Goal: Contribute content: Add original content to the website for others to see

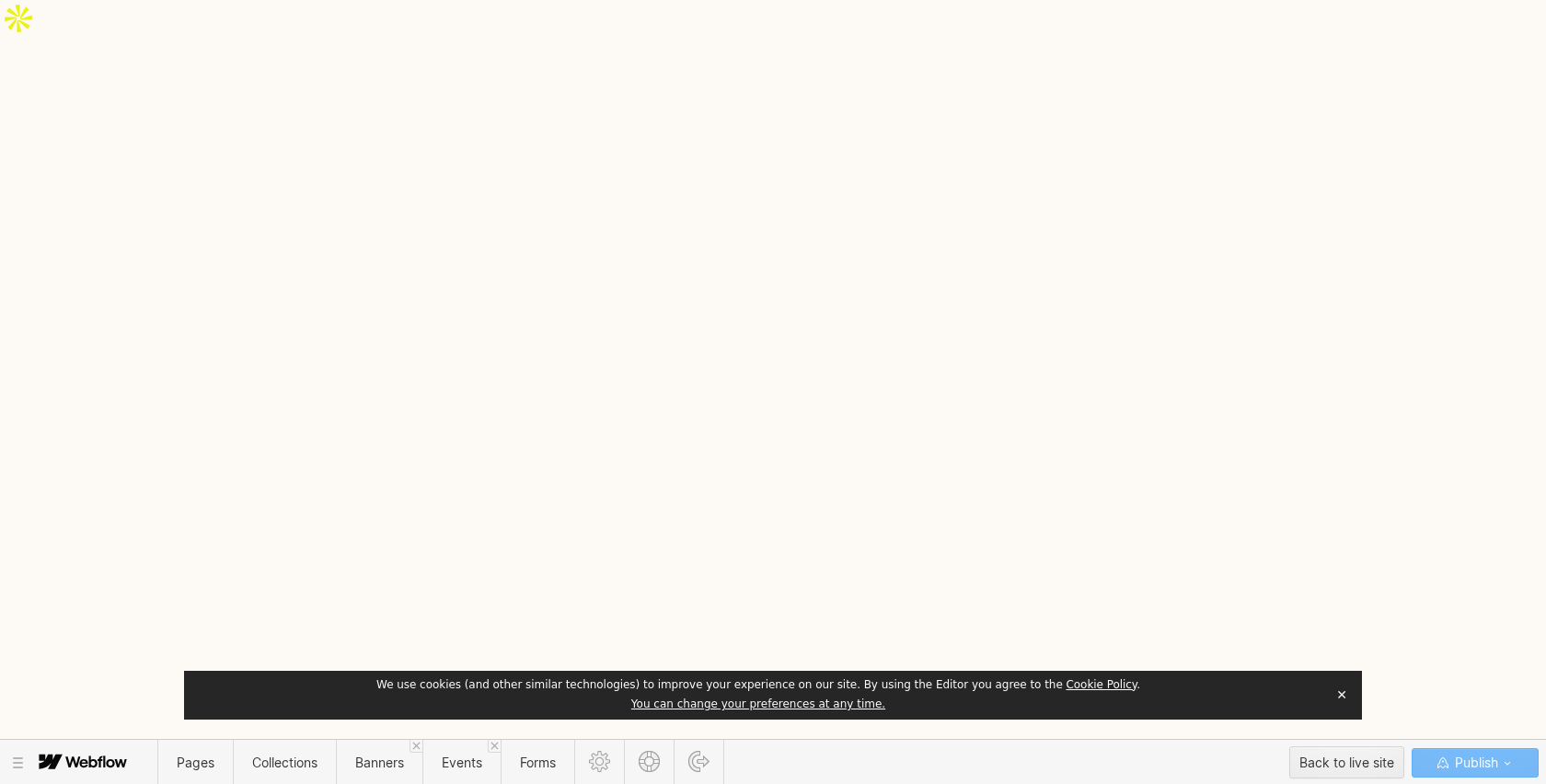
click at [1343, 697] on button "✕" at bounding box center [1342, 695] width 26 height 28
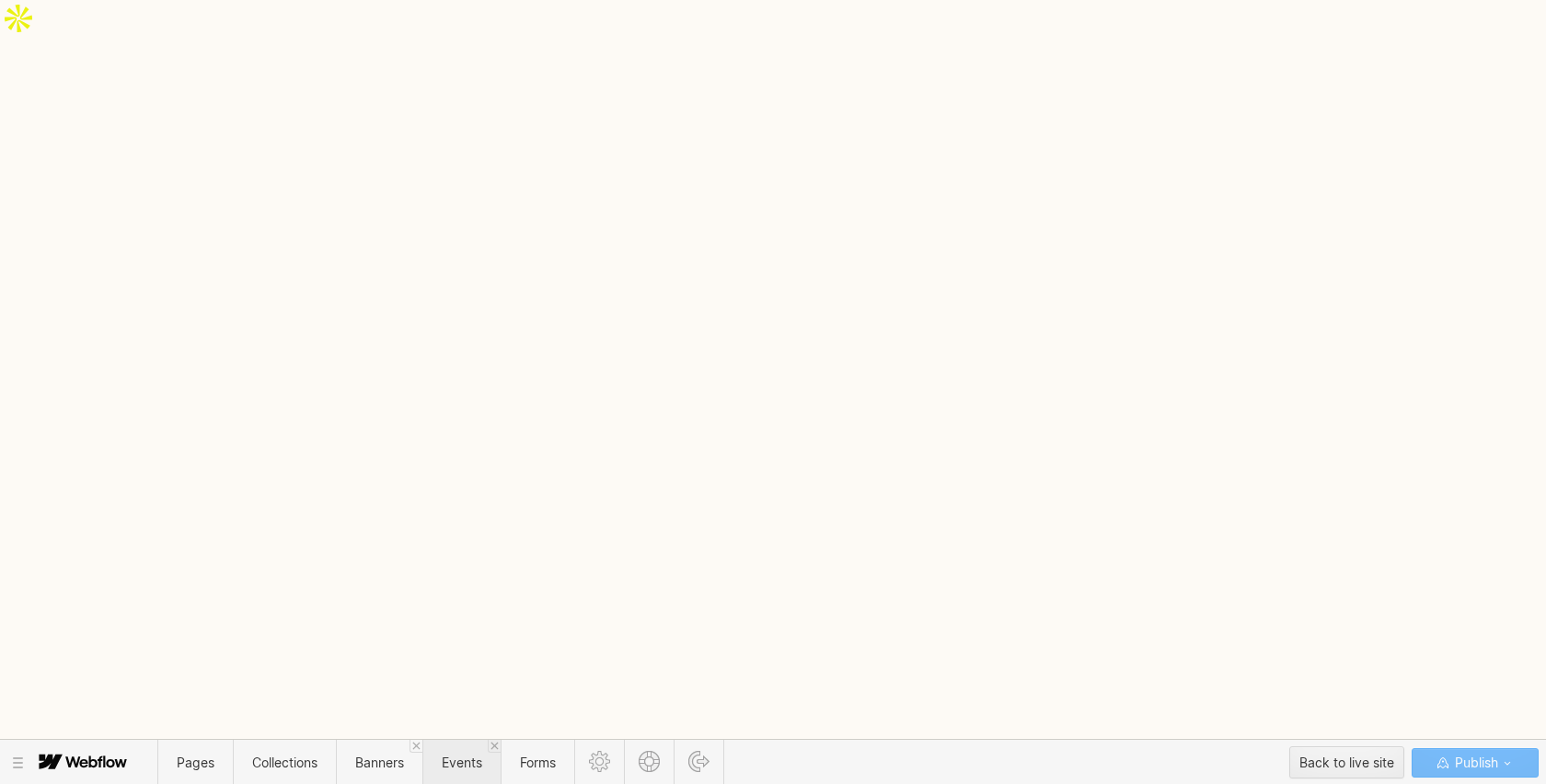
click at [462, 759] on span "Events" at bounding box center [462, 762] width 40 height 16
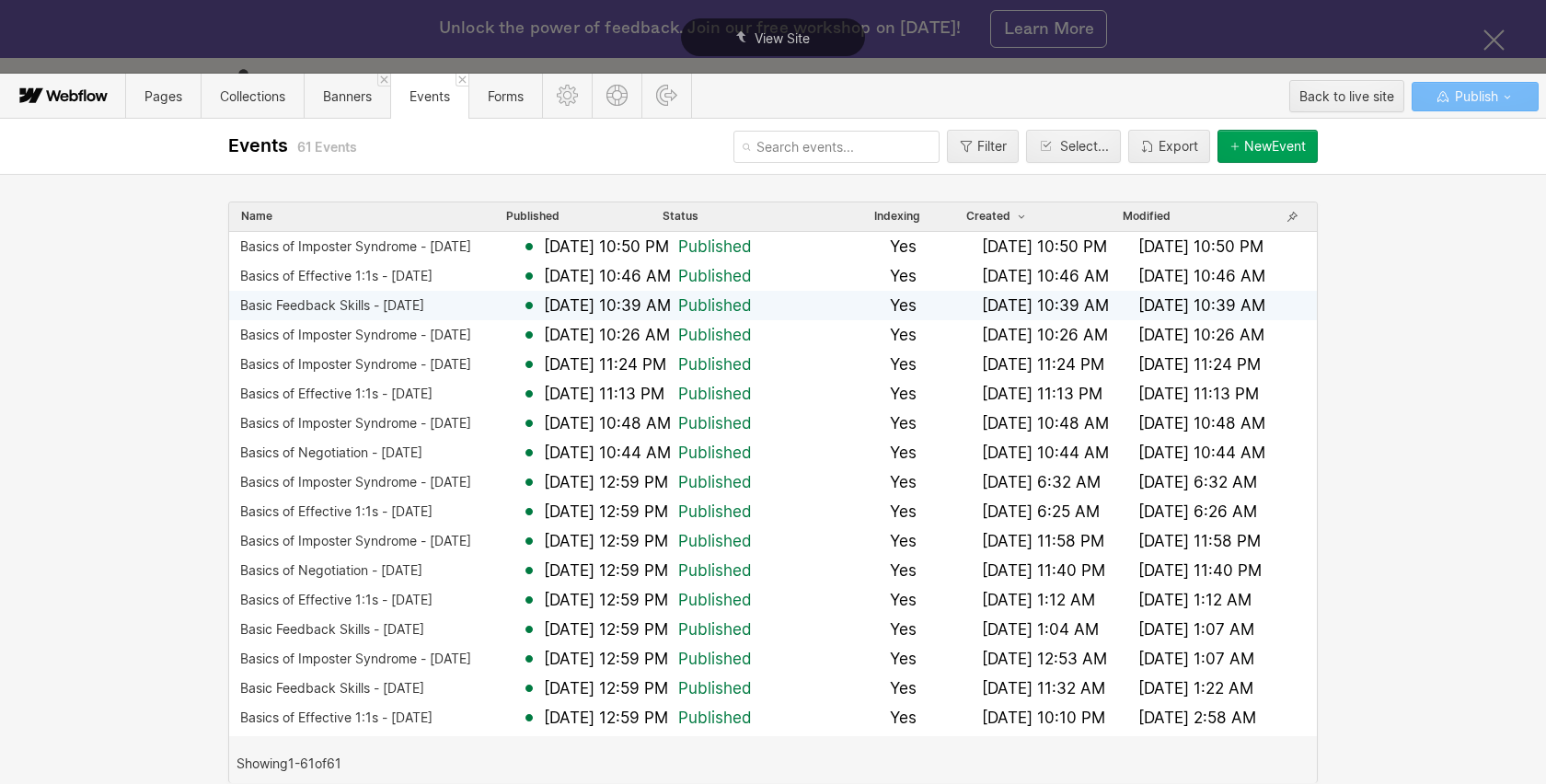
click at [389, 304] on div "Basic Feedback Skills - [DATE]" at bounding box center [332, 305] width 184 height 15
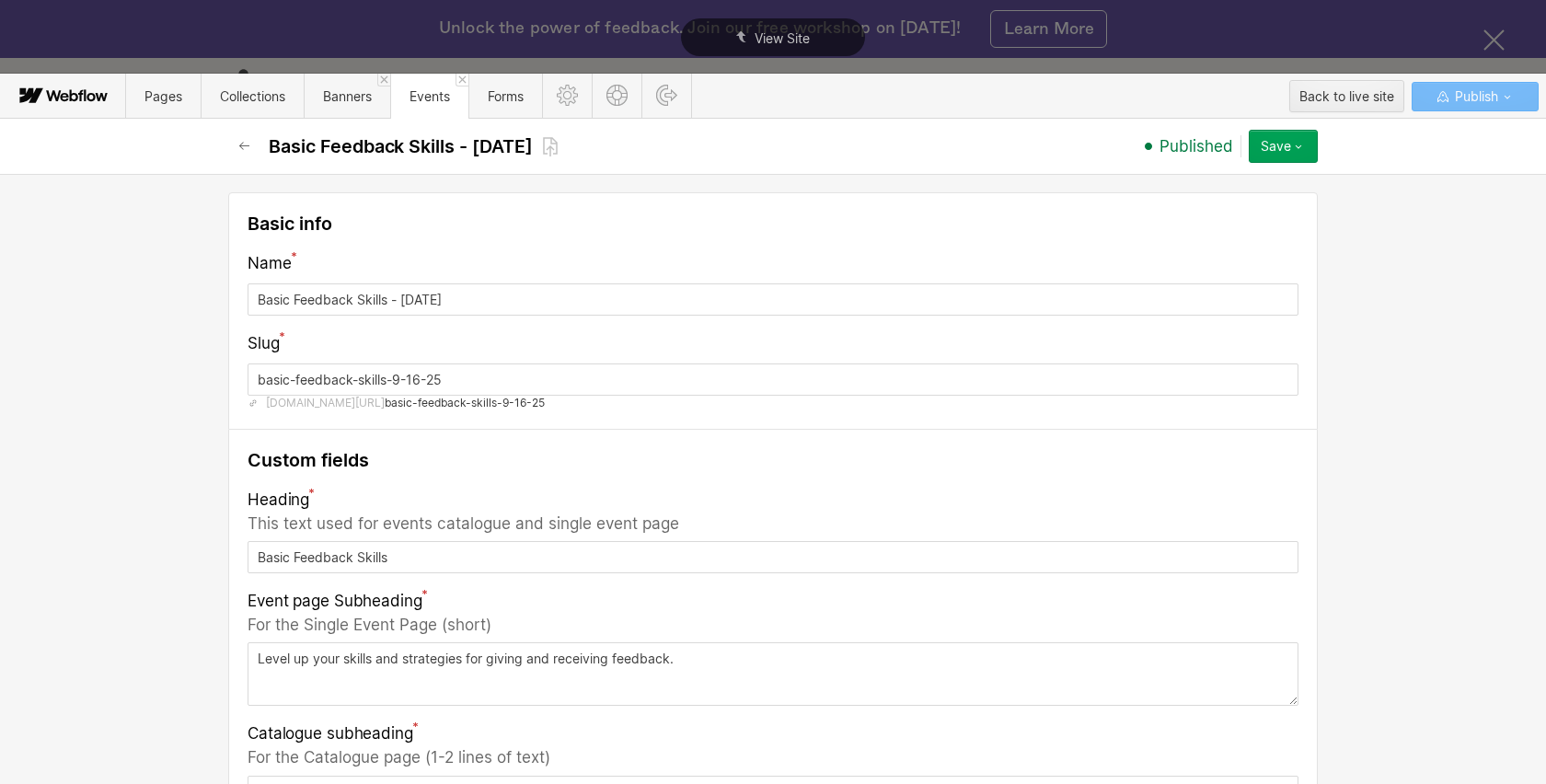
scroll to position [1283, 0]
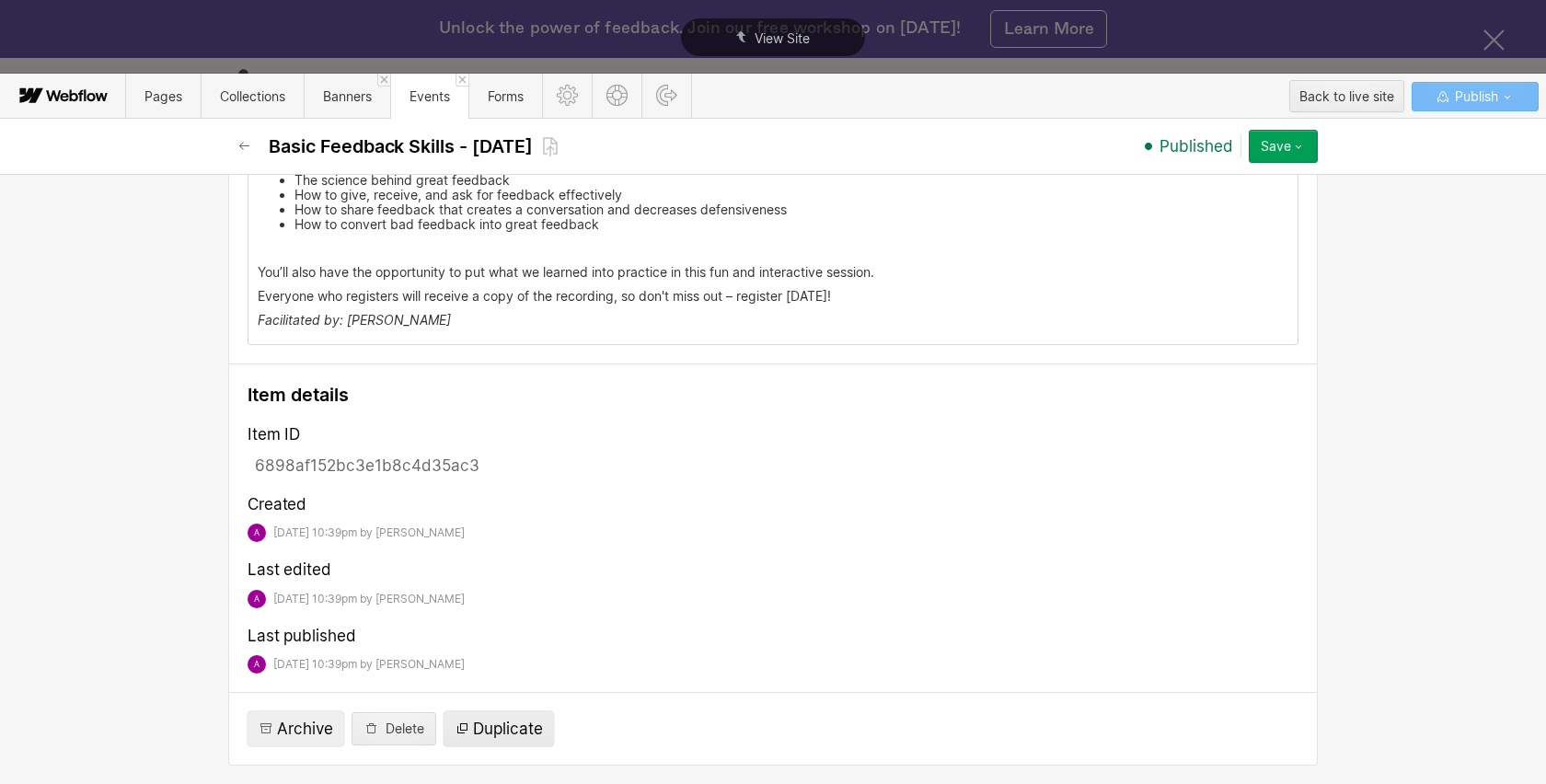
click at [501, 734] on span "Duplicate" at bounding box center [508, 729] width 70 height 22
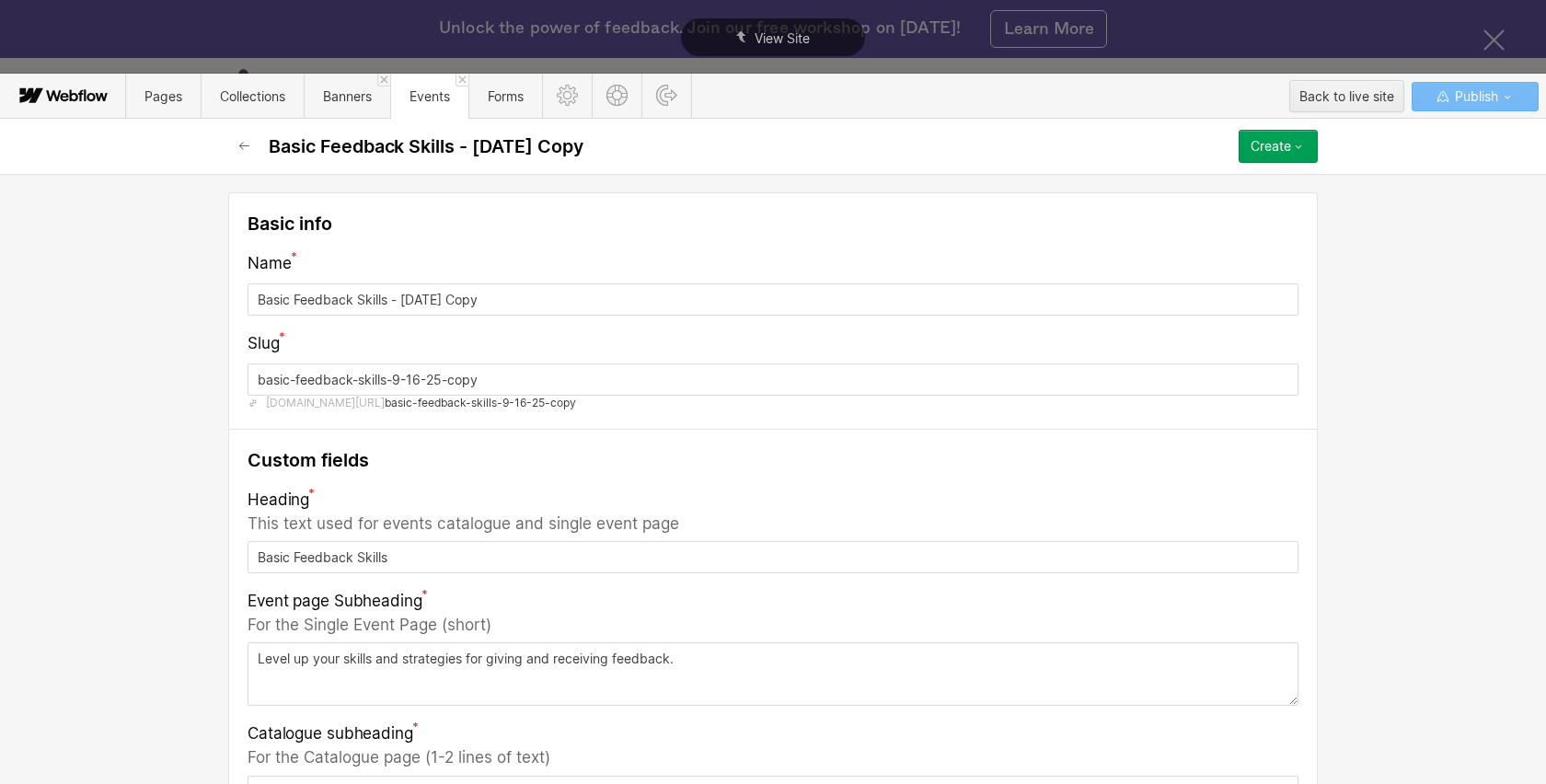
drag, startPoint x: 400, startPoint y: 299, endPoint x: 535, endPoint y: 297, distance: 135.3
click at [535, 297] on input "Basic Feedback Skills - [DATE] Copy" at bounding box center [772, 299] width 1051 height 32
type input "Basic Feedback Skills - 1"
type input "basic-feedback-skills---1"
type input "Basic Feedback Skills - 10"
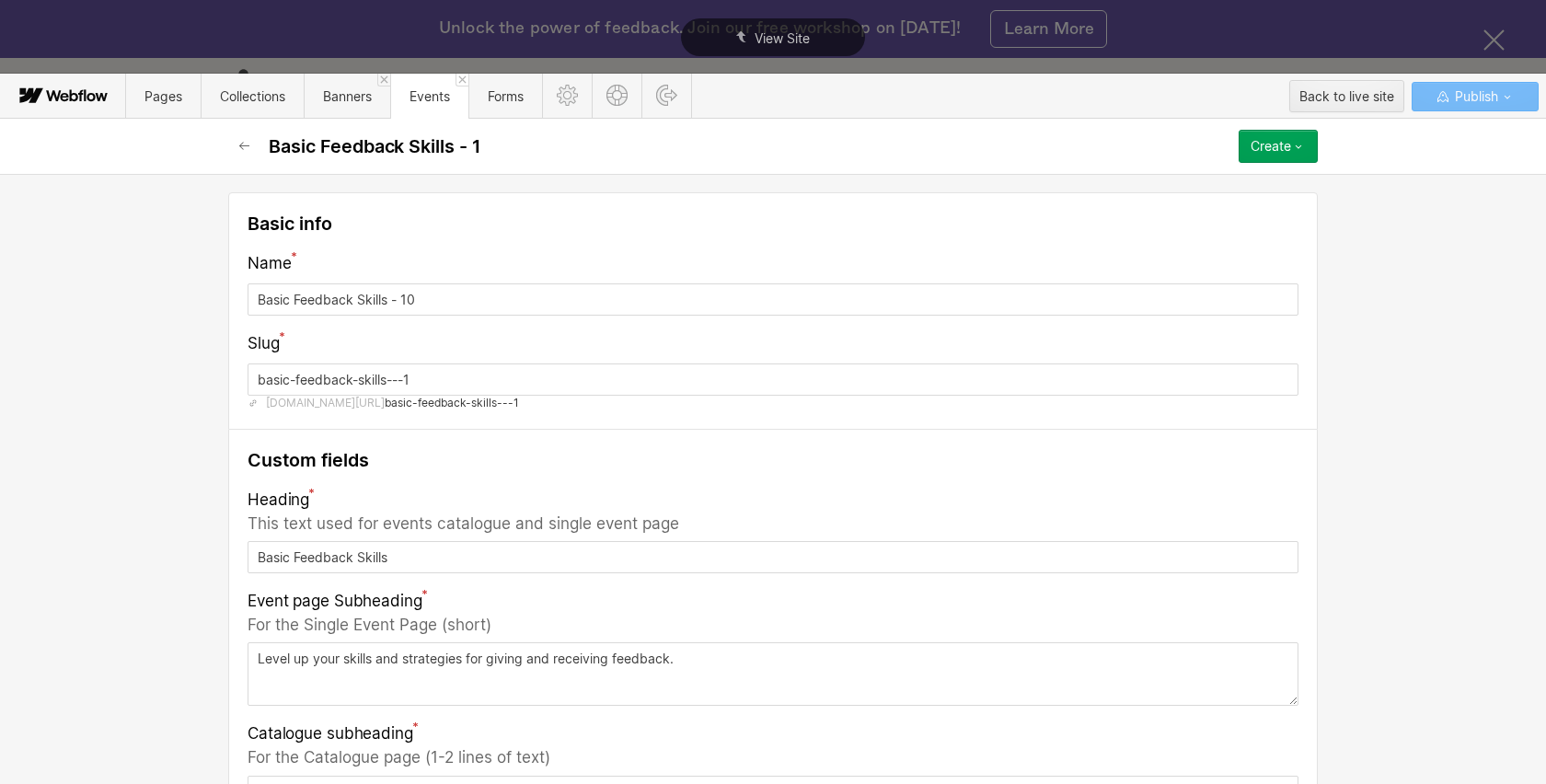
type input "basic-feedback-skills---10"
type input "Basic Feedback Skills - 10.1"
type input "basic-feedback-skills---10-1"
type input "Basic Feedback Skills - 10.15"
type input "basic-feedback-skills---10-15"
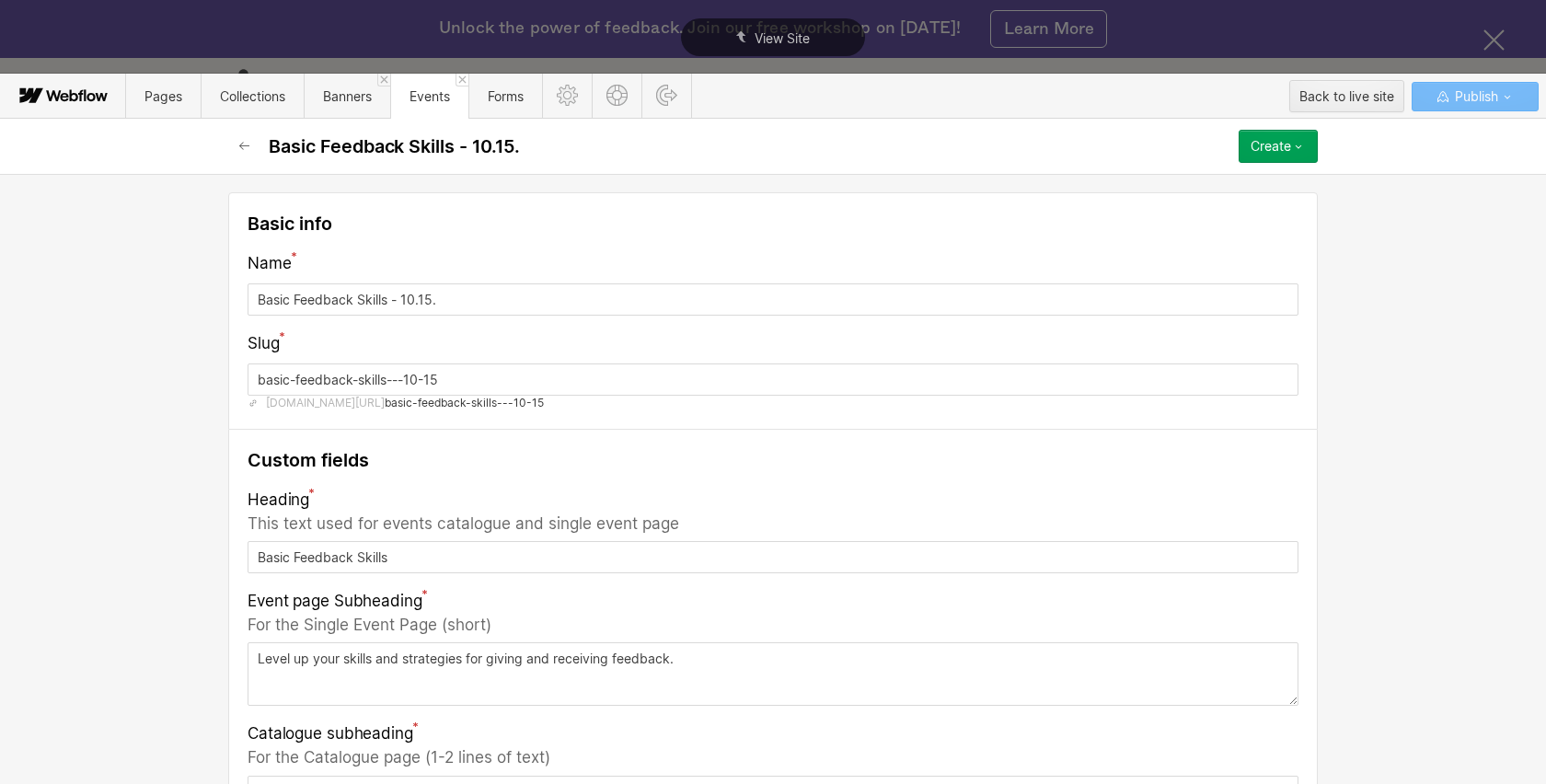
type input "Basic Feedback Skills - 10.15.2"
type input "basic-feedback-skills---10-15-2"
type input "Basic Feedback Skills - [DATE]"
type input "basic-feedback-skills---10-15-25"
type input "Basic Feedback Skills - [DATE]"
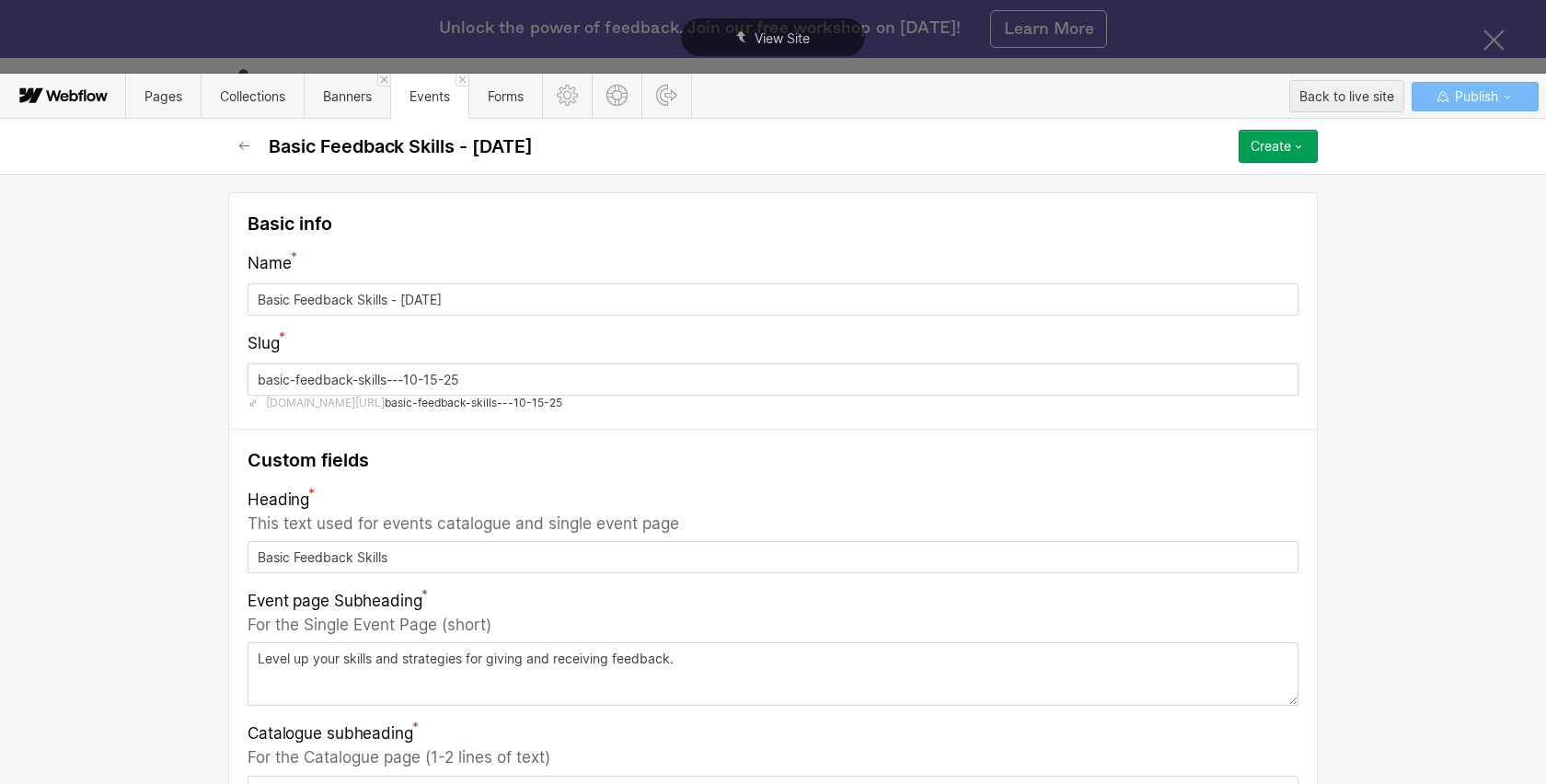
click at [404, 379] on input "basic-feedback-skills---10-15-25" at bounding box center [772, 379] width 1051 height 32
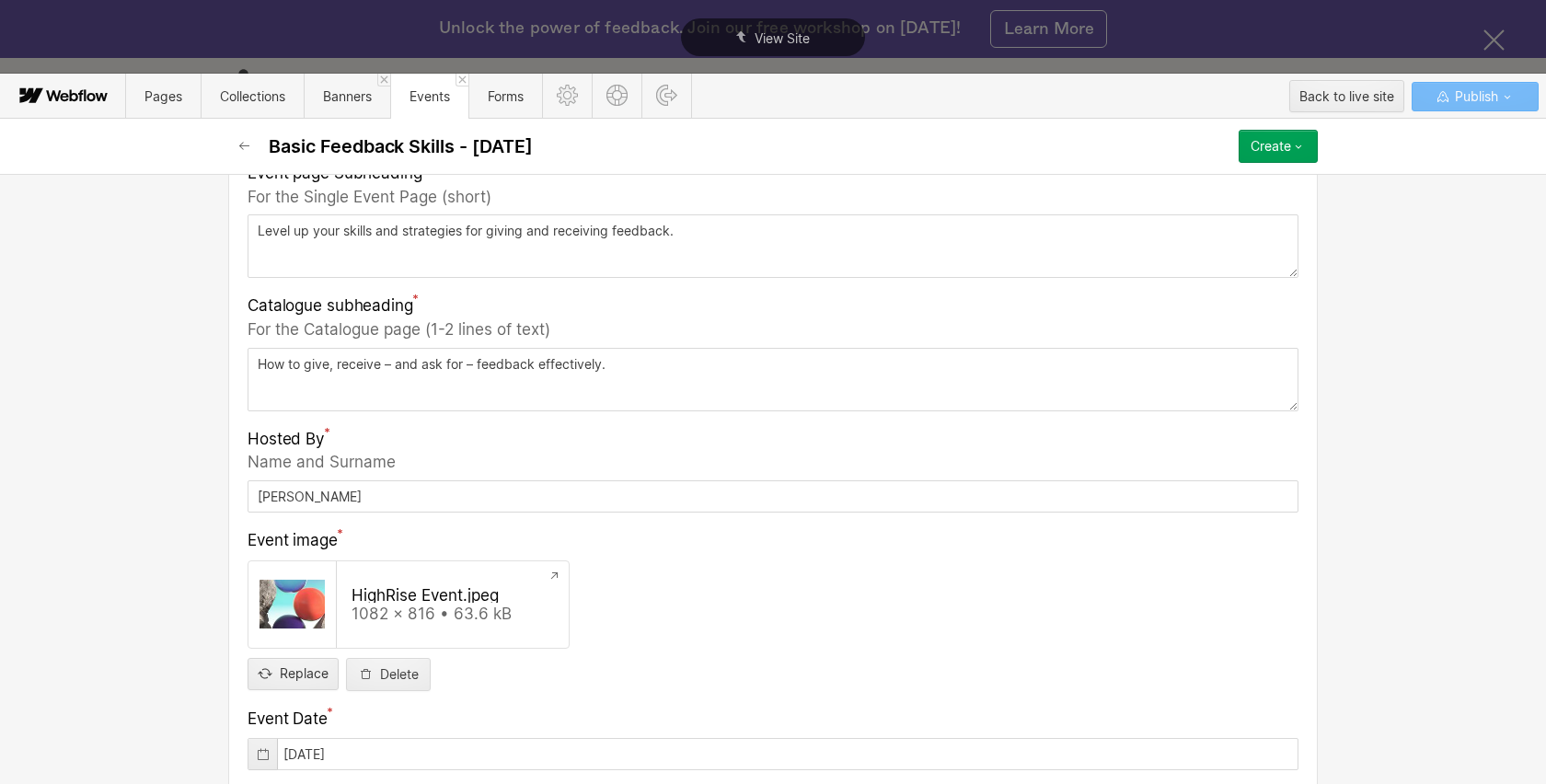
scroll to position [430, 0]
type input "basic-feedback-skills-10-15-25"
click at [258, 746] on icon at bounding box center [263, 752] width 15 height 15
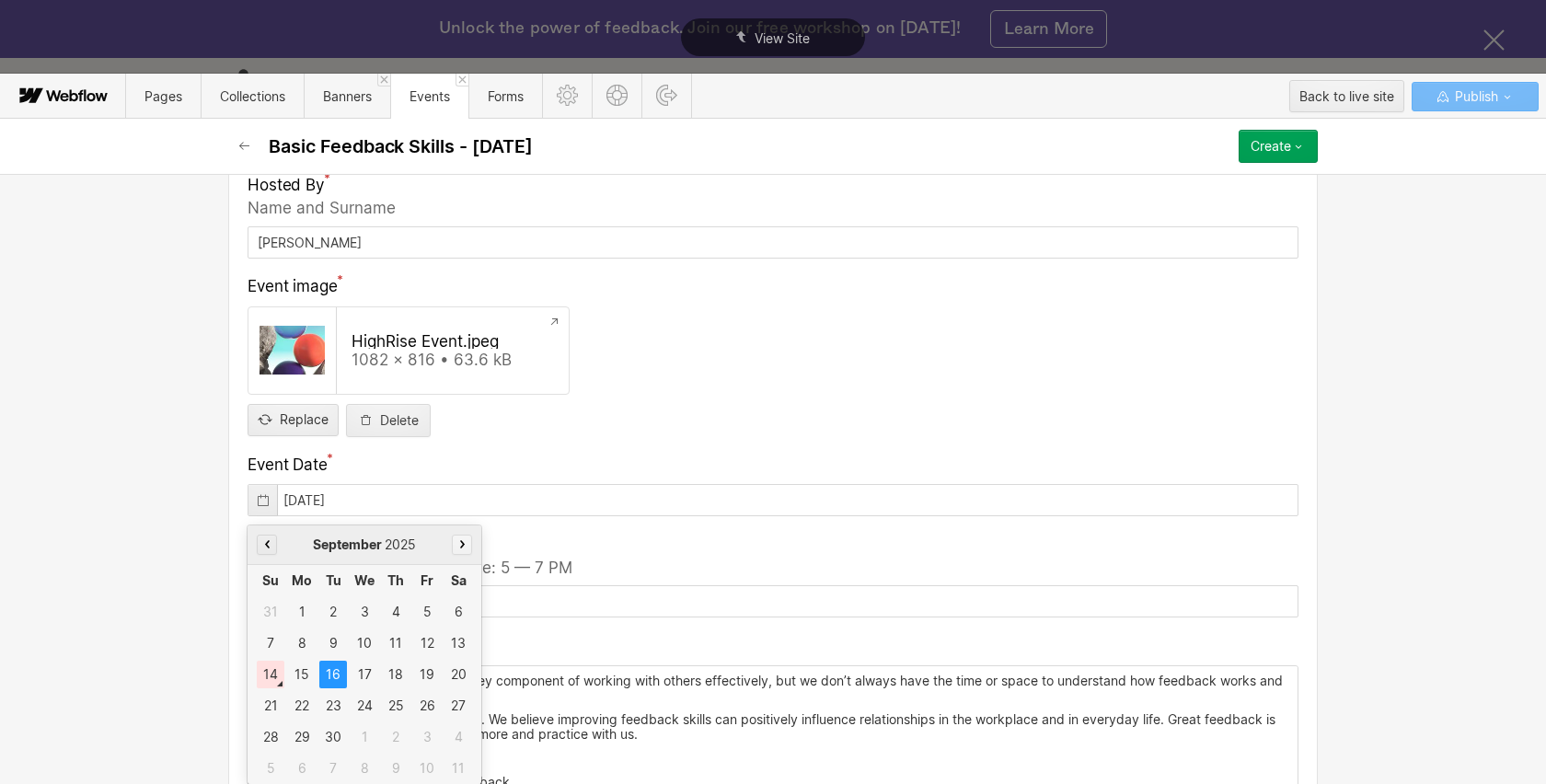
click at [464, 540] on button "button" at bounding box center [462, 545] width 20 height 20
click at [364, 678] on div "15" at bounding box center [365, 675] width 28 height 28
type input "[DATE]"
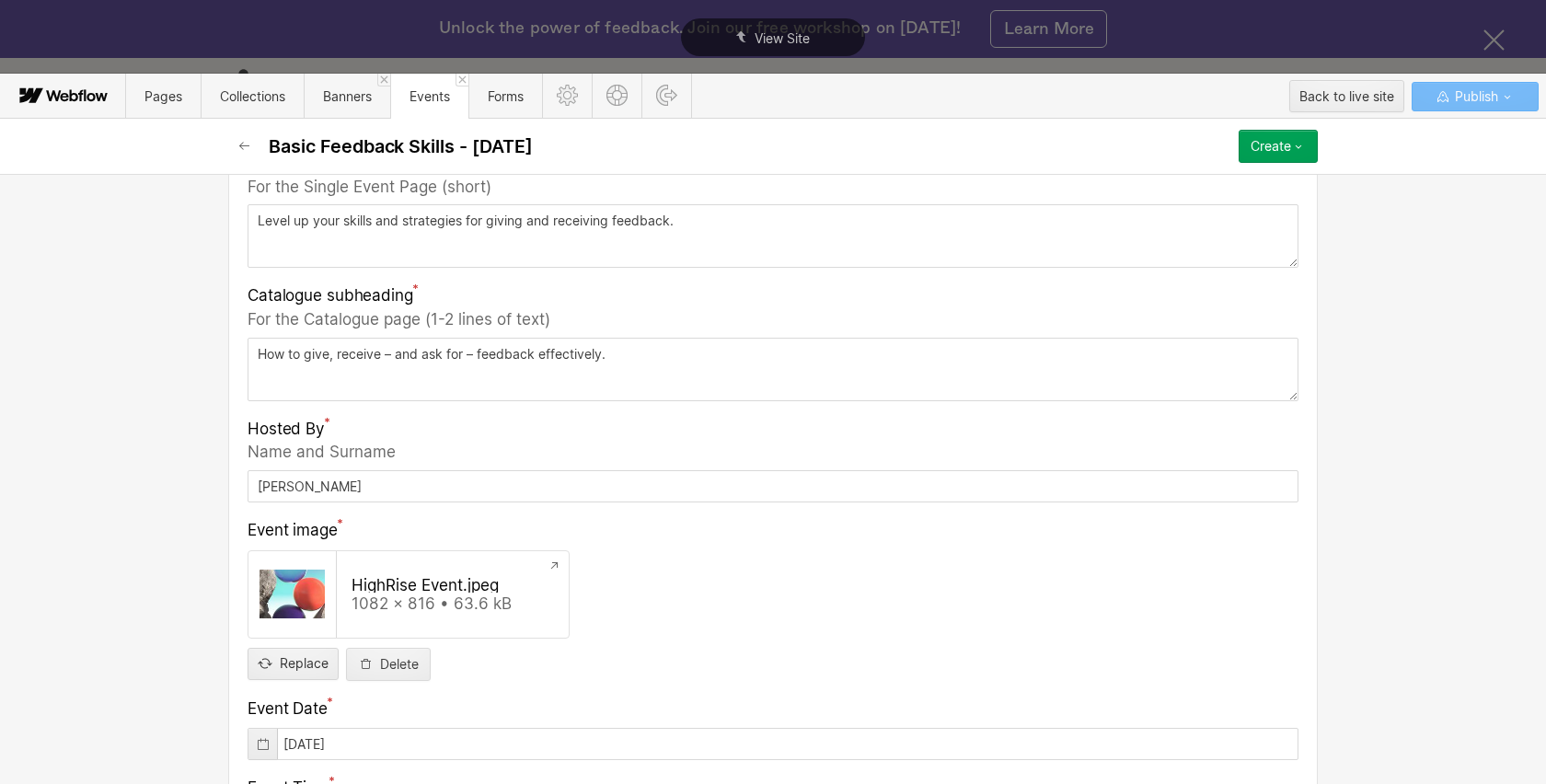
scroll to position [428, 0]
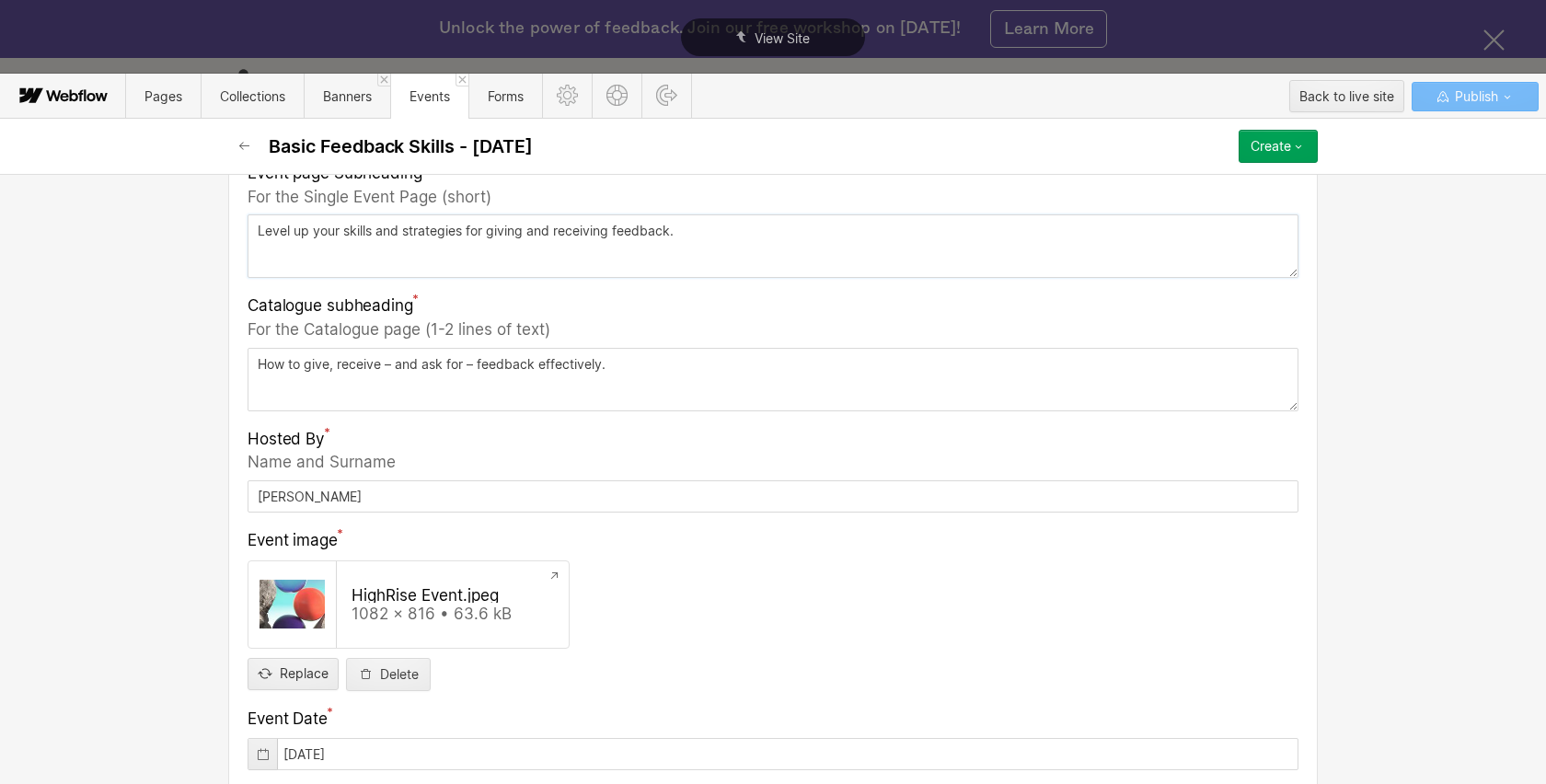
click at [259, 229] on textarea "Level up your skills and strategies for giving and receiving feedback." at bounding box center [772, 245] width 1051 height 63
paste textarea "Learn effective feedback strategies to improve your communication in all situat…"
click at [1190, 234] on textarea "Learn effective feedback strategies to improve your communication in all situat…" at bounding box center [772, 245] width 1051 height 63
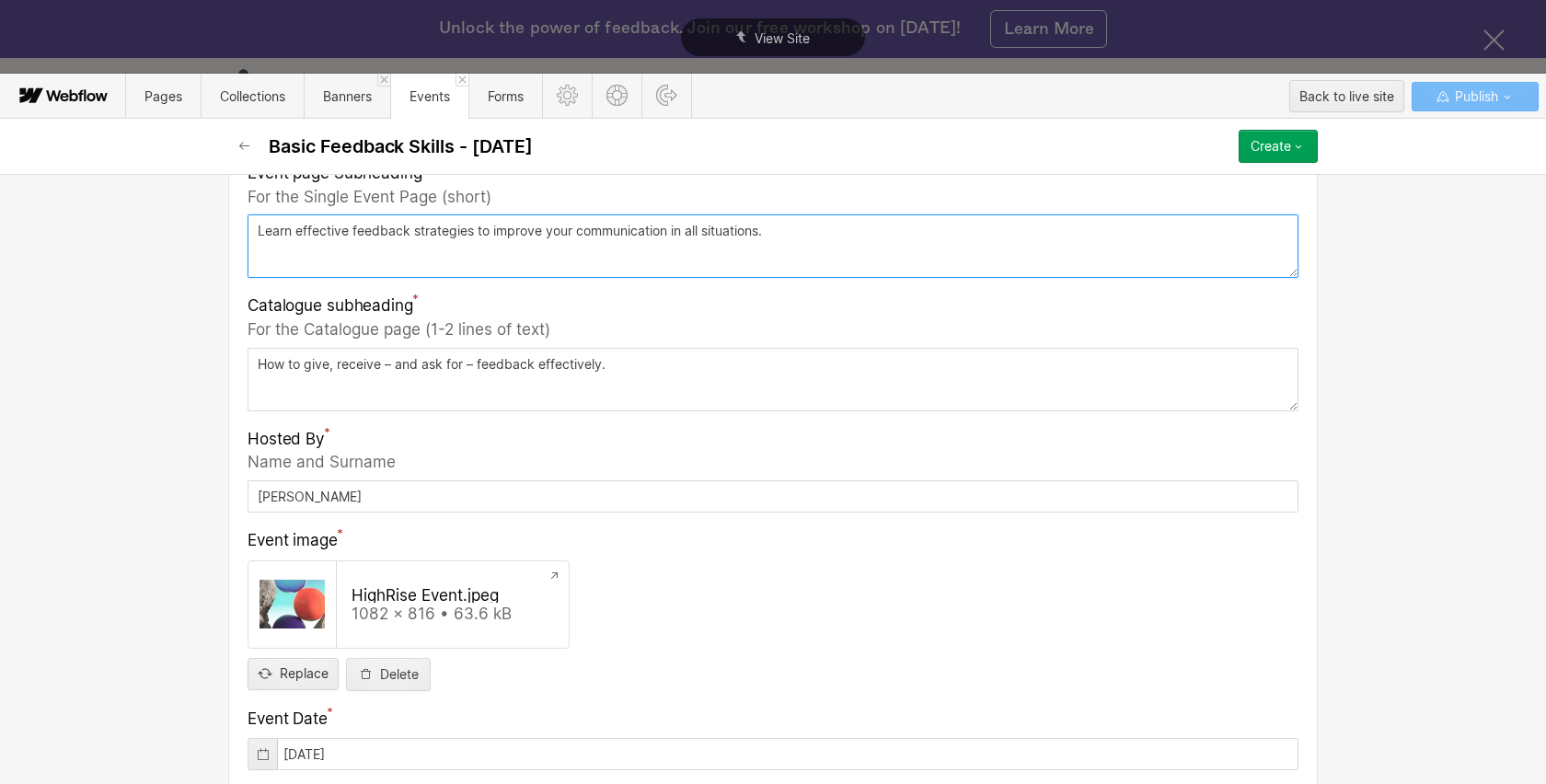
type textarea "Learn effective feedback strategies to improve your communication in all situat…"
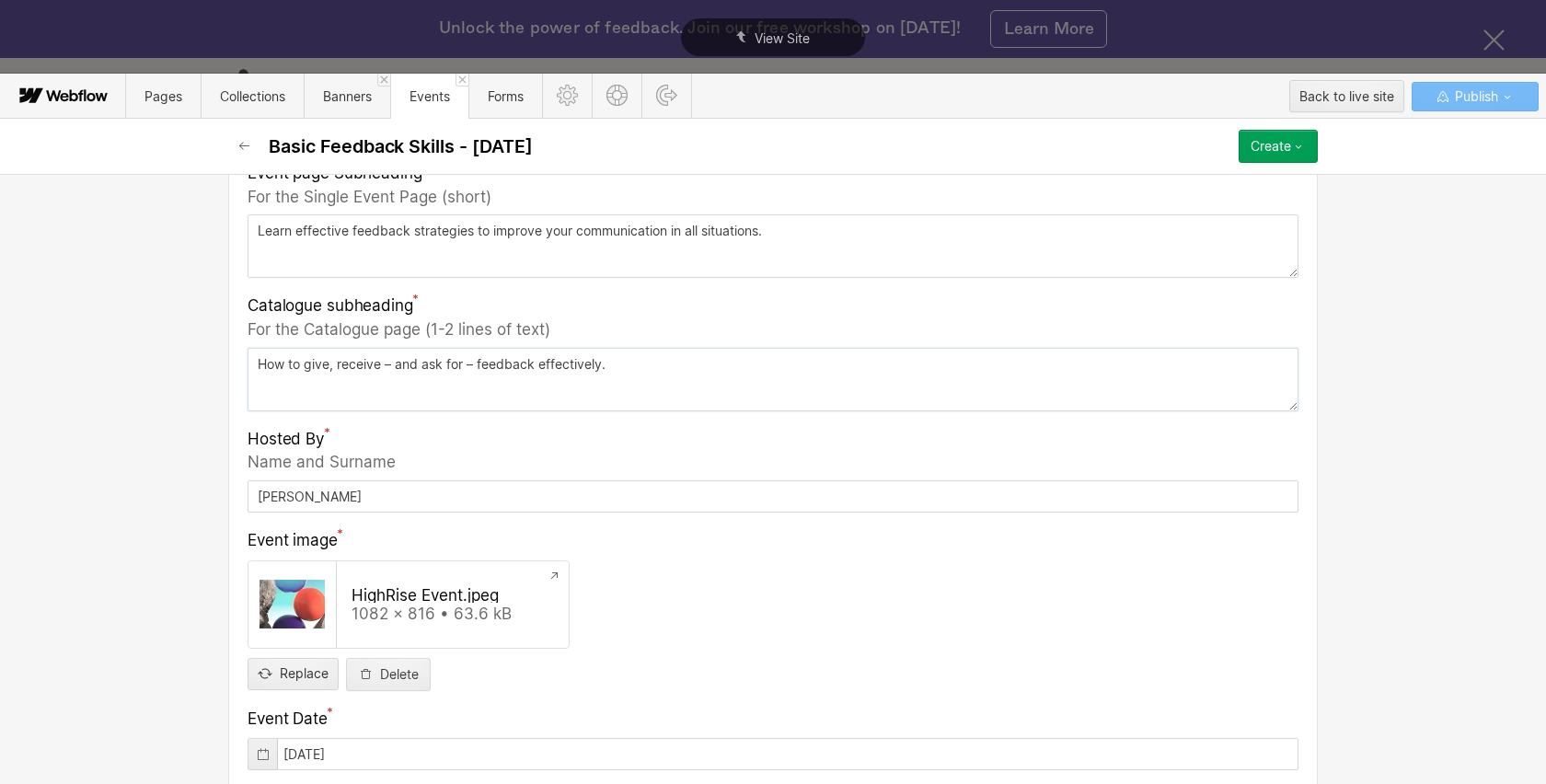
click at [267, 364] on textarea "How to give, receive – and ask for – feedback effectively." at bounding box center [772, 379] width 1051 height 63
paste textarea "Level up your skills and strategies for giving and receiving feedback"
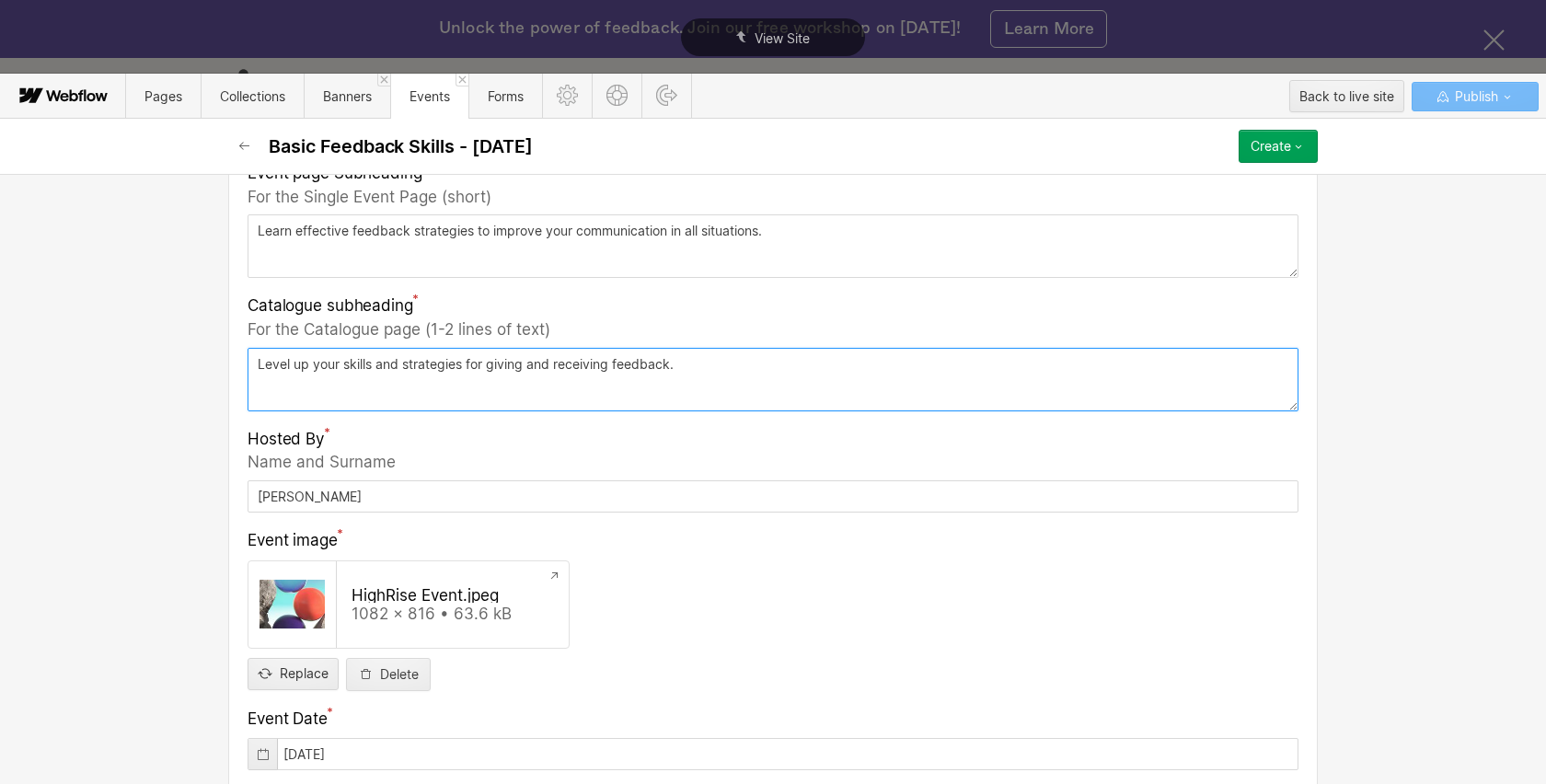
type textarea "Level up your skills and strategies for giving and receiving feedback."
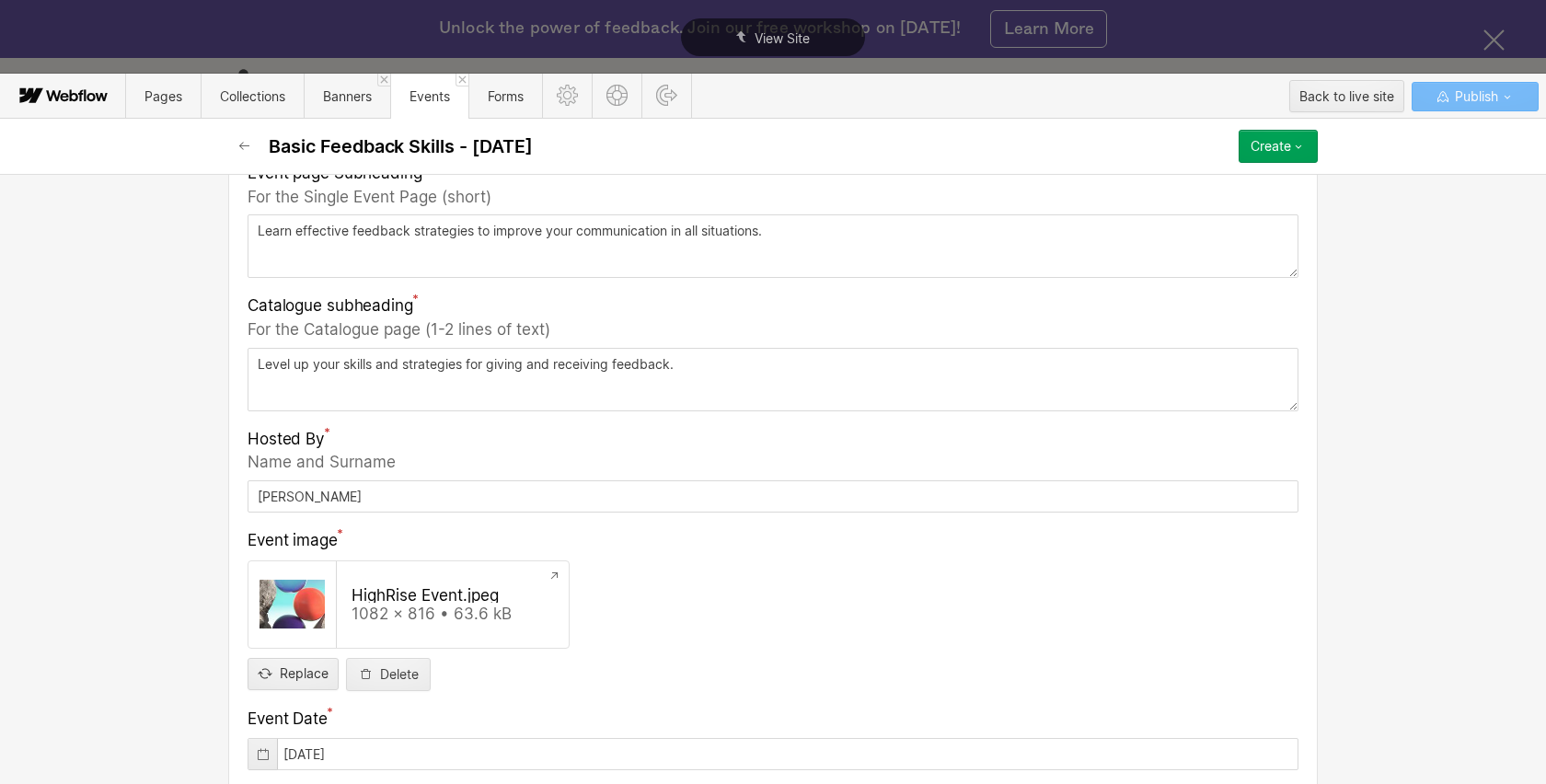
click at [85, 378] on div "Basic info Name Basic Feedback Skills - [DATE] Slug basic-feedback-skills-10-15…" at bounding box center [773, 479] width 1546 height 610
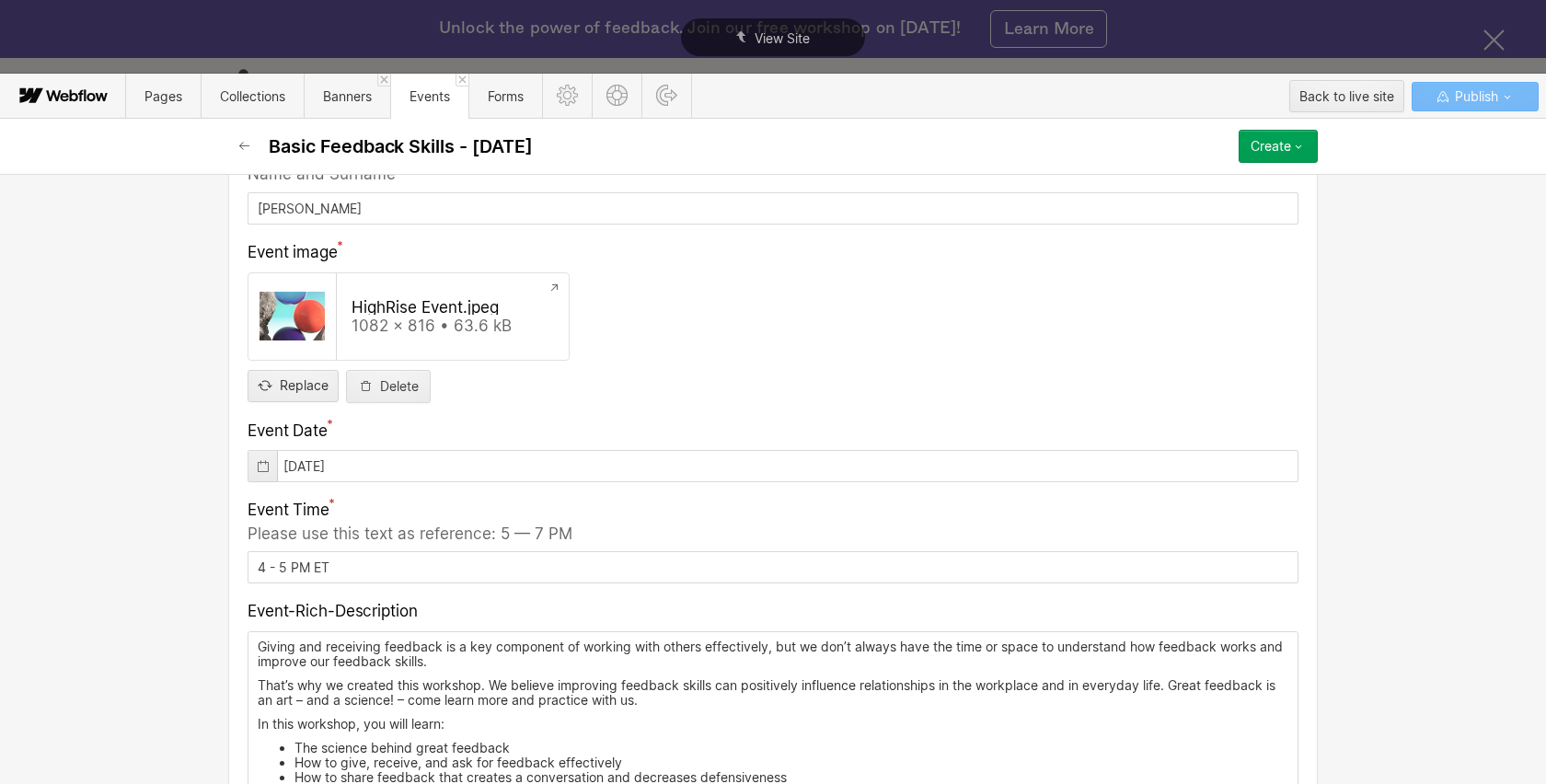
scroll to position [719, 0]
click at [264, 567] on input "4 - 5 PM ET" at bounding box center [772, 564] width 1051 height 32
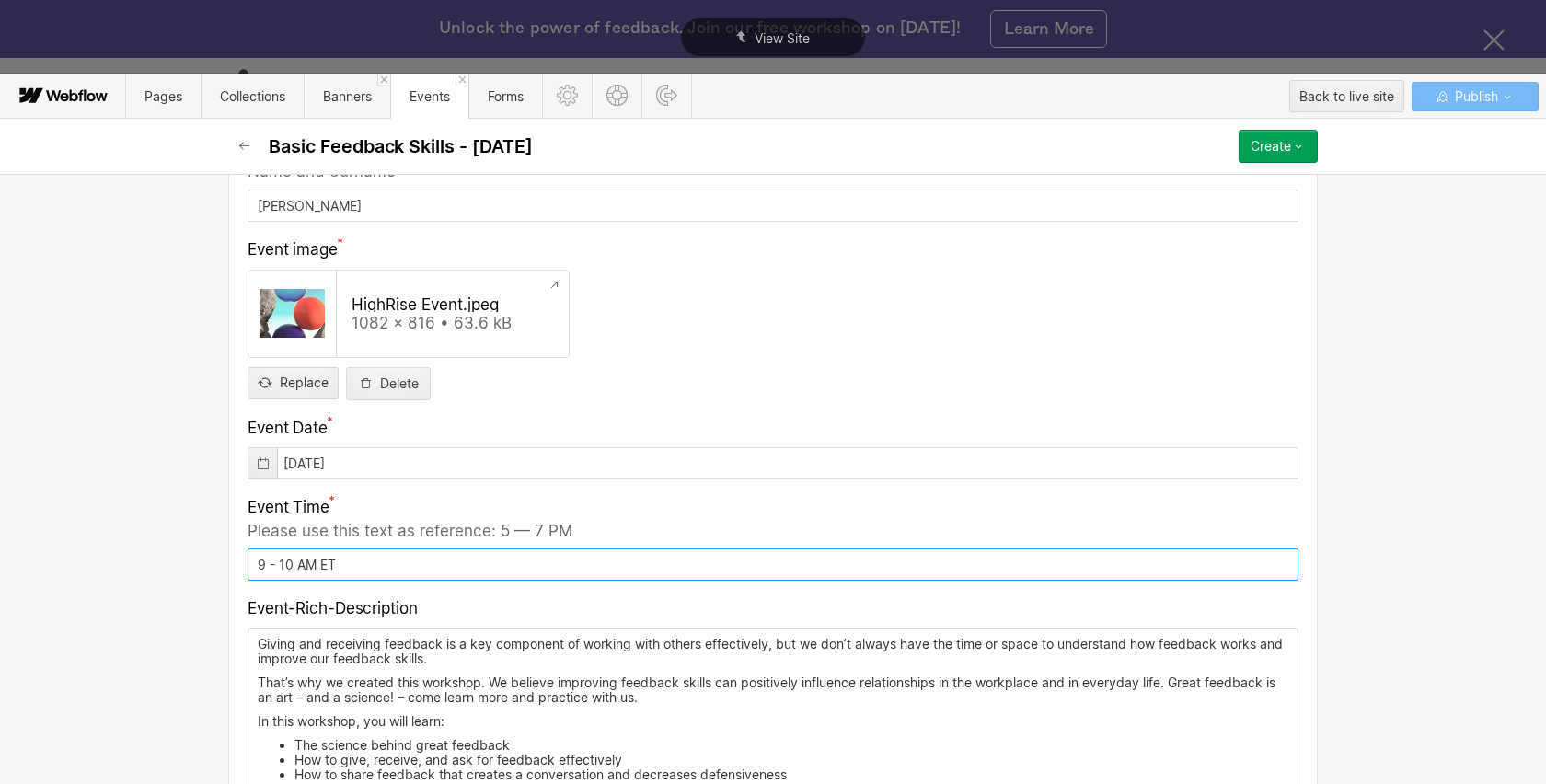
type input "9 - 10 AM ET"
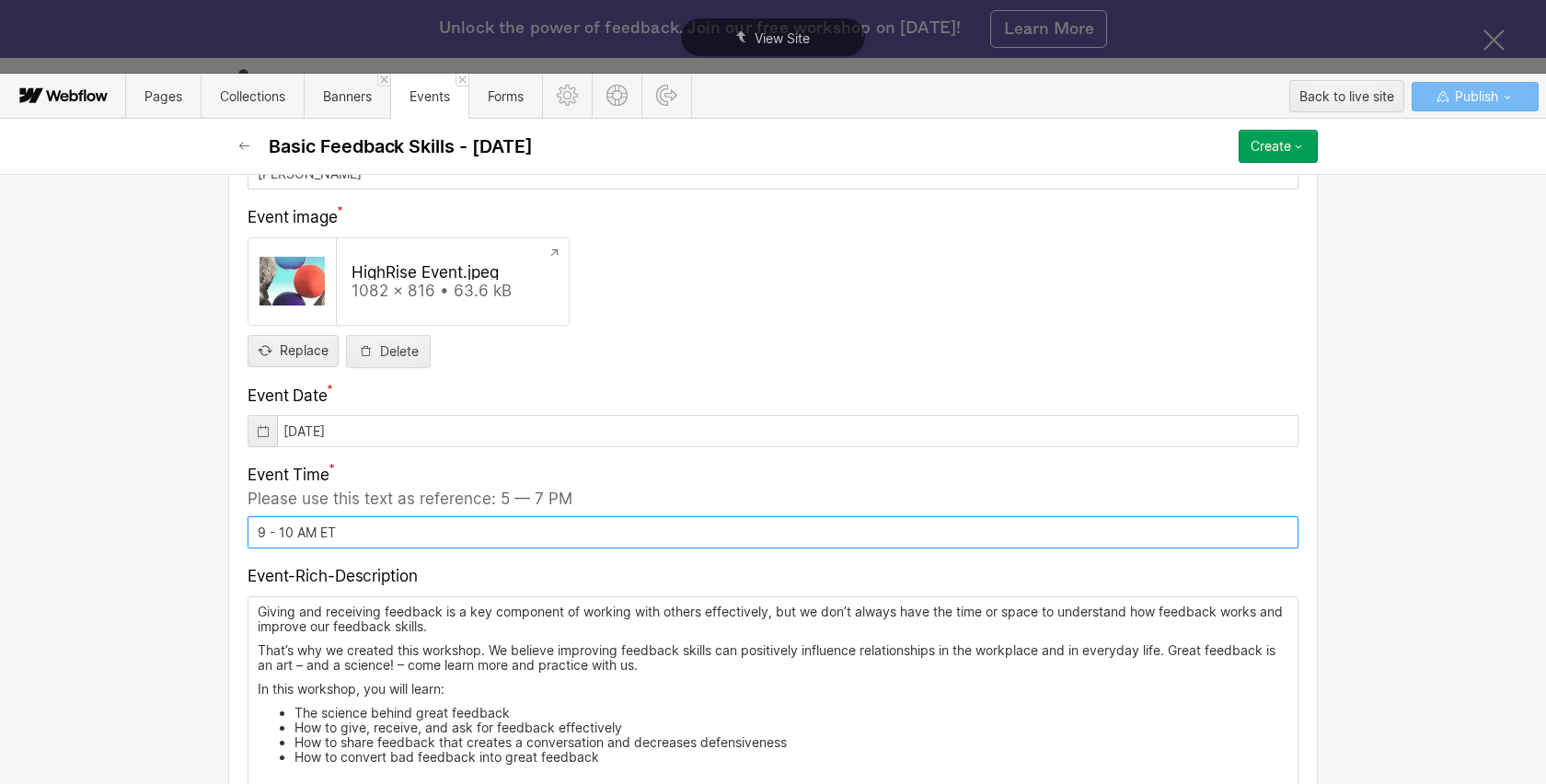
scroll to position [882, 0]
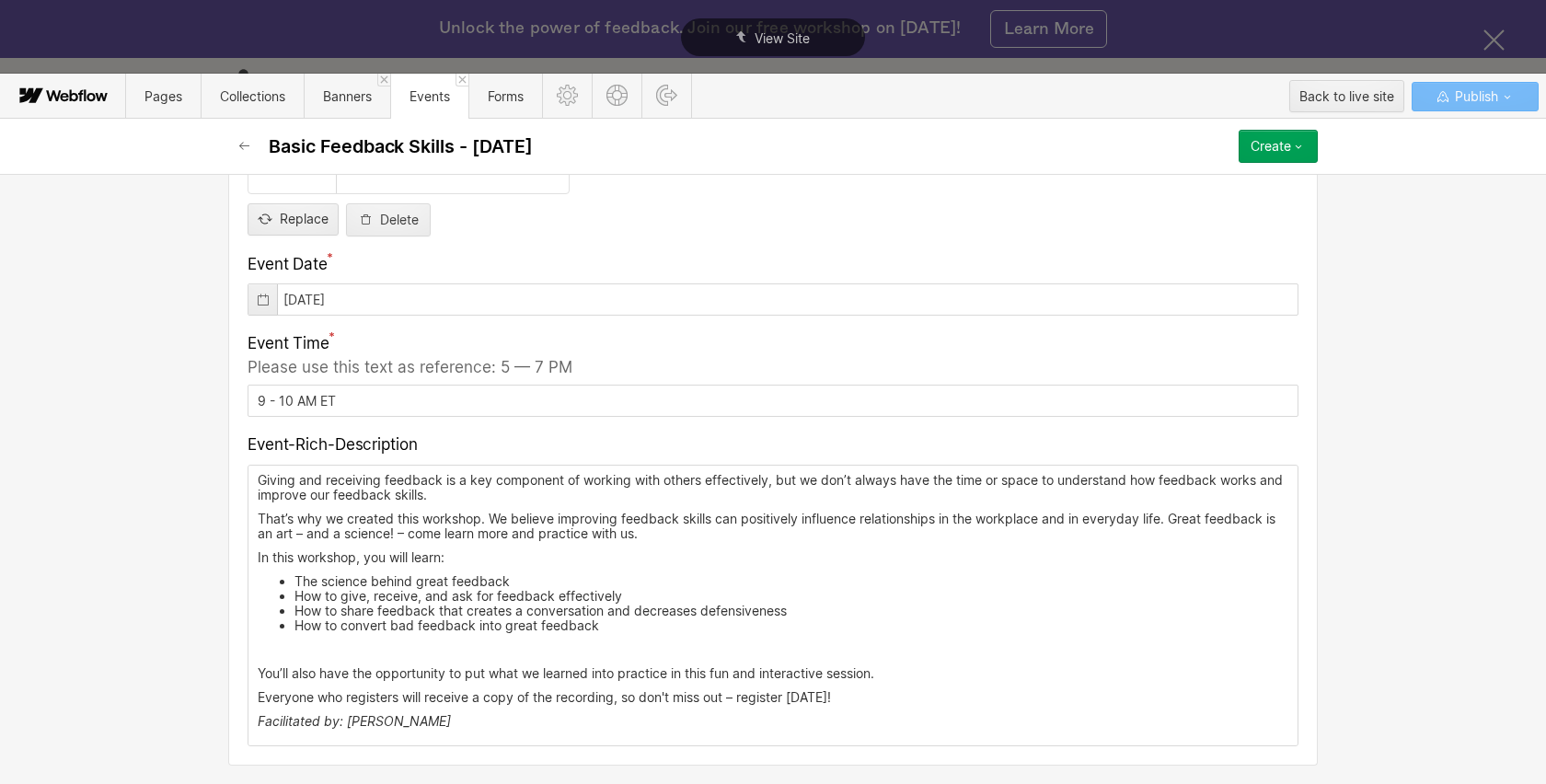
click at [385, 601] on li "How to give, receive, and ask for feedback effectively" at bounding box center [791, 596] width 994 height 15
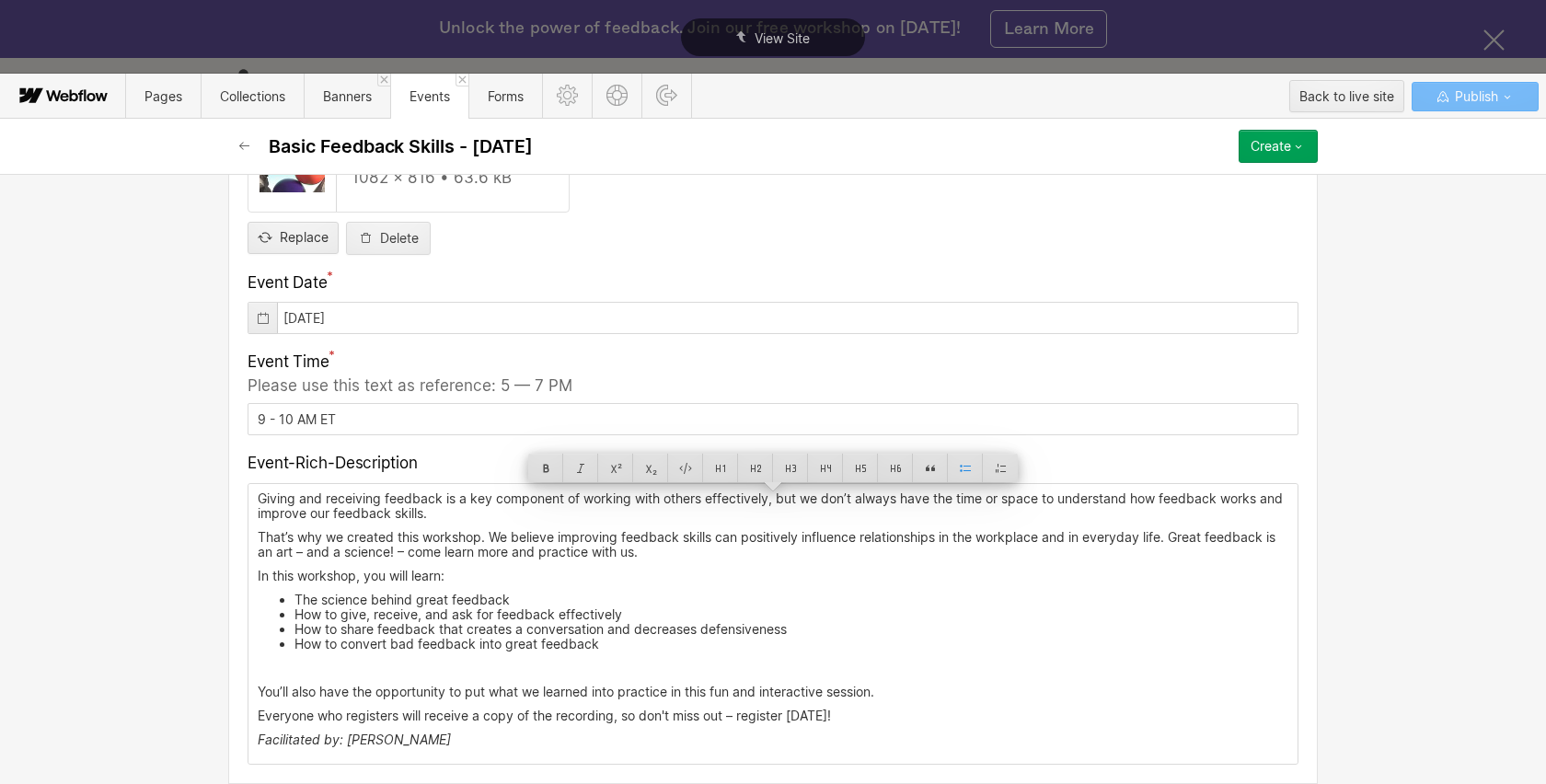
scroll to position [864, 0]
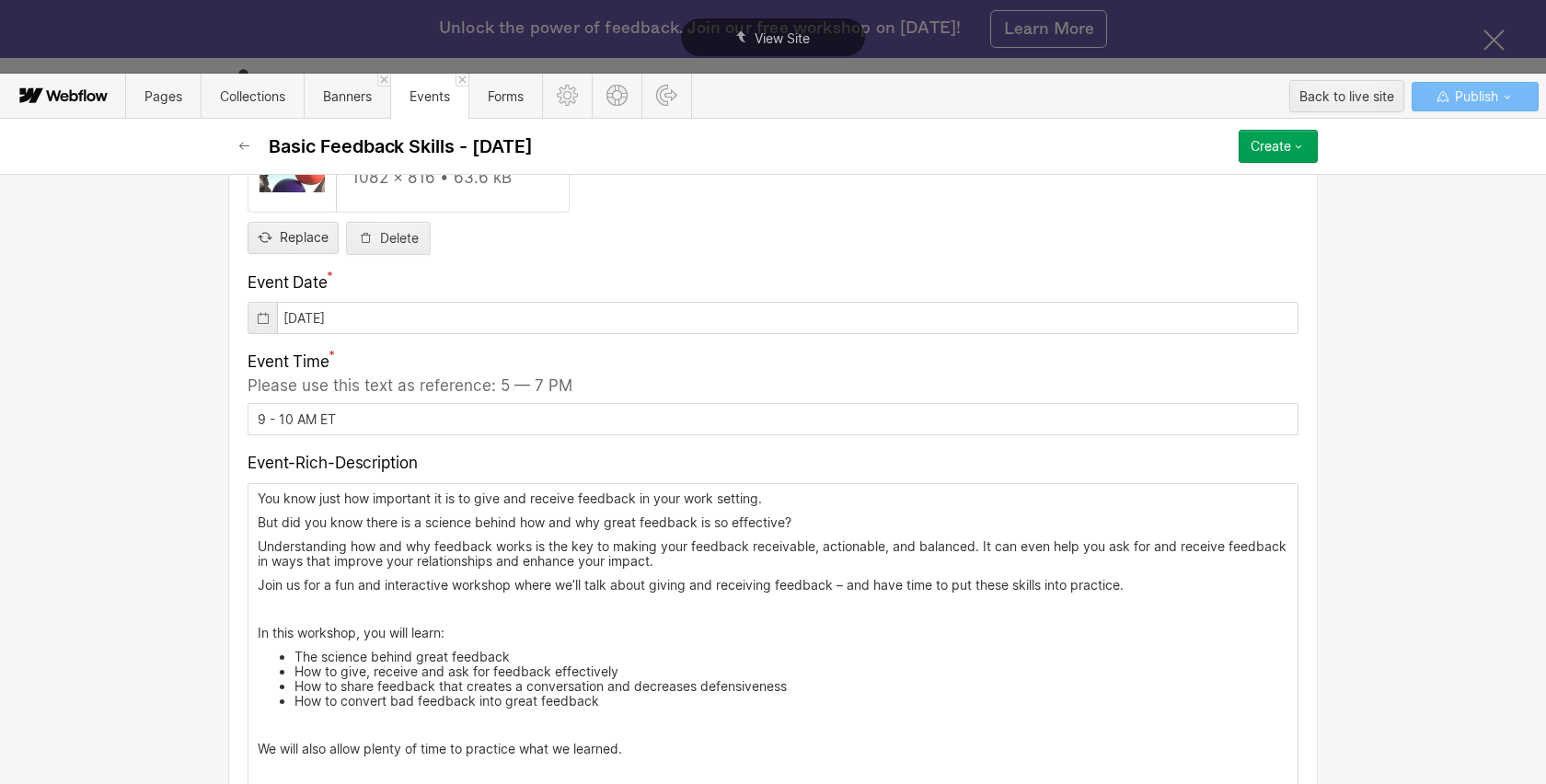
click at [385, 611] on p "‍" at bounding box center [773, 609] width 1030 height 15
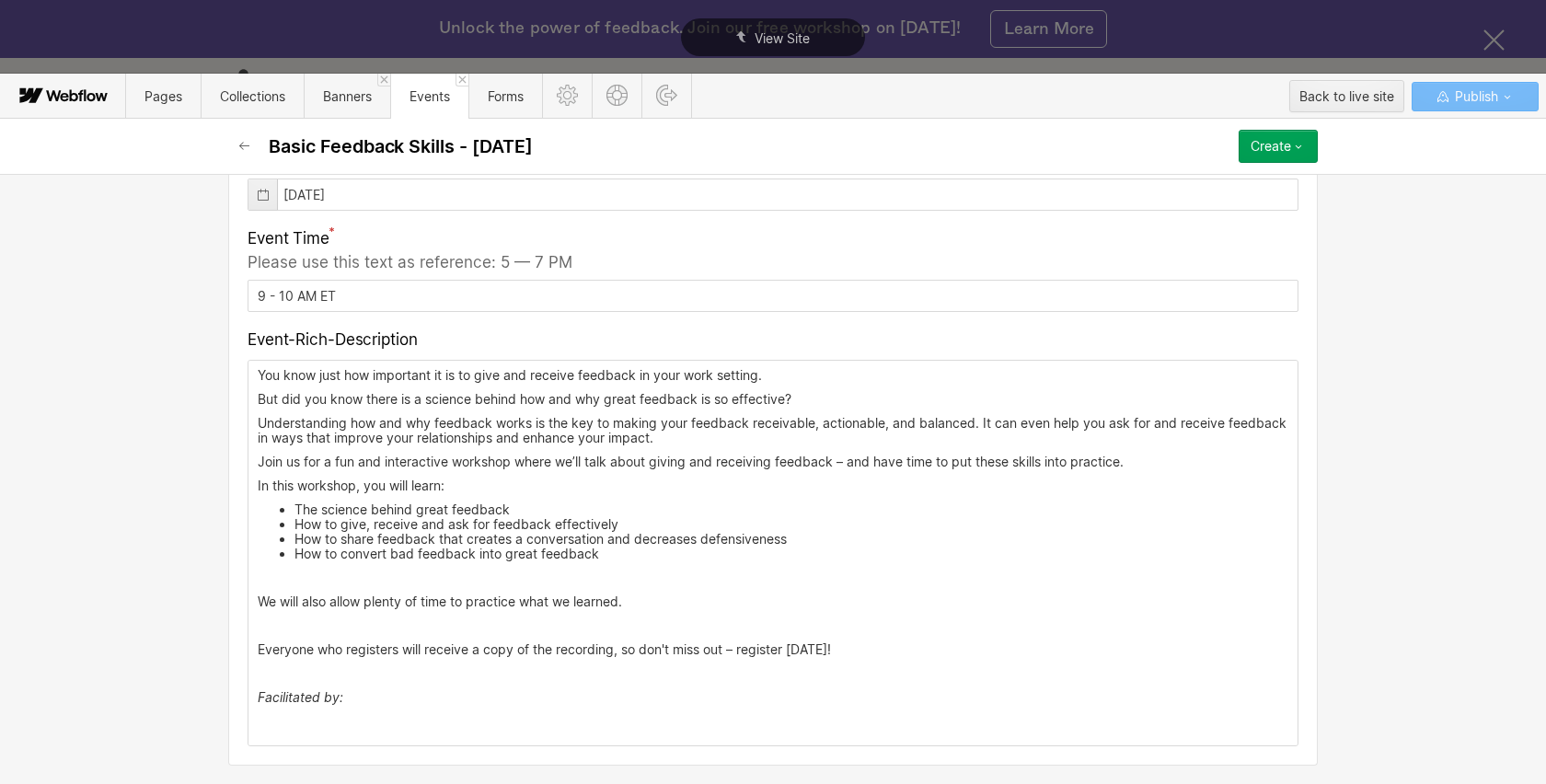
click at [311, 629] on p "‍" at bounding box center [773, 625] width 1030 height 15
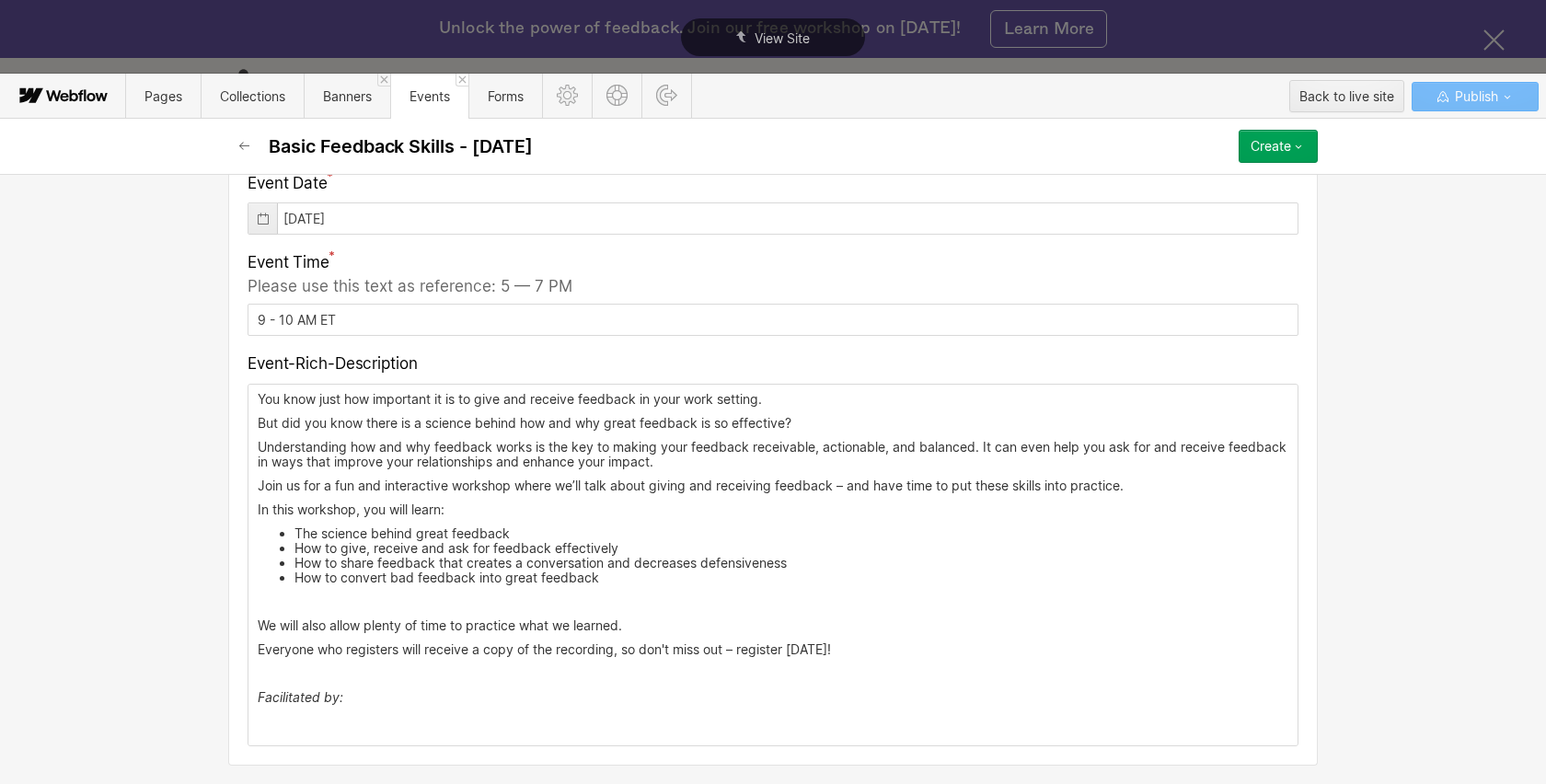
scroll to position [963, 0]
click at [303, 670] on p "‍" at bounding box center [773, 673] width 1030 height 15
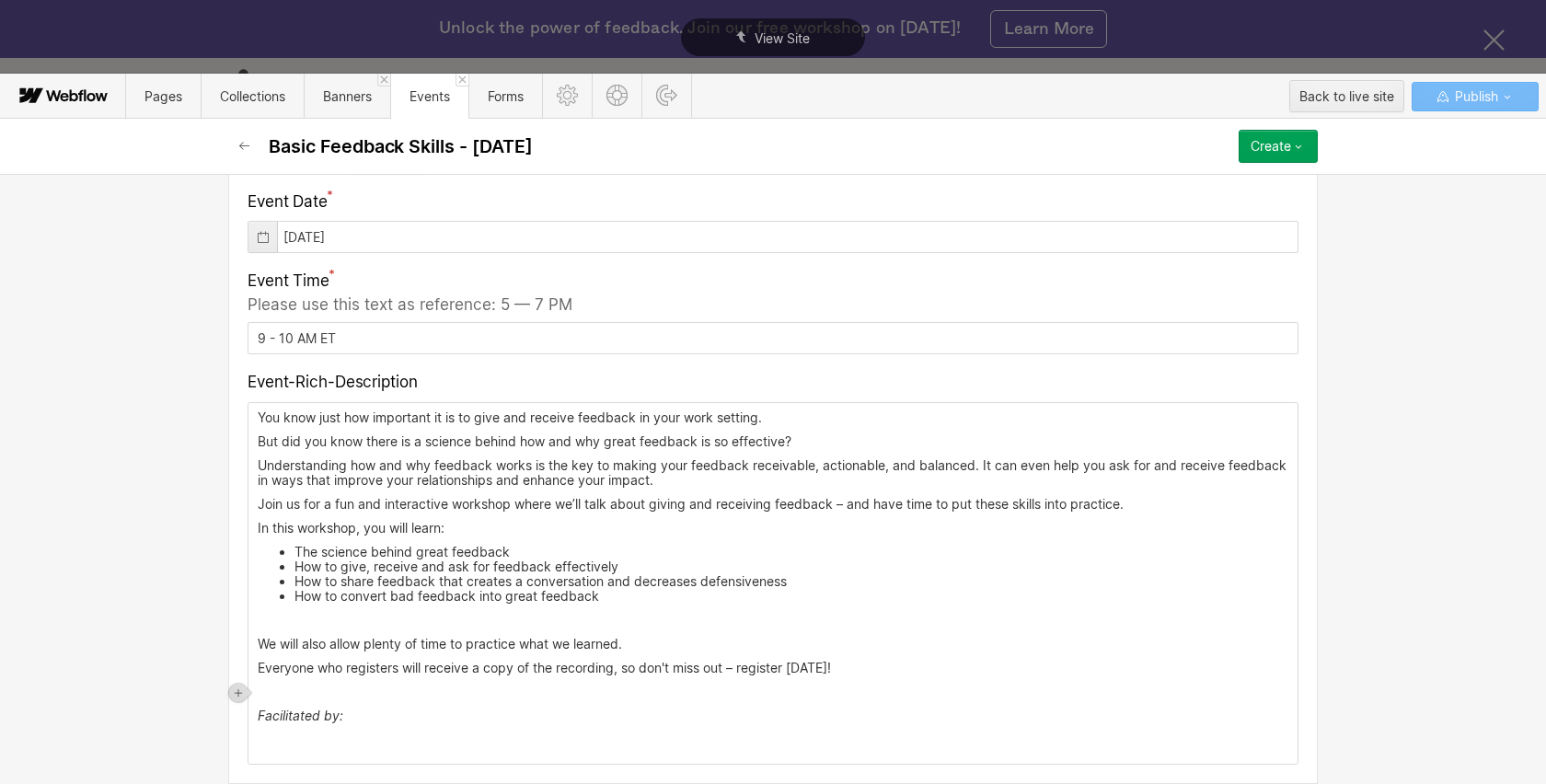
click at [333, 742] on p "‍" at bounding box center [773, 739] width 1030 height 15
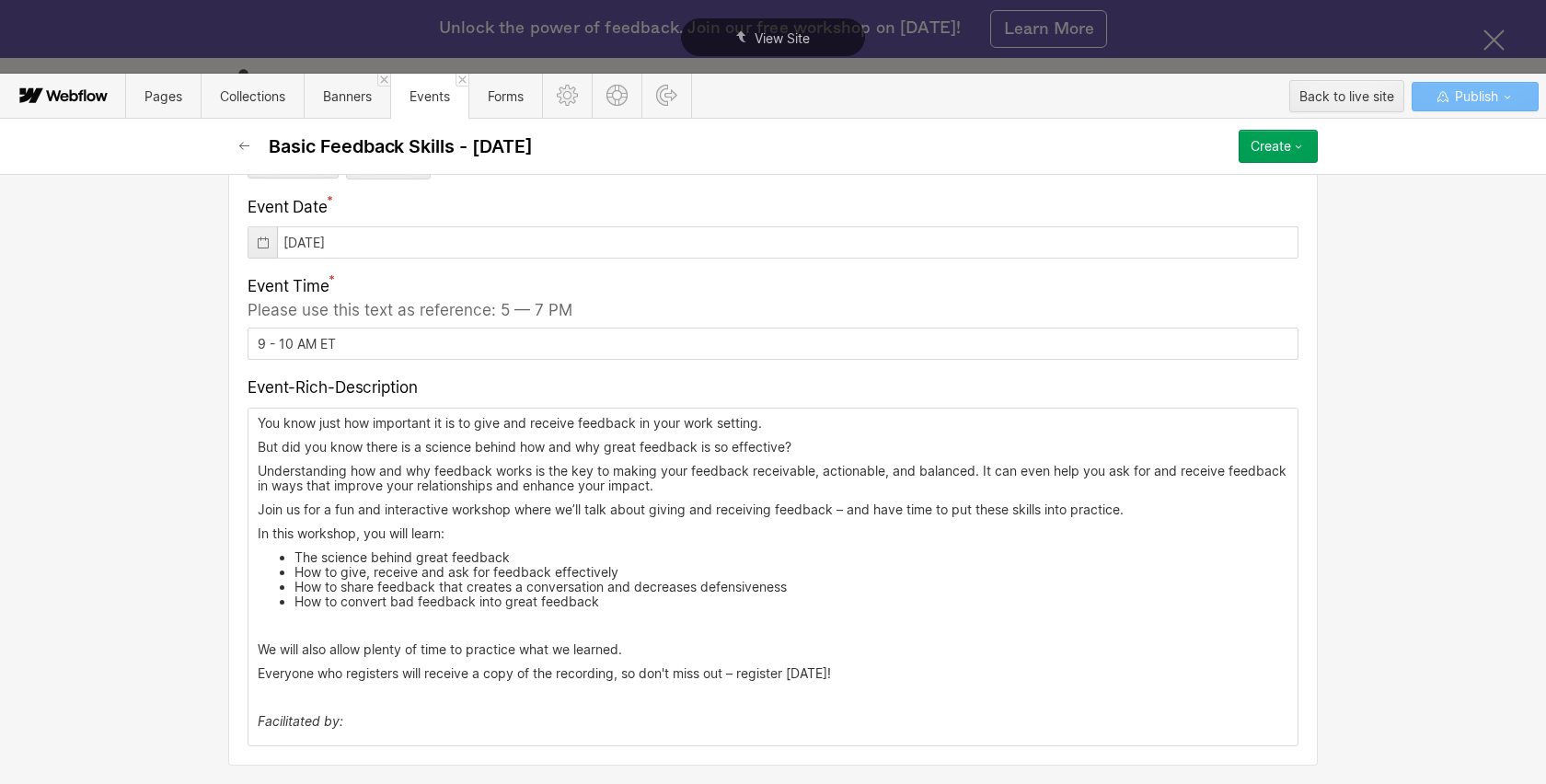
scroll to position [939, 0]
click at [327, 699] on p "‍" at bounding box center [773, 697] width 1030 height 15
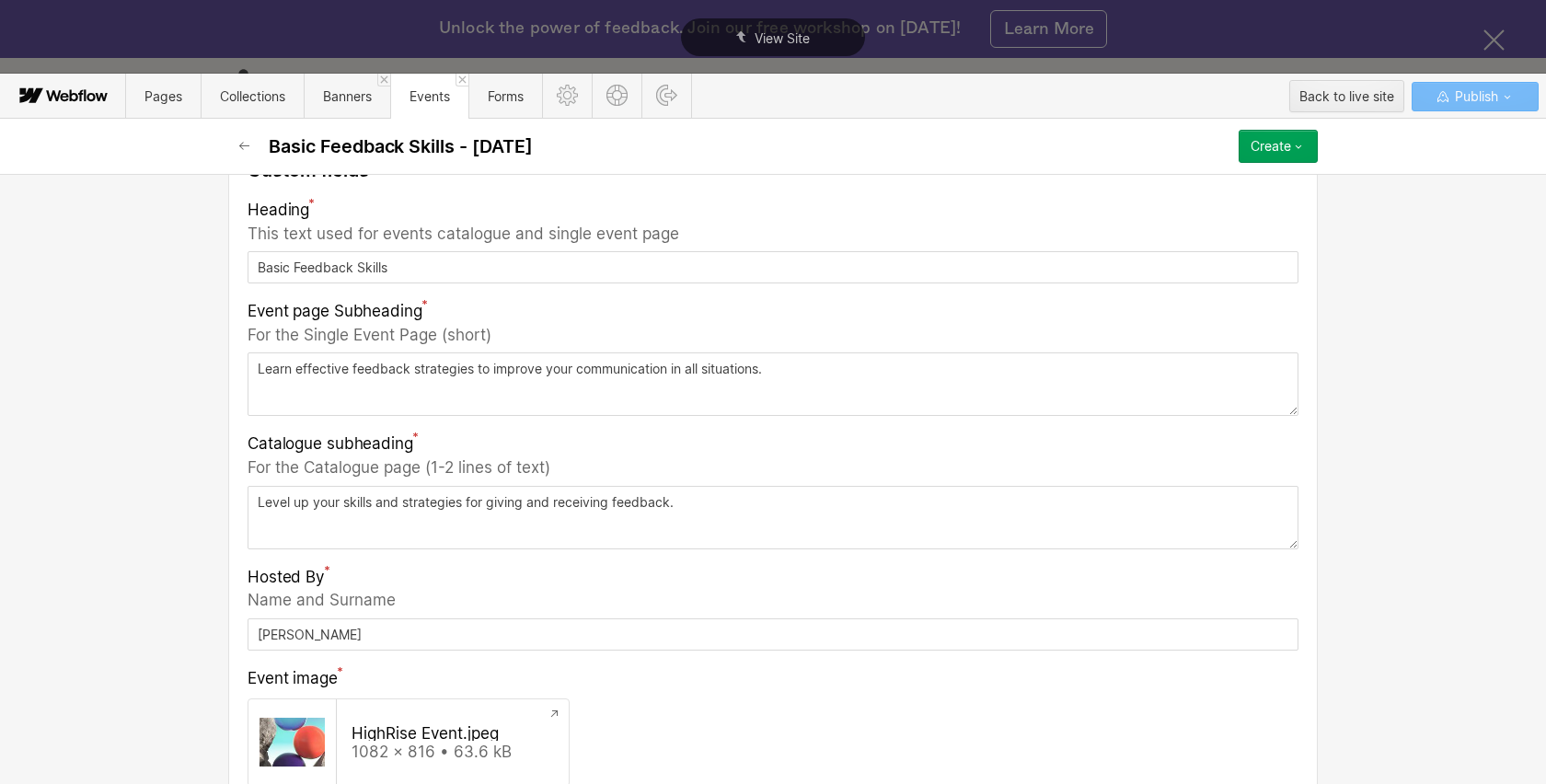
scroll to position [0, 0]
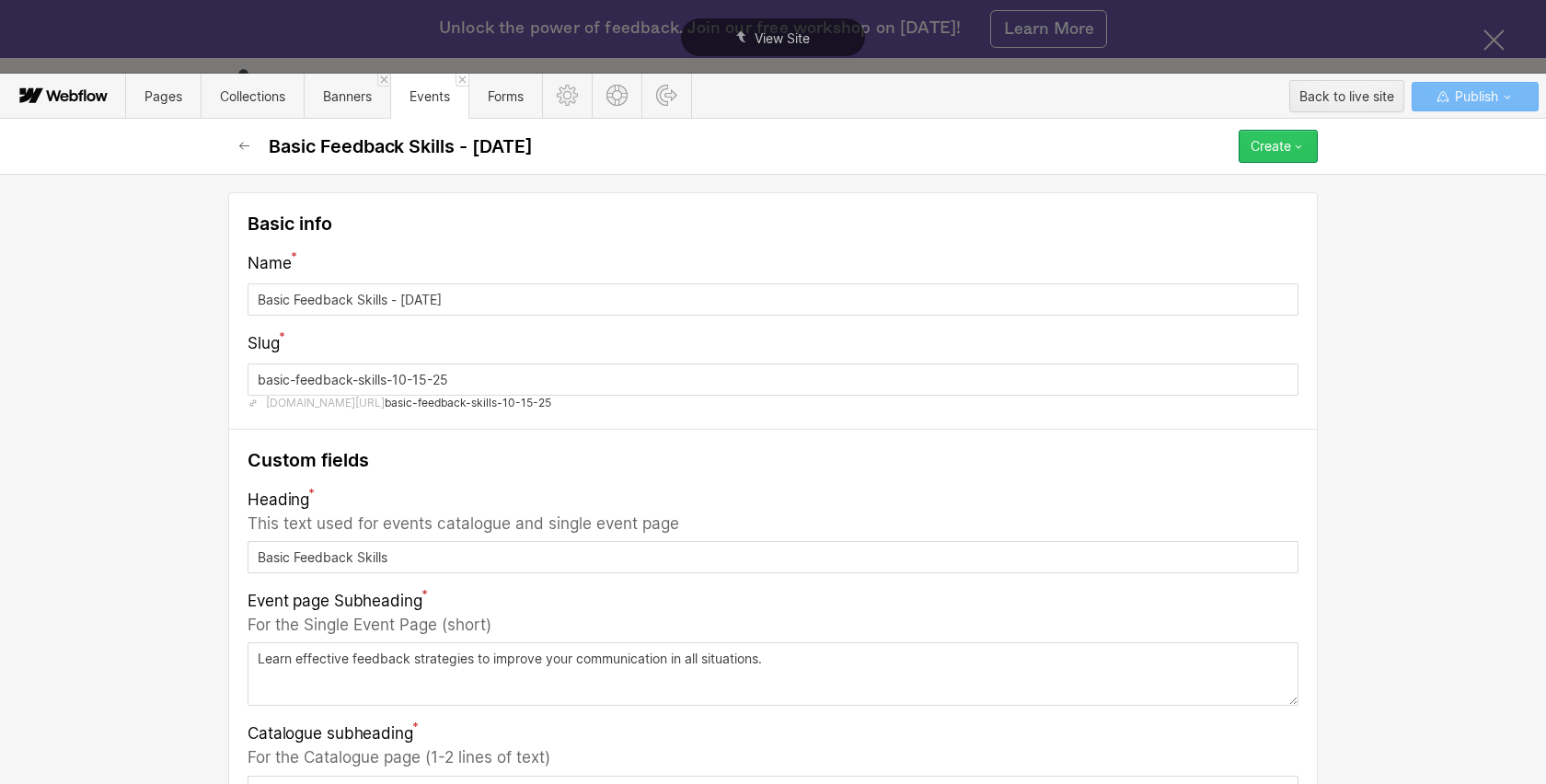
click at [1300, 153] on icon "button" at bounding box center [1298, 146] width 15 height 15
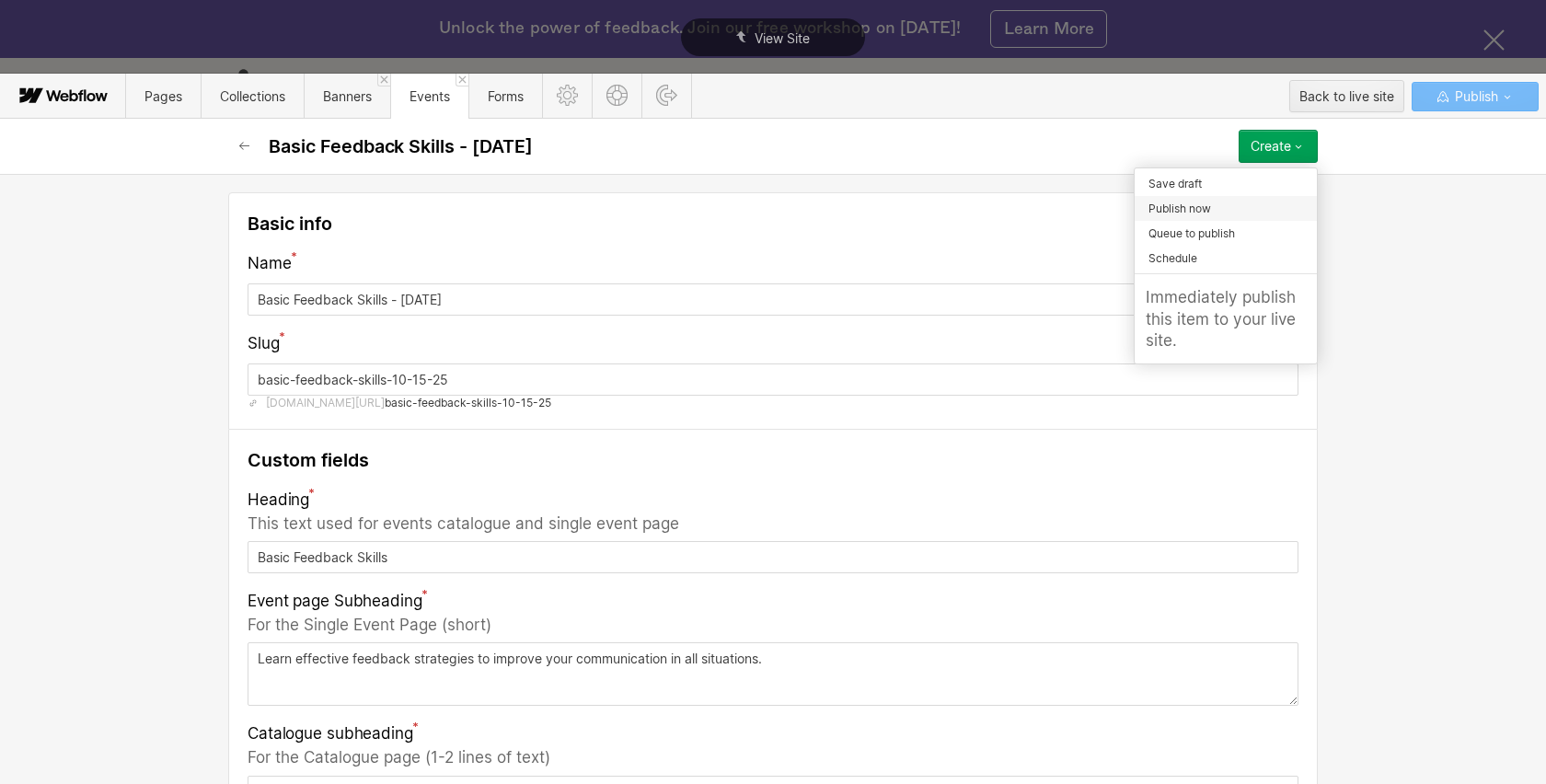
click at [1293, 208] on div "Publish now" at bounding box center [1225, 208] width 182 height 25
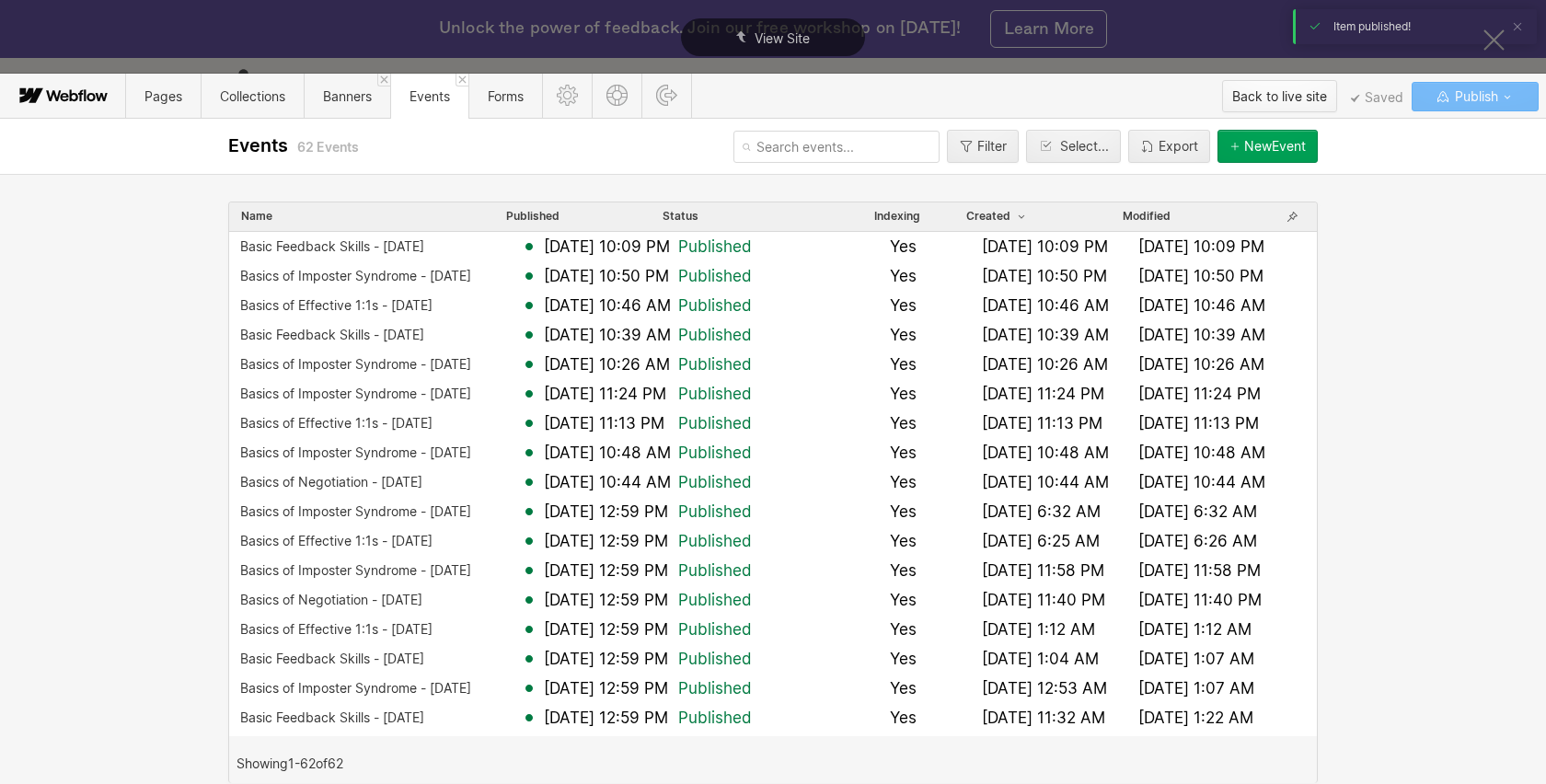
click at [1290, 94] on div "Back to live site" at bounding box center [1279, 97] width 95 height 28
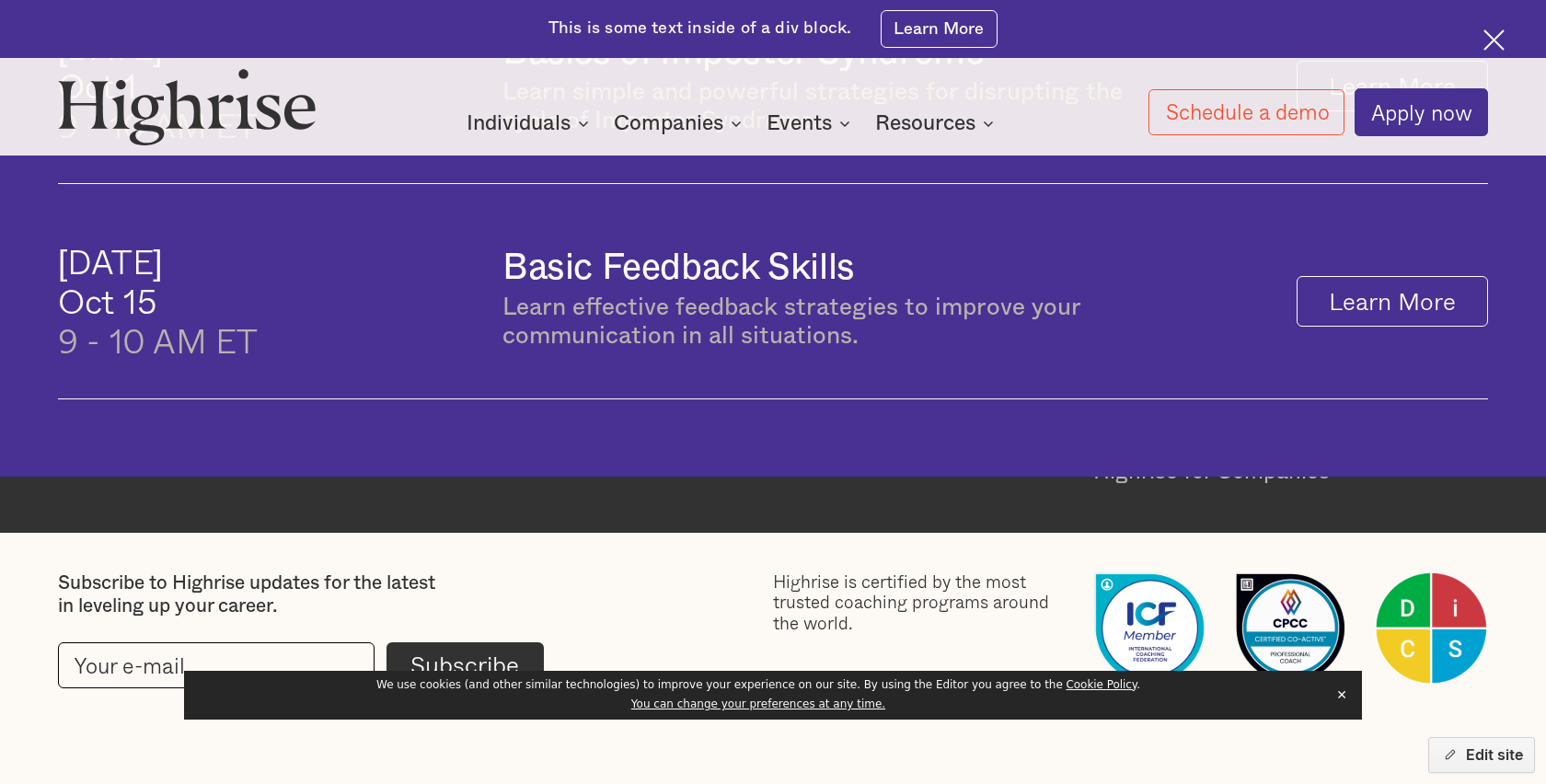
scroll to position [1605, 0]
click at [1386, 277] on link "Learn More" at bounding box center [1391, 302] width 191 height 51
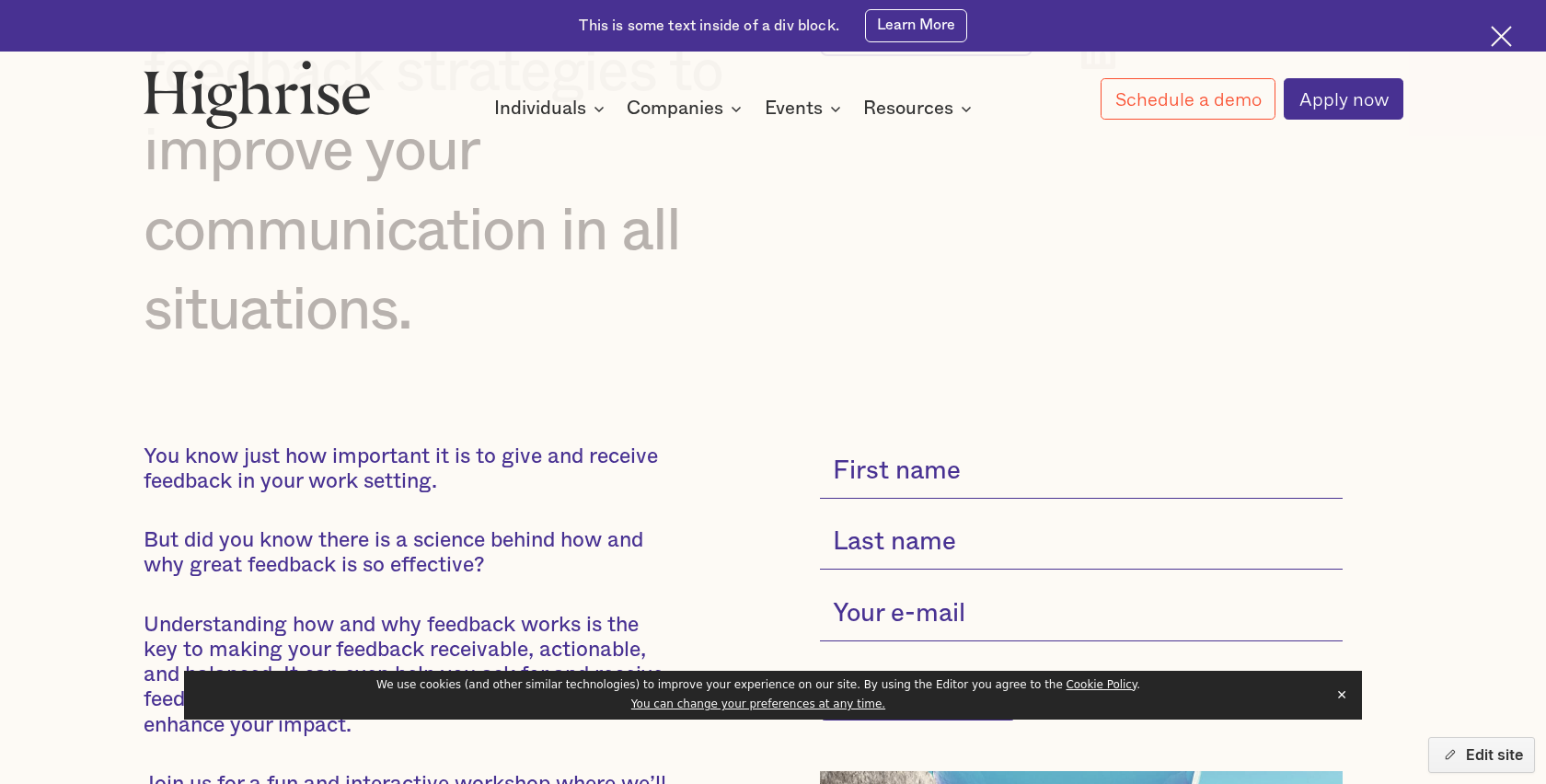
scroll to position [425, 0]
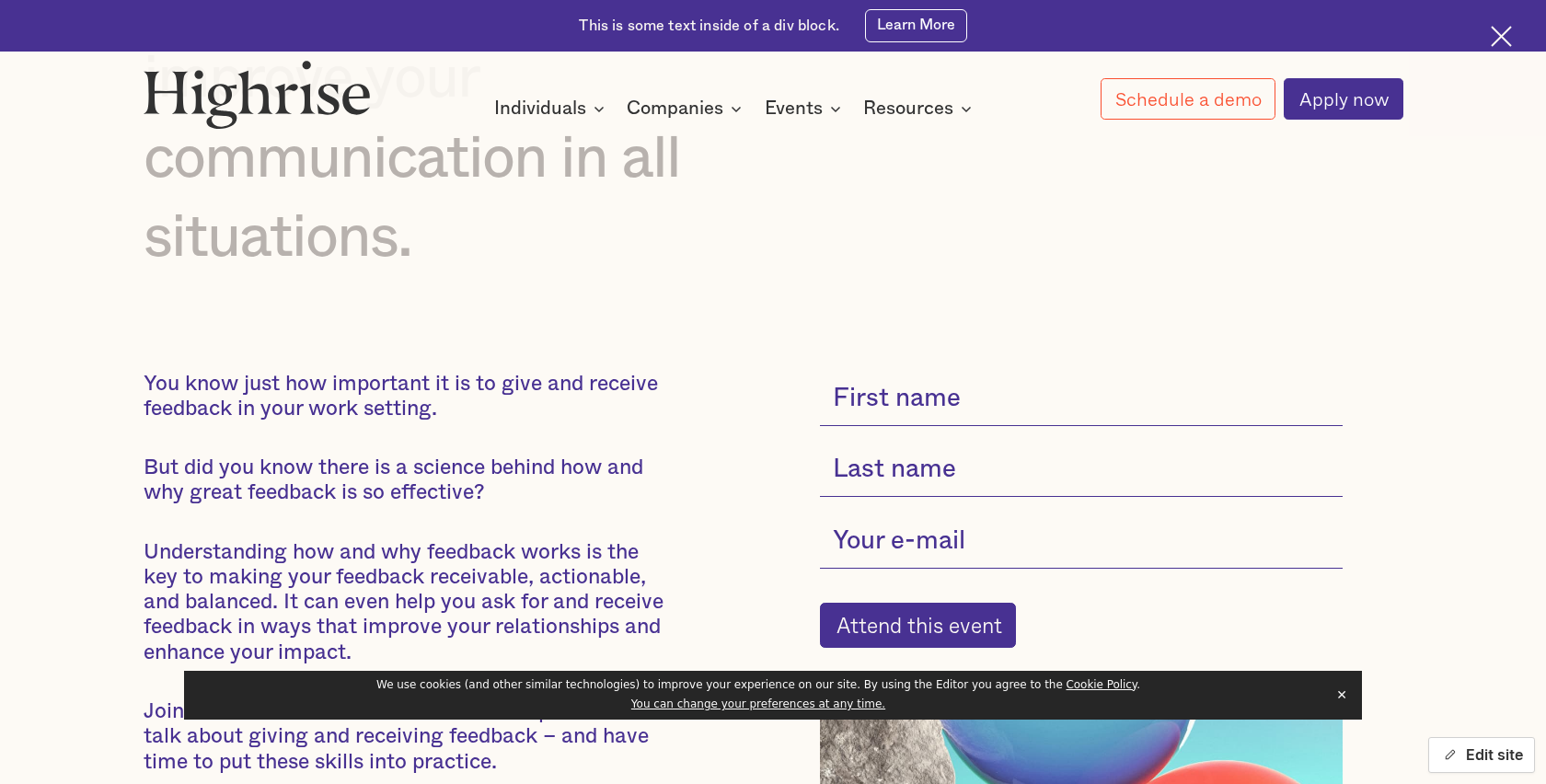
click at [1473, 753] on button "Edit site" at bounding box center [1481, 755] width 107 height 36
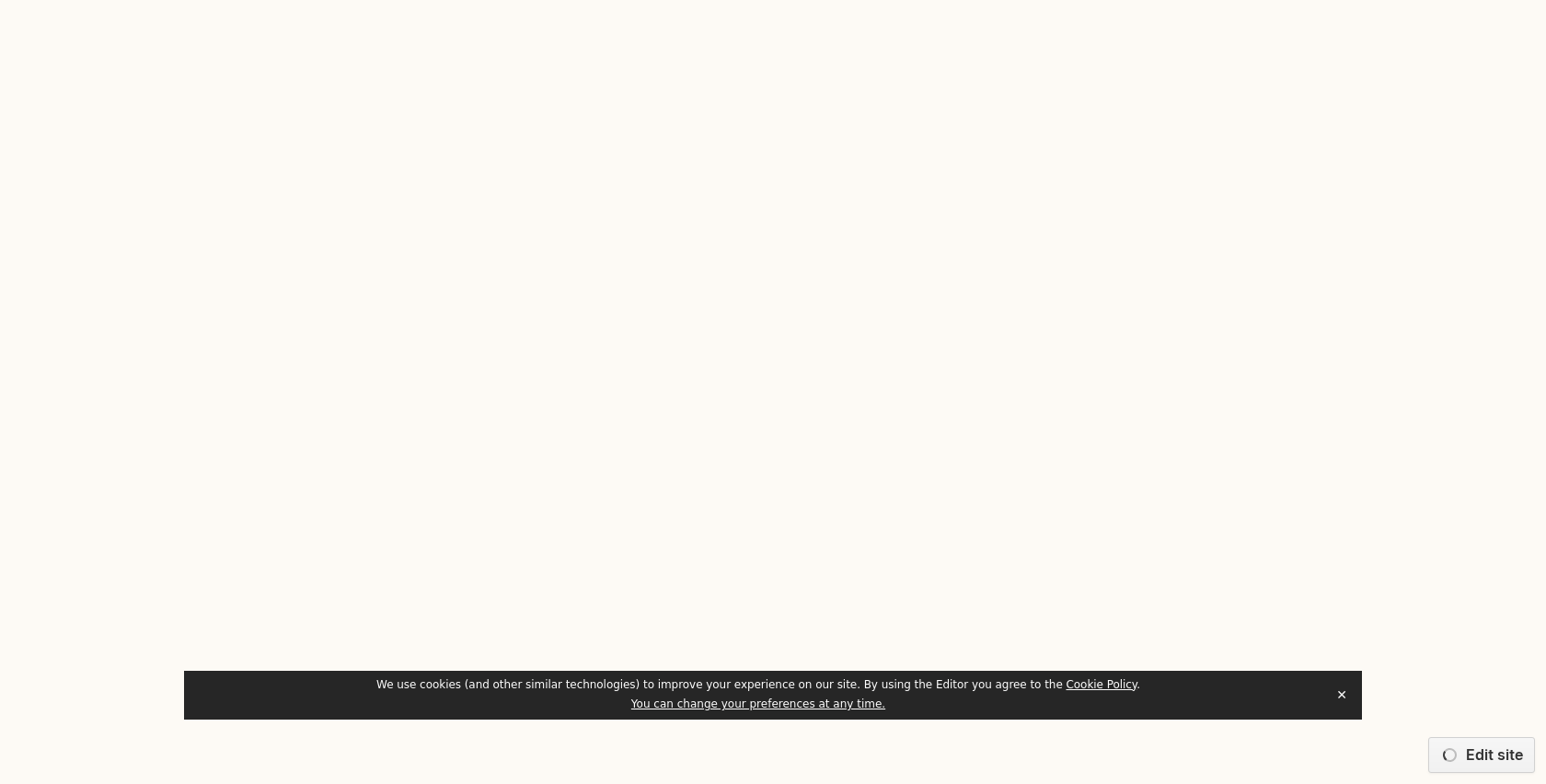
click at [1341, 695] on button "✕" at bounding box center [1342, 695] width 26 height 28
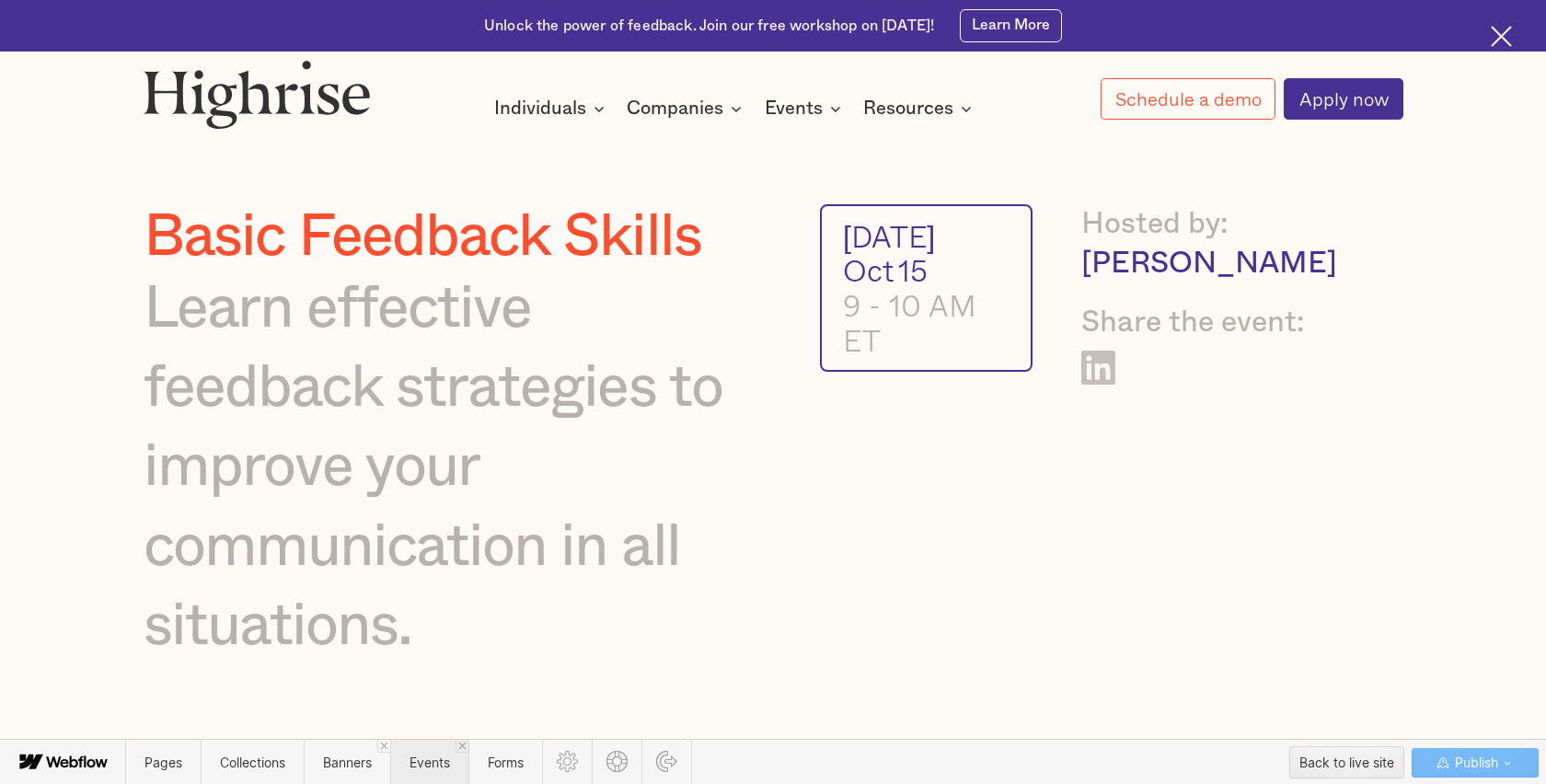
click at [432, 763] on span "Events" at bounding box center [429, 762] width 40 height 16
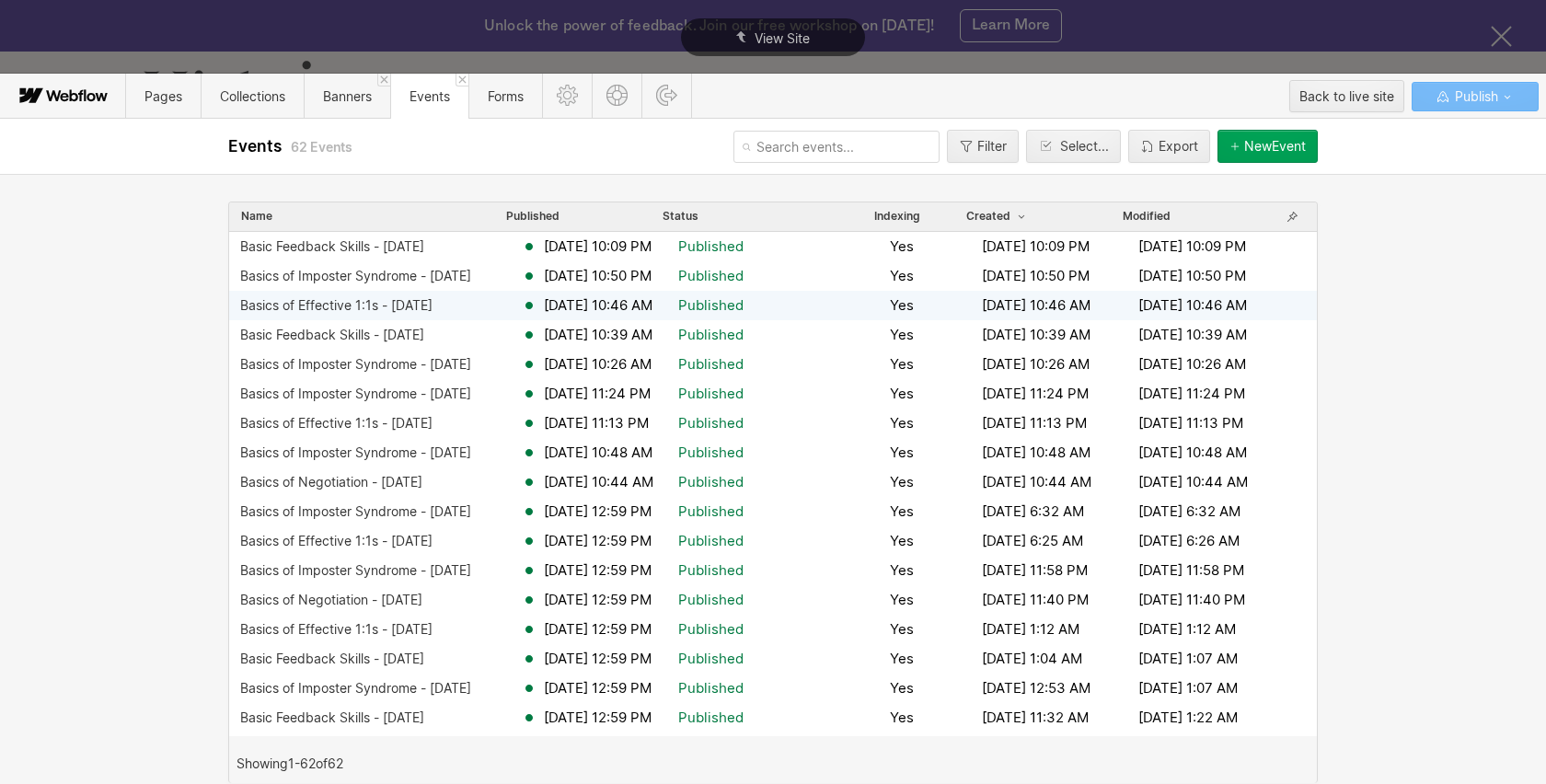
click at [432, 300] on div "Basics of Effective 1:1s - [DATE]" at bounding box center [336, 305] width 192 height 15
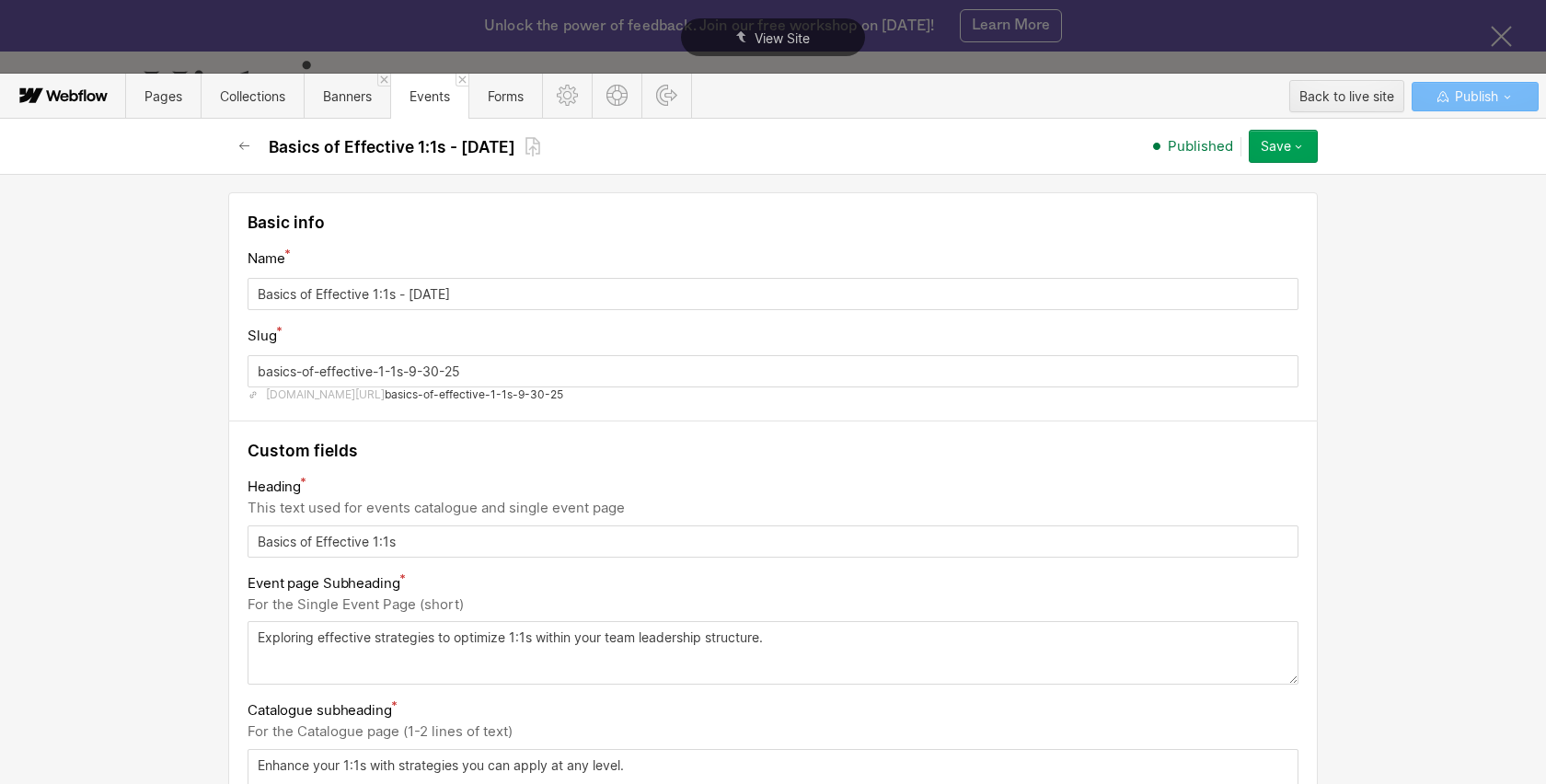
scroll to position [1168, 0]
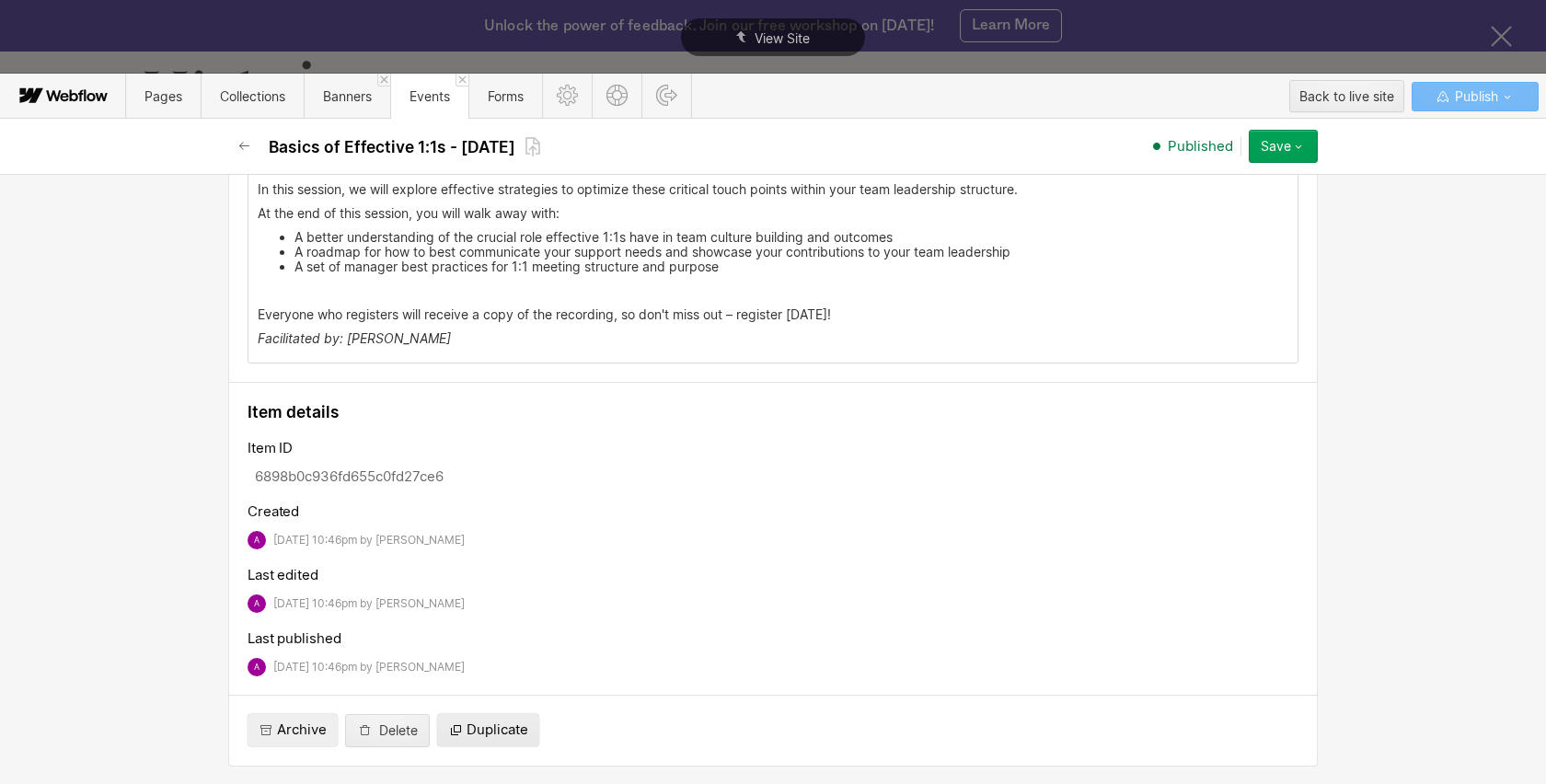
click at [505, 732] on span "Duplicate" at bounding box center [497, 729] width 62 height 19
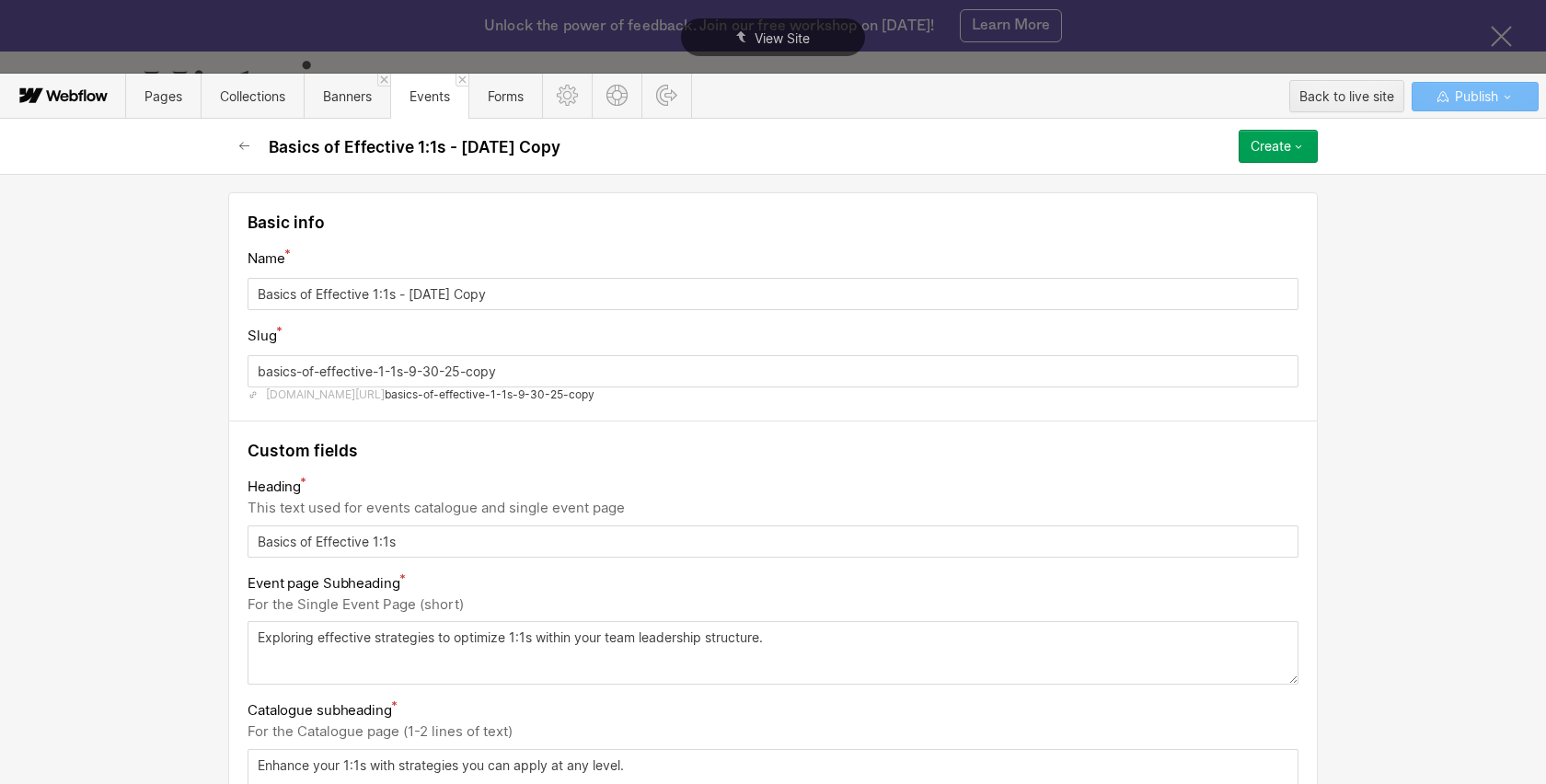
drag, startPoint x: 410, startPoint y: 293, endPoint x: 547, endPoint y: 296, distance: 136.2
click at [547, 296] on input "Basics of Effective 1:1s - 9.30.25 Copy" at bounding box center [772, 294] width 1051 height 32
type input "Basics of Effective 1:1s - 1"
type input "basics-of-effective-1-1s---1"
type input "Basics of Effective 1:1s - 10"
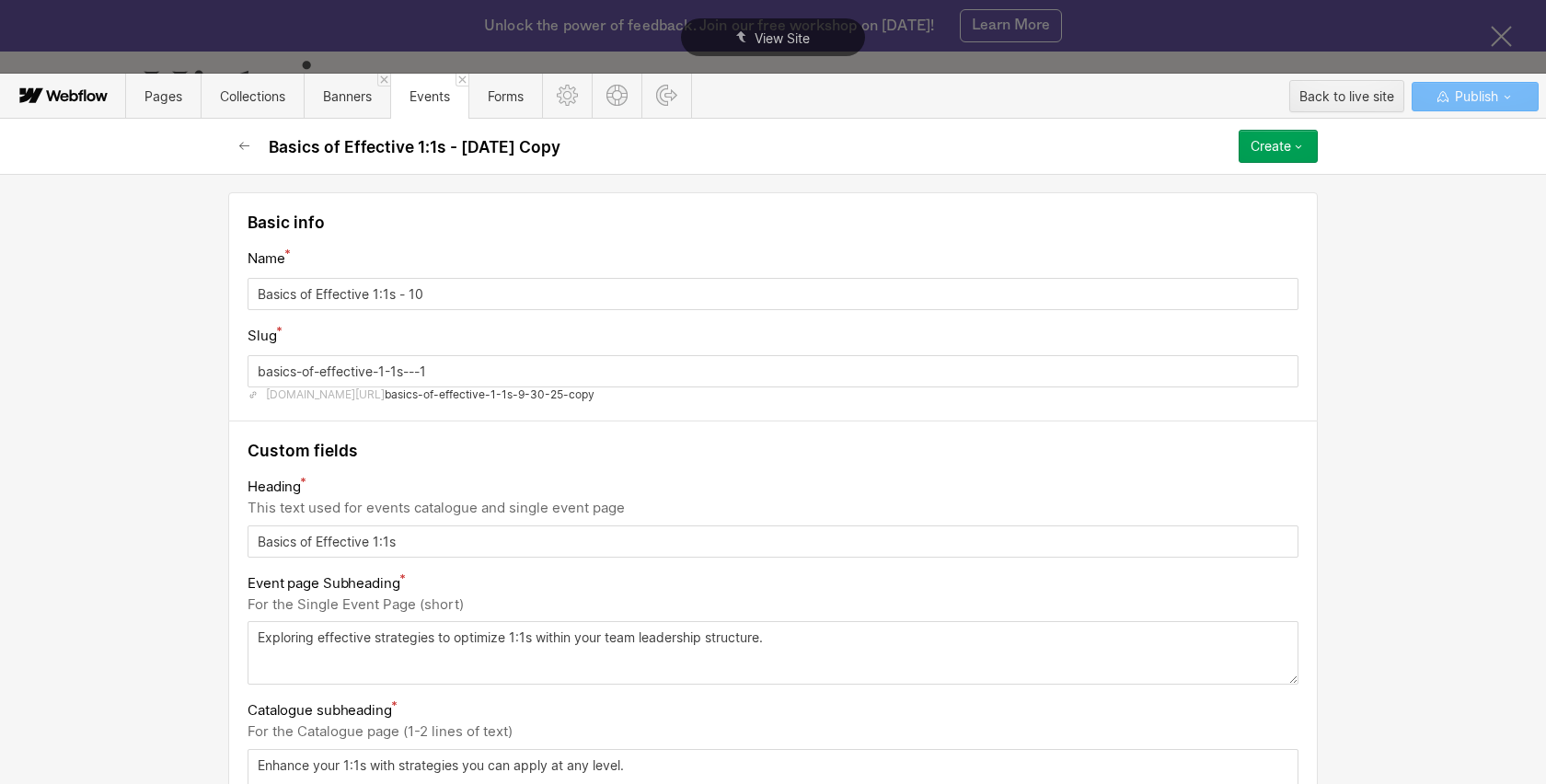
type input "basics-of-effective-1-1s---10"
type input "Basics of Effective 1:1s - 10.9"
type input "basics-of-effective-1-1s---10-9"
type input "Basics of Effective 1:1s - 10."
type input "basics-of-effective-1-1s---10"
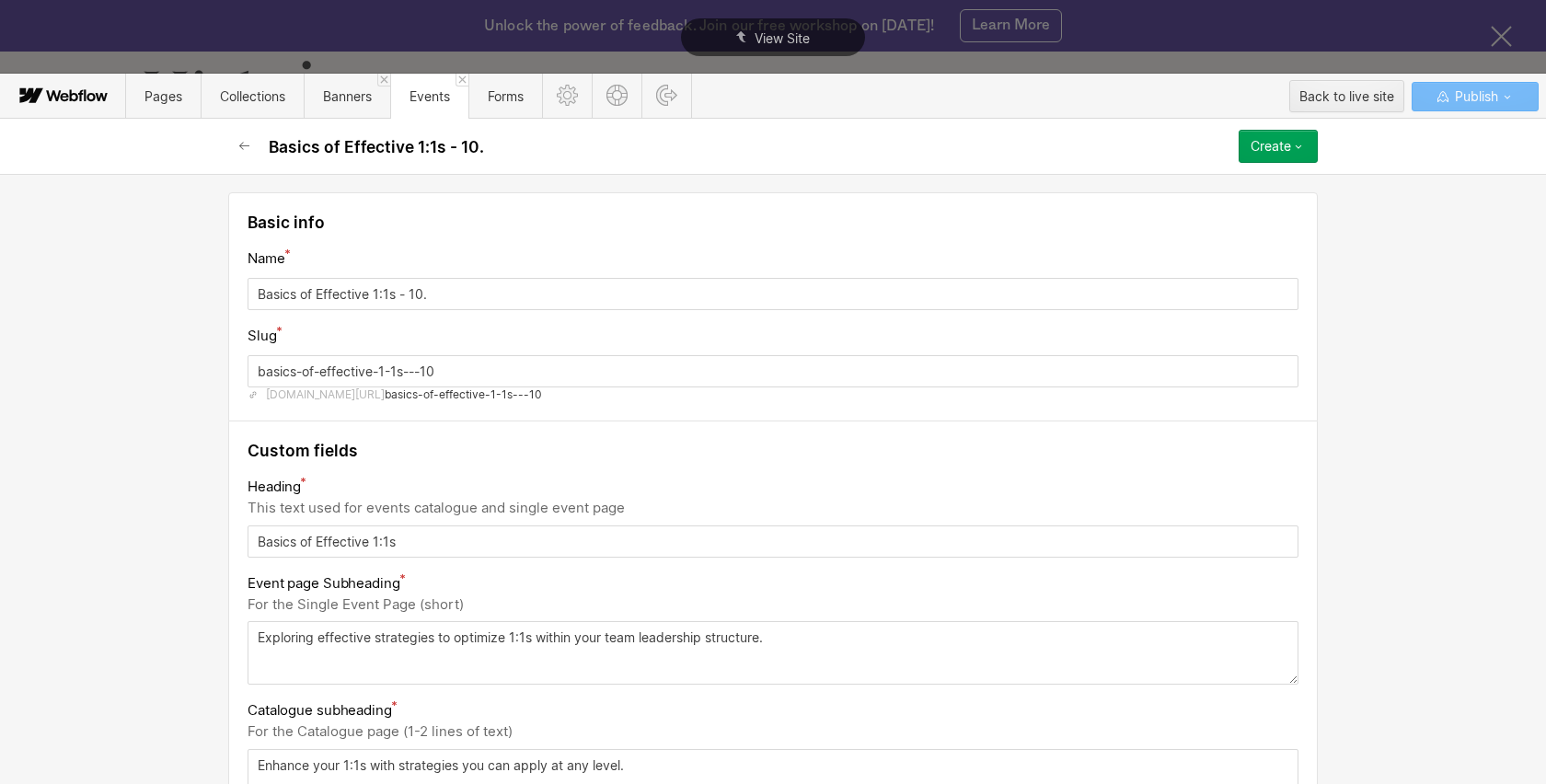
type input "Basics of Effective 1:1s - 10.2"
type input "basics-of-effective-1-1s---10-2"
type input "Basics of Effective 1:1s - 10.29"
type input "basics-of-effective-1-1s---10-29"
type input "Basics of Effective 1:1s - 10.29.2"
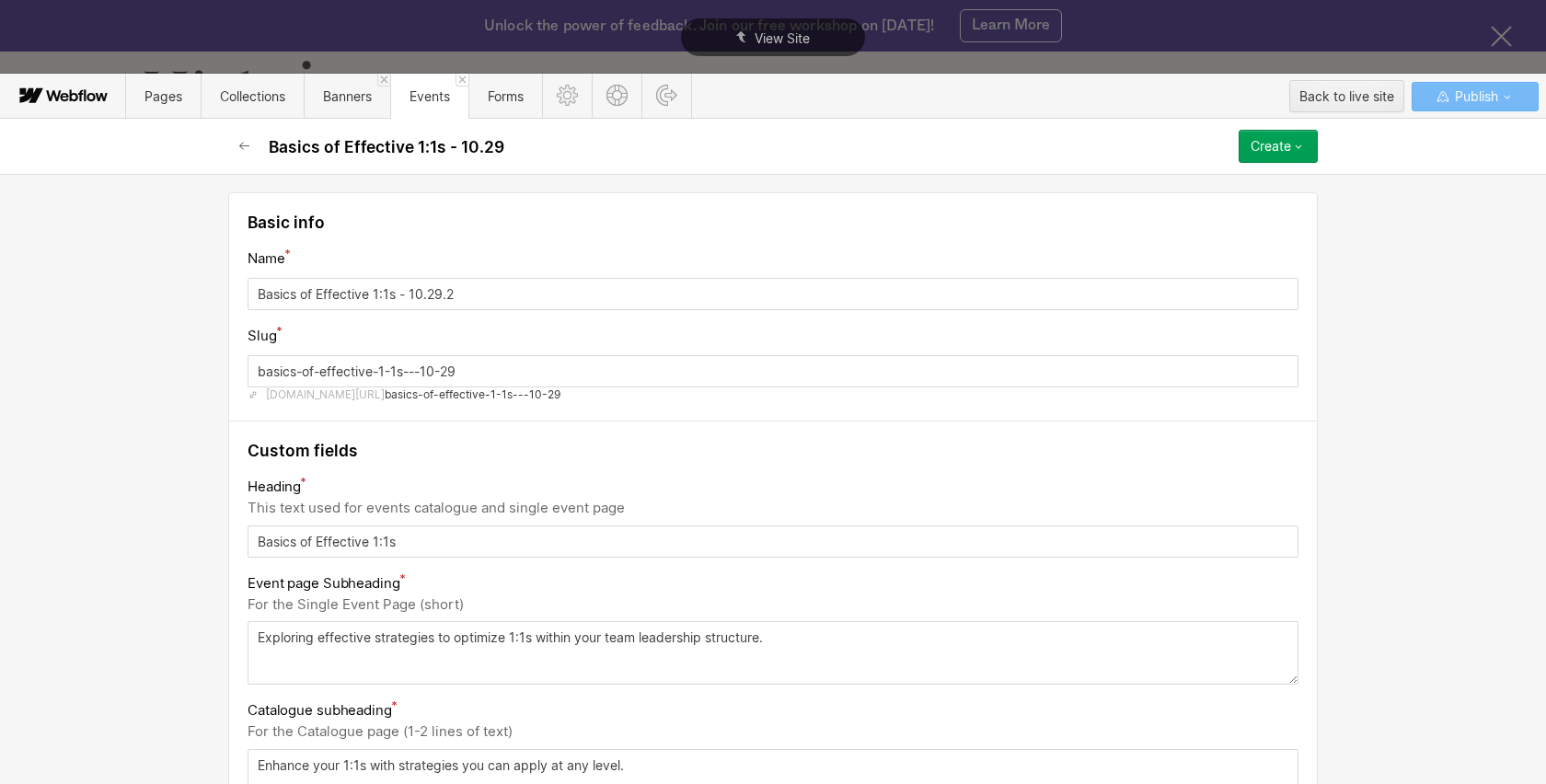
type input "basics-of-effective-1-1s---10-29-2"
type input "Basics of Effective 1:1s - 10.29.25"
type input "basics-of-effective-1-1s---10-29-25"
type input "Basics of Effective 1:1s - 10.29.25"
click at [423, 374] on input "basics-of-effective-1-1s---10-29-25" at bounding box center [772, 371] width 1051 height 32
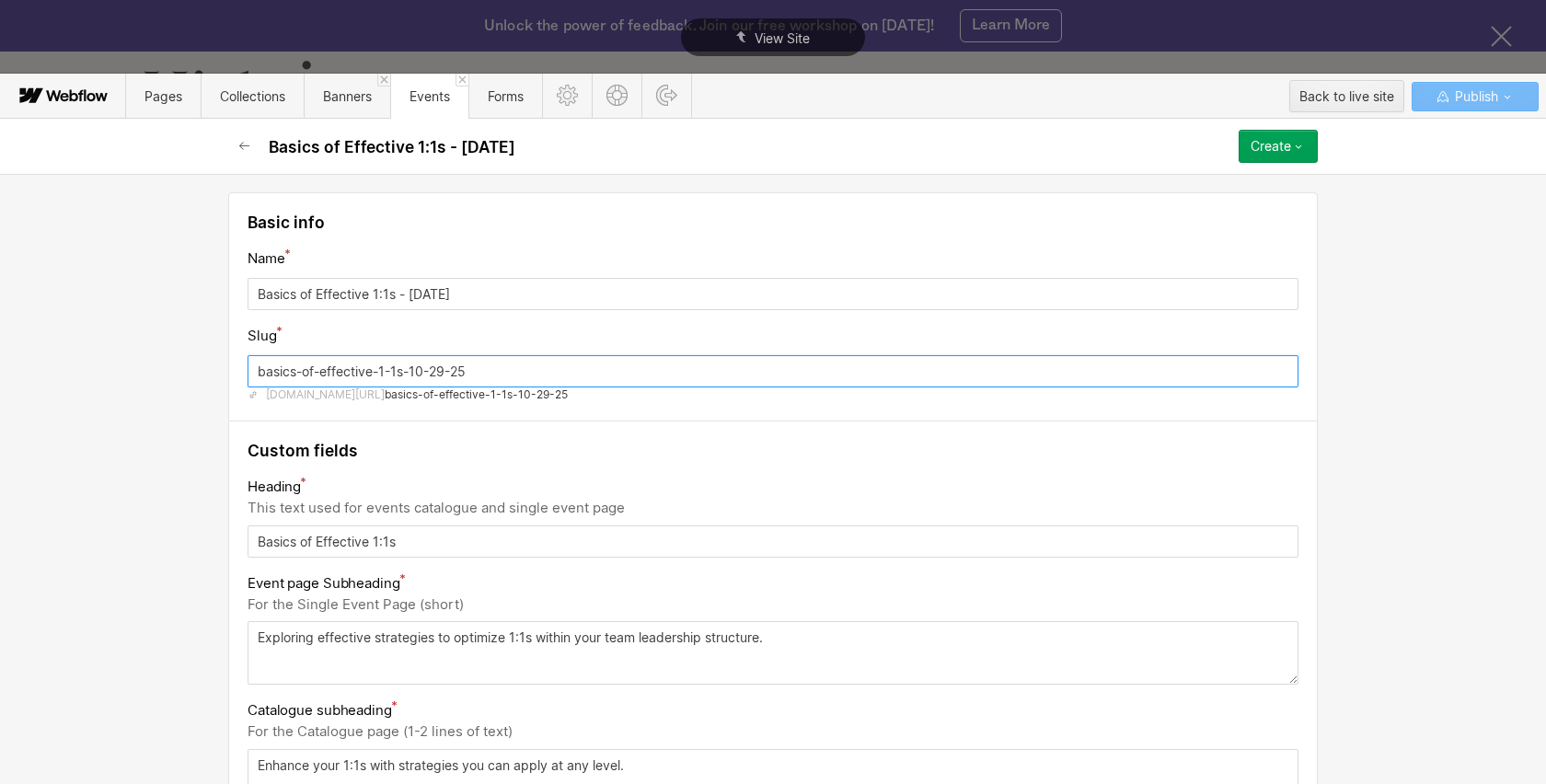
type input "basics-of-effective-1-1s-10-29-25"
click at [150, 437] on div "Basic info Name Basics of Effective 1:1s - 10.29.25 Slug basics-of-effective-1-…" at bounding box center [773, 479] width 1546 height 610
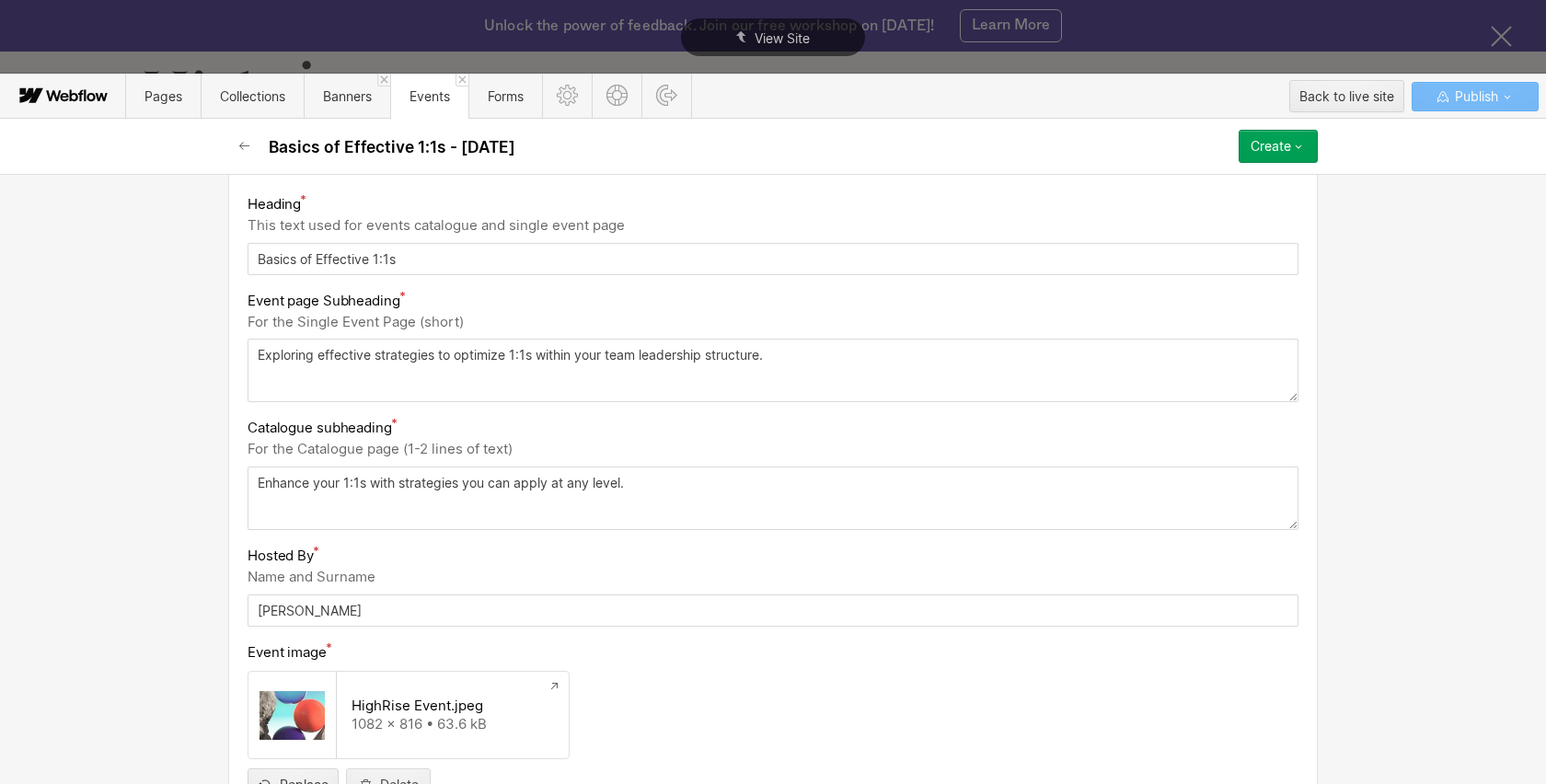
scroll to position [284, 0]
click at [259, 356] on textarea "Exploring effective strategies to optimize 1:1s within your team leadership str…" at bounding box center [772, 368] width 1051 height 63
paste textarea "Enhance your 1:1s with strategies you can apply at any level."
type textarea "Enhance your 1:1s with strategies you can apply at any level."
click at [292, 489] on textarea "Enhance your 1:1s with strategies you can apply at any level." at bounding box center [772, 496] width 1051 height 63
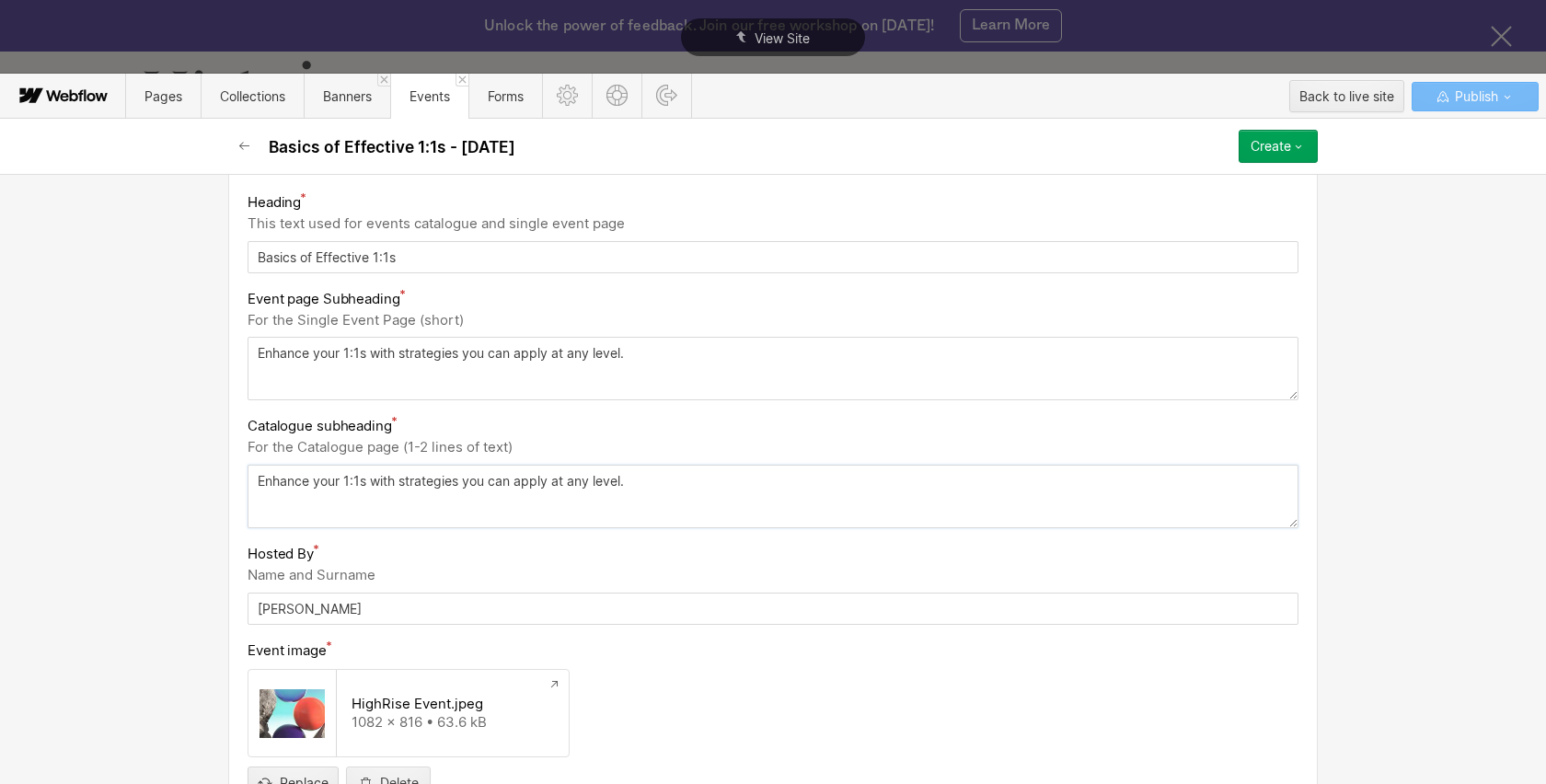
paste textarea "xploring effective strategies to optimize 1:1s within your team leadership stru…"
type textarea "Exploring effective strategies to optimize 1:1s within your team leadership str…"
click at [157, 521] on div "Basic info Name Basics of Effective 1:1s - 10.29.25 Slug basics-of-effective-1-…" at bounding box center [773, 479] width 1546 height 610
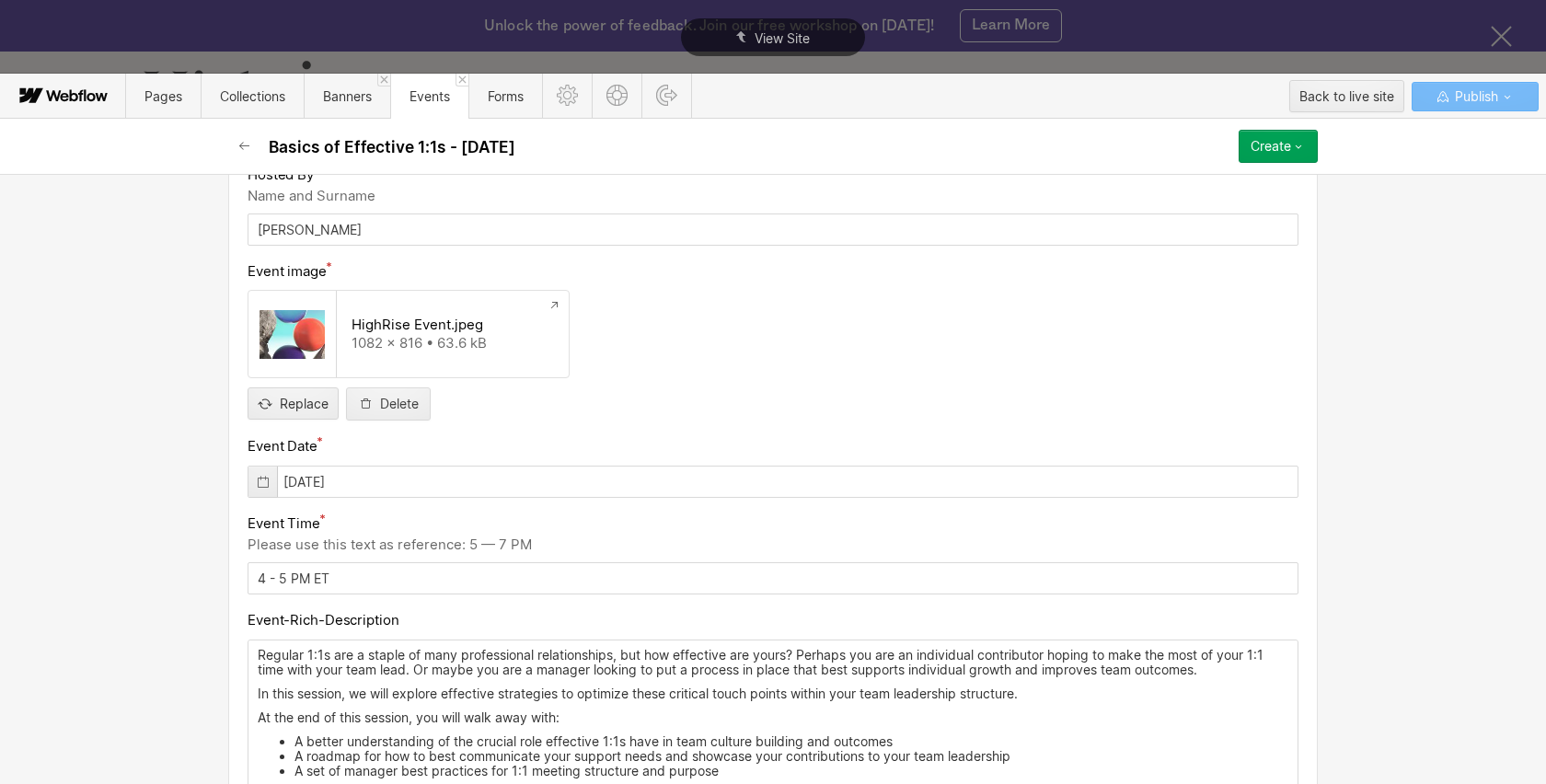
scroll to position [667, 0]
click at [267, 482] on icon at bounding box center [263, 478] width 11 height 12
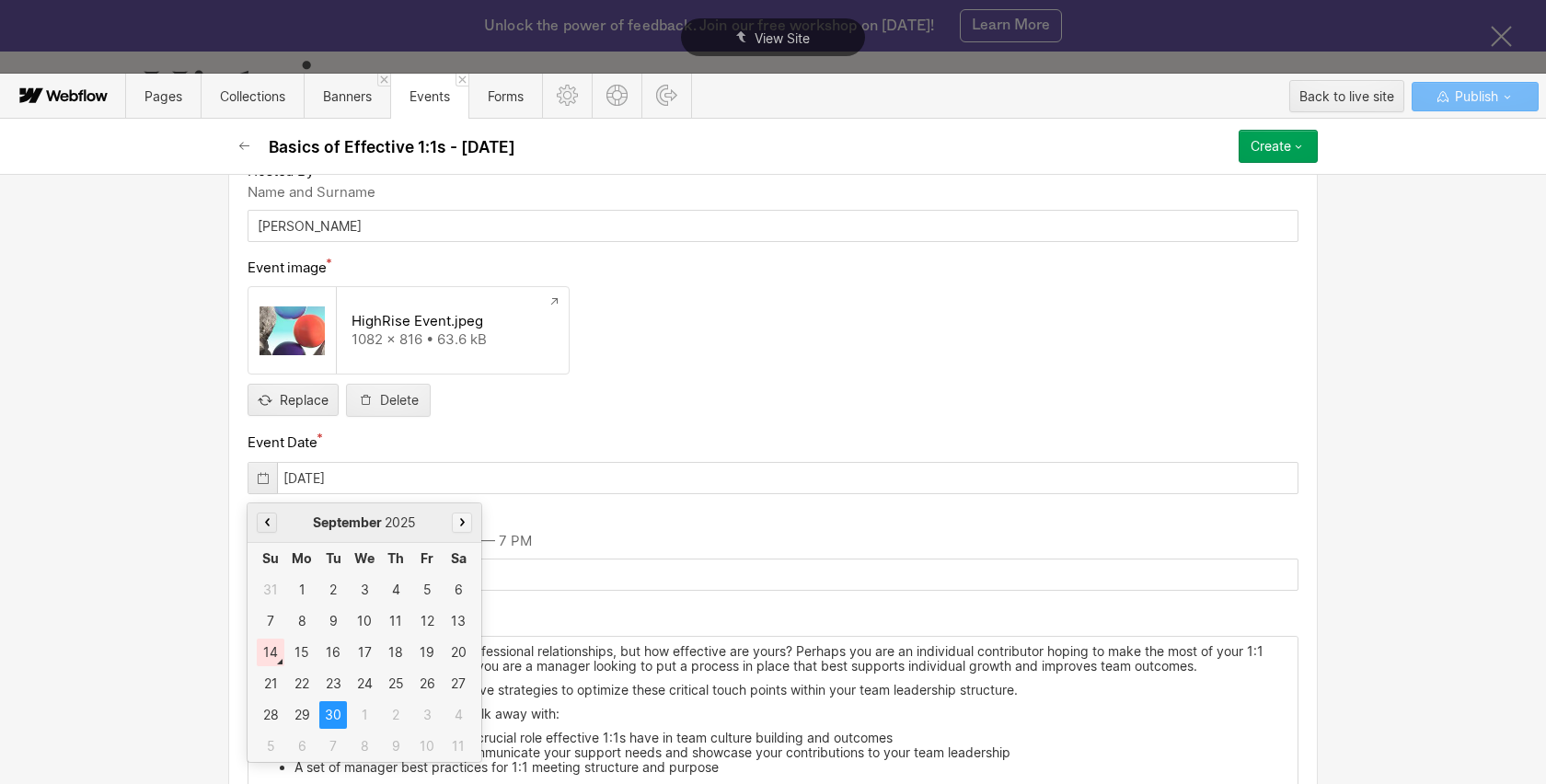
click at [468, 518] on button "button" at bounding box center [462, 522] width 20 height 20
click at [366, 716] on div "29" at bounding box center [365, 715] width 28 height 28
type input "10/29/2025"
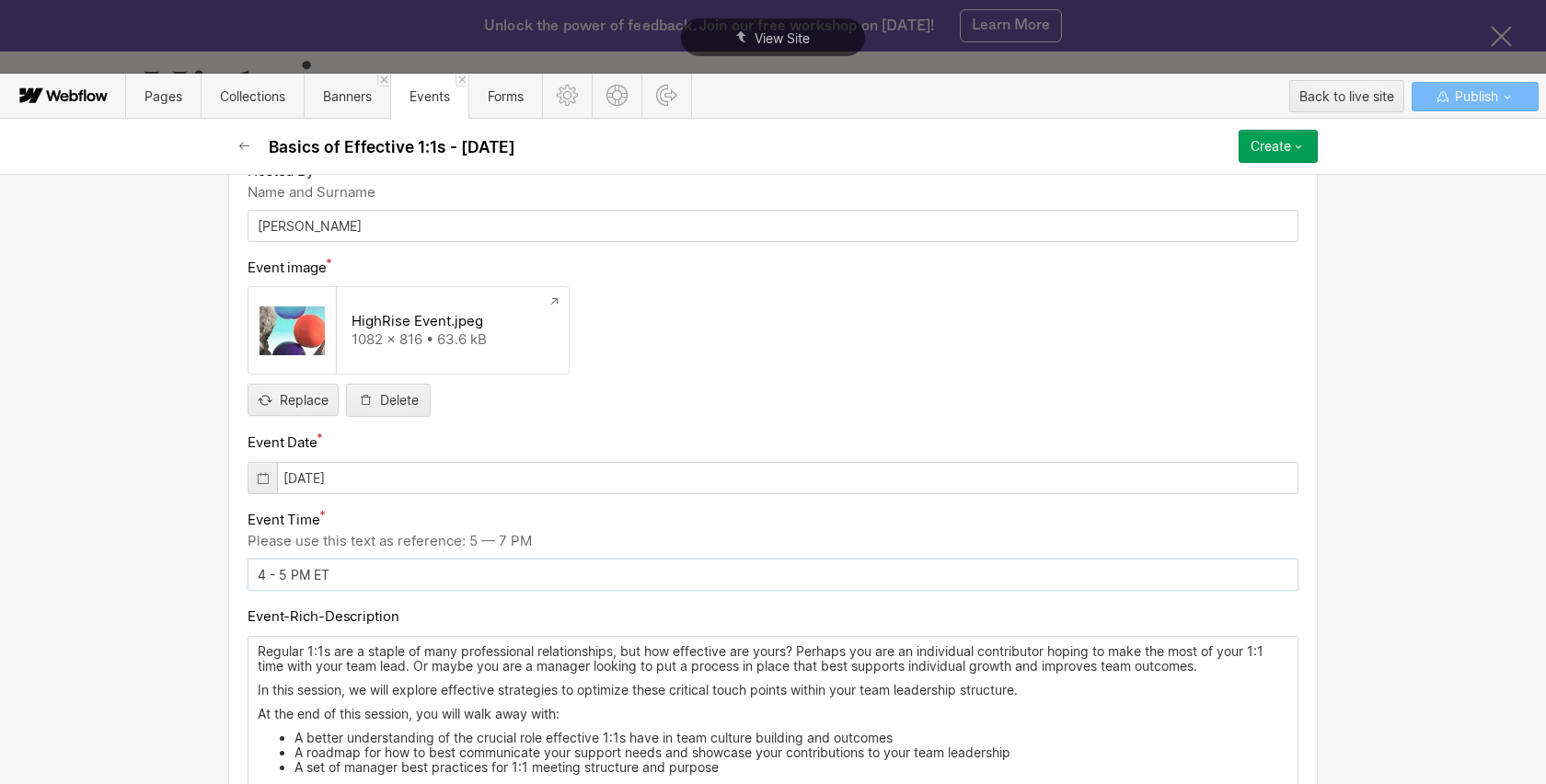
click at [264, 573] on input "4 - 5 PM ET" at bounding box center [772, 574] width 1051 height 32
type input "9 - 10 AM ET"
click at [427, 670] on p "Regular 1:1s are a staple of many professional relationships, but how effective…" at bounding box center [773, 658] width 1030 height 29
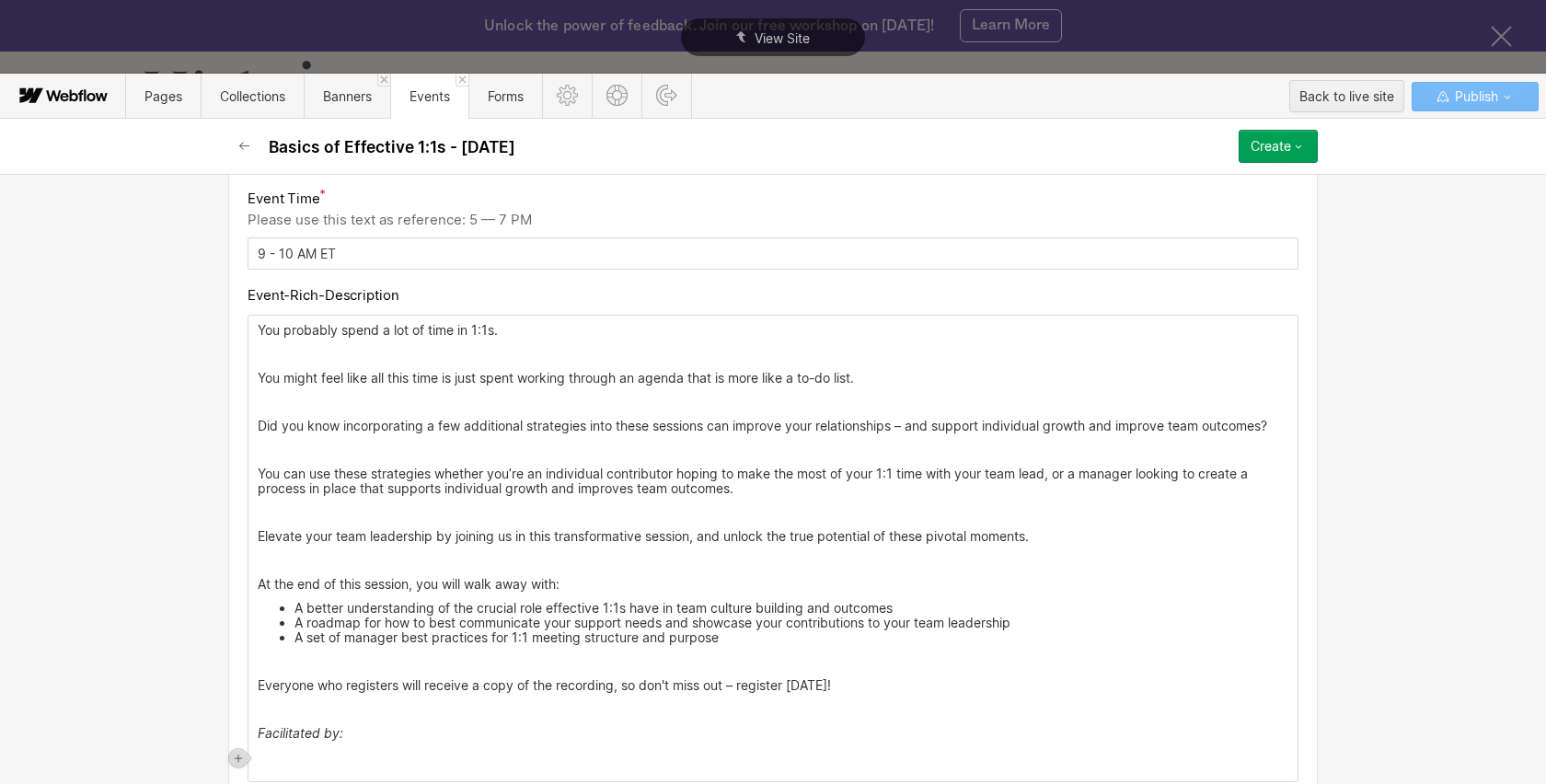
scroll to position [1005, 0]
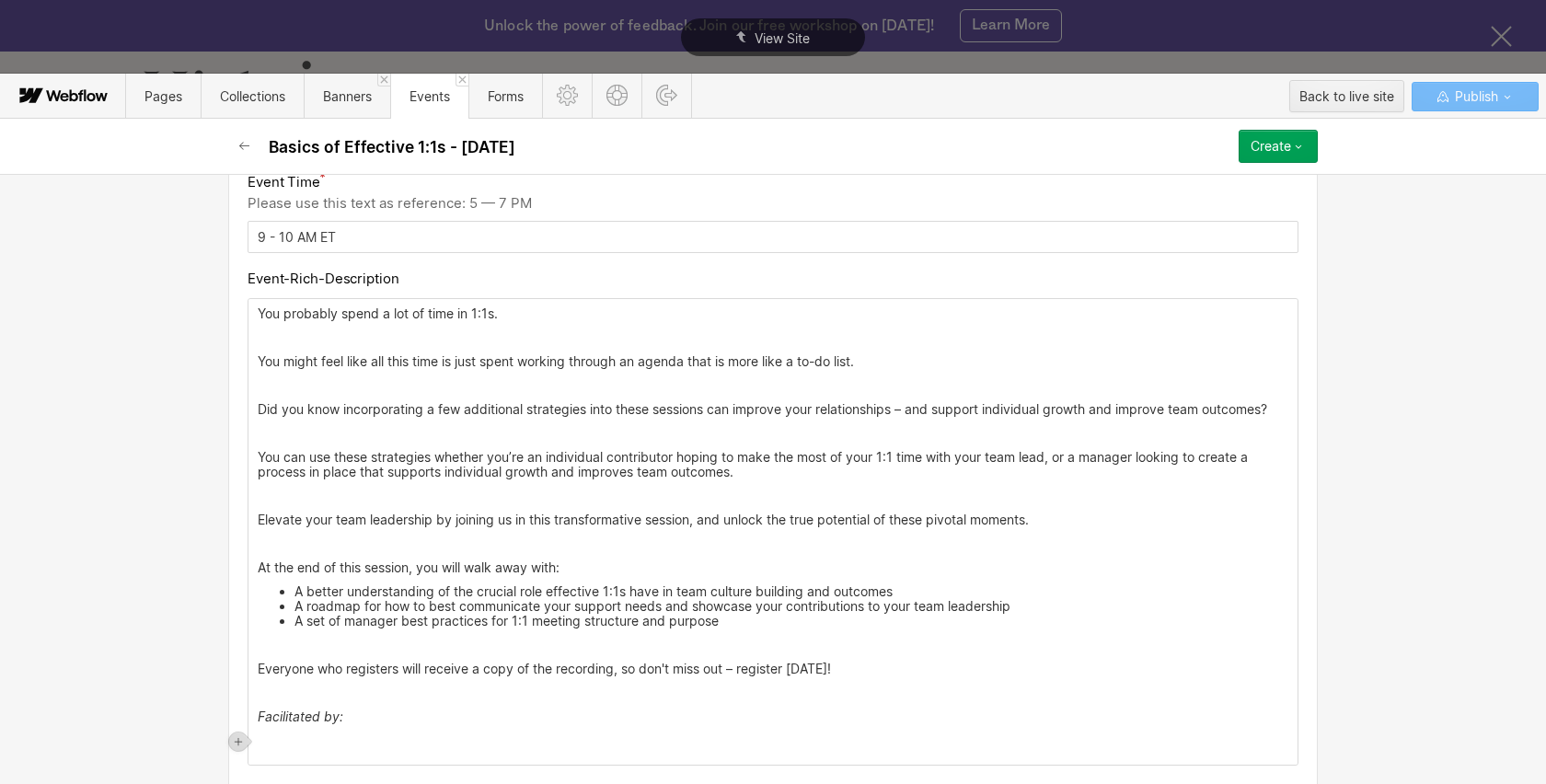
click at [430, 337] on p "‍" at bounding box center [773, 337] width 1030 height 15
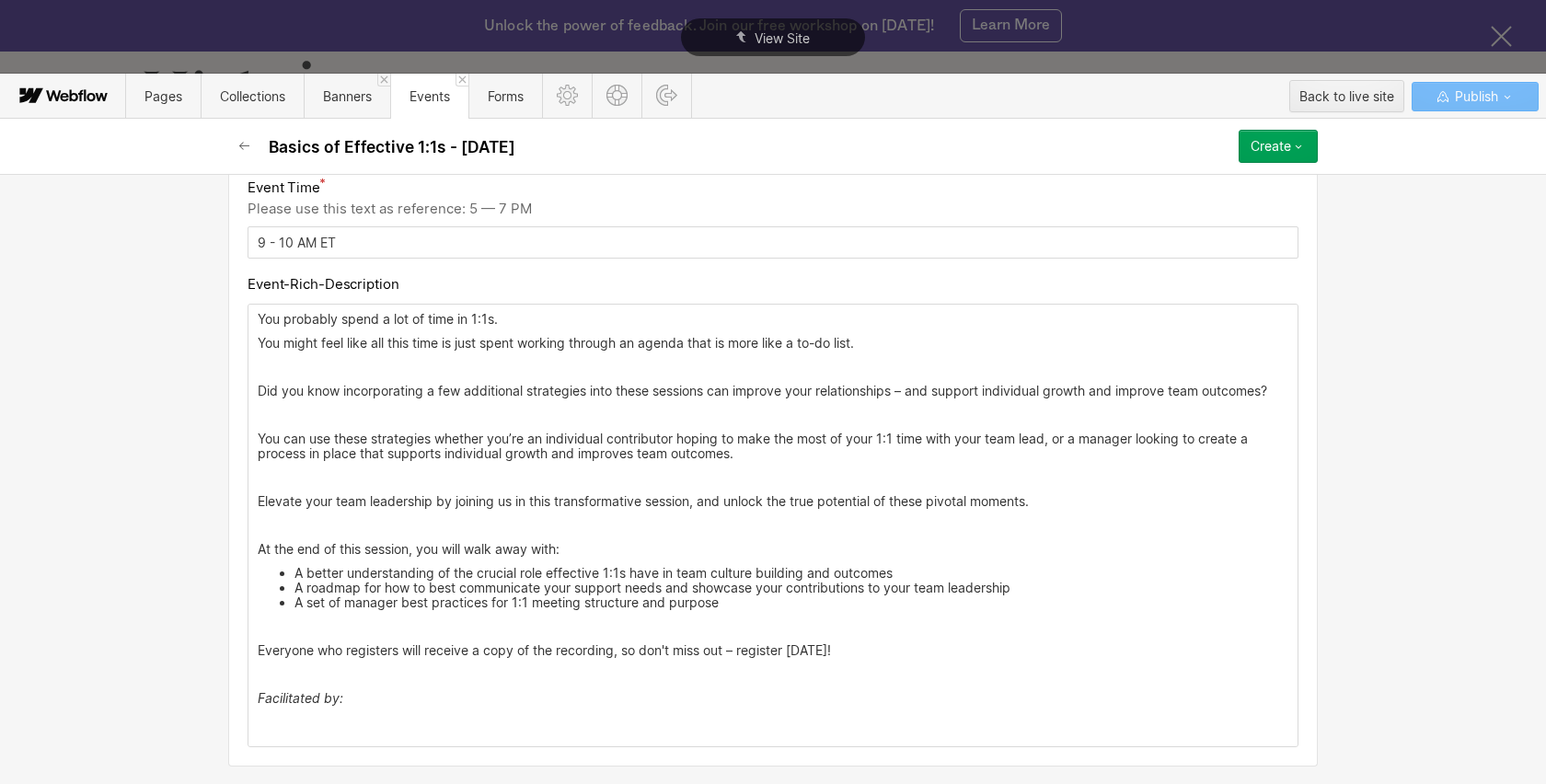
scroll to position [999, 0]
click at [374, 368] on p "‍" at bounding box center [773, 367] width 1030 height 15
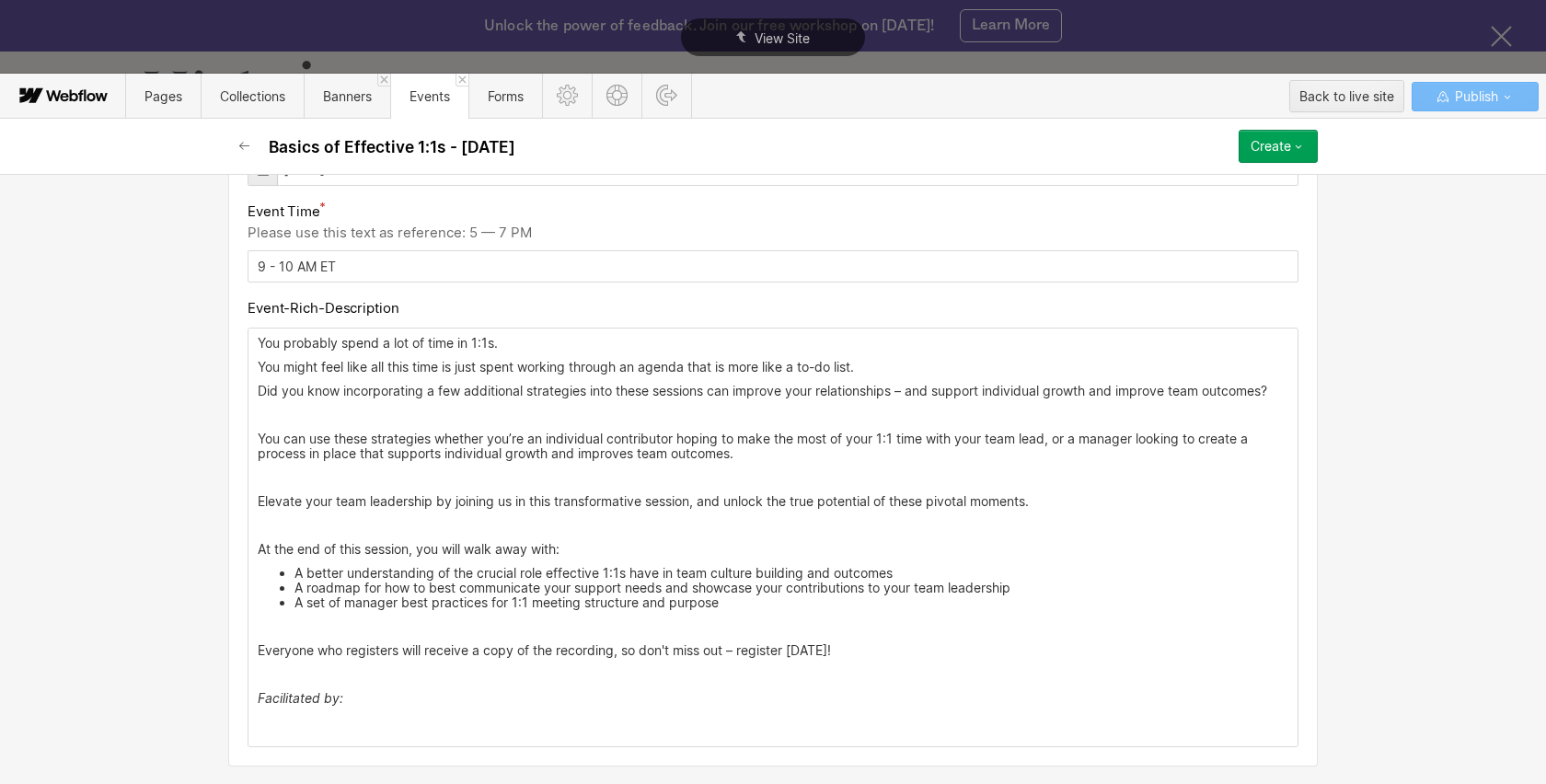
click at [340, 417] on p "‍" at bounding box center [773, 415] width 1030 height 15
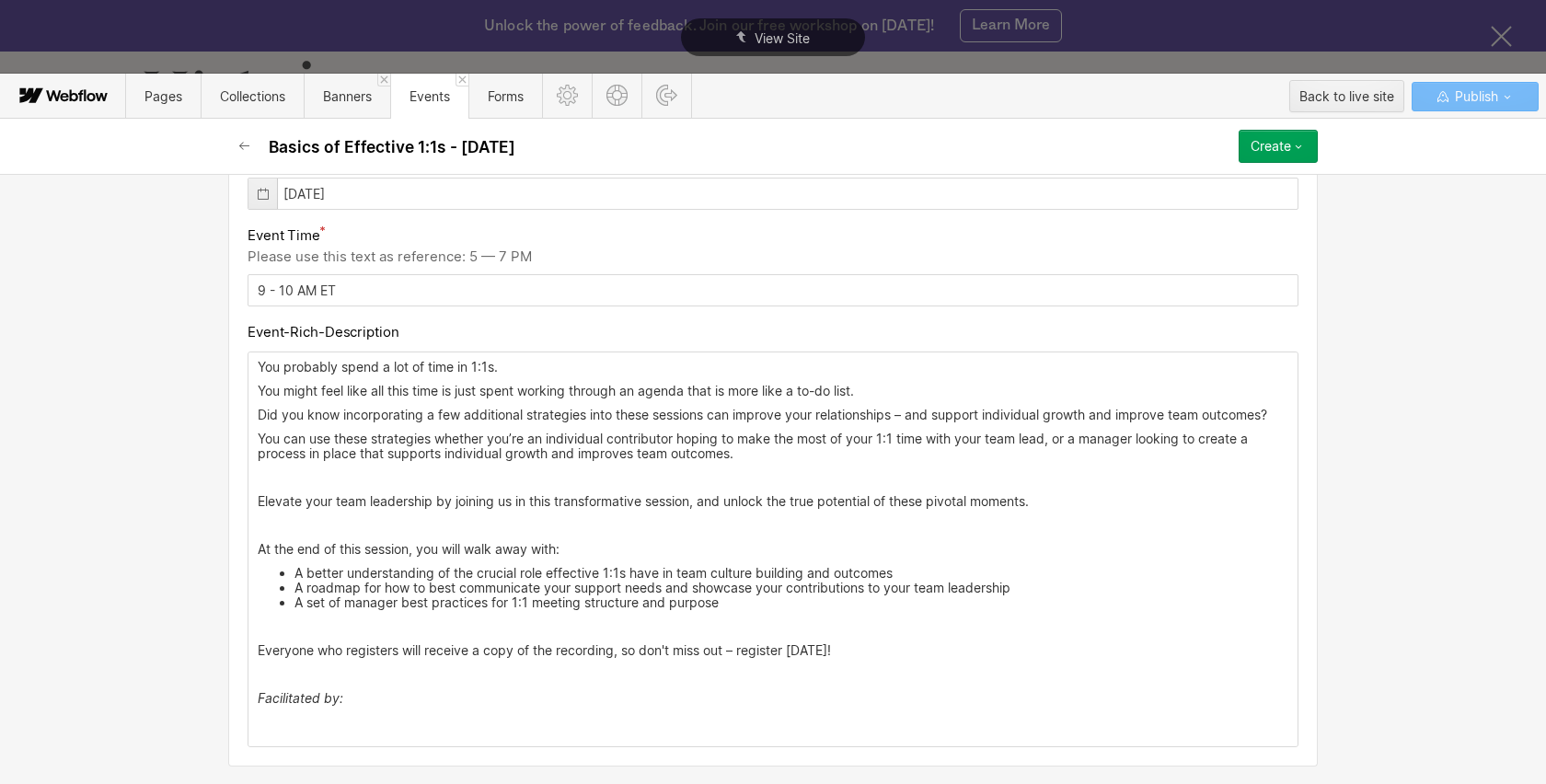
scroll to position [951, 0]
click at [321, 481] on p "‍" at bounding box center [773, 477] width 1030 height 15
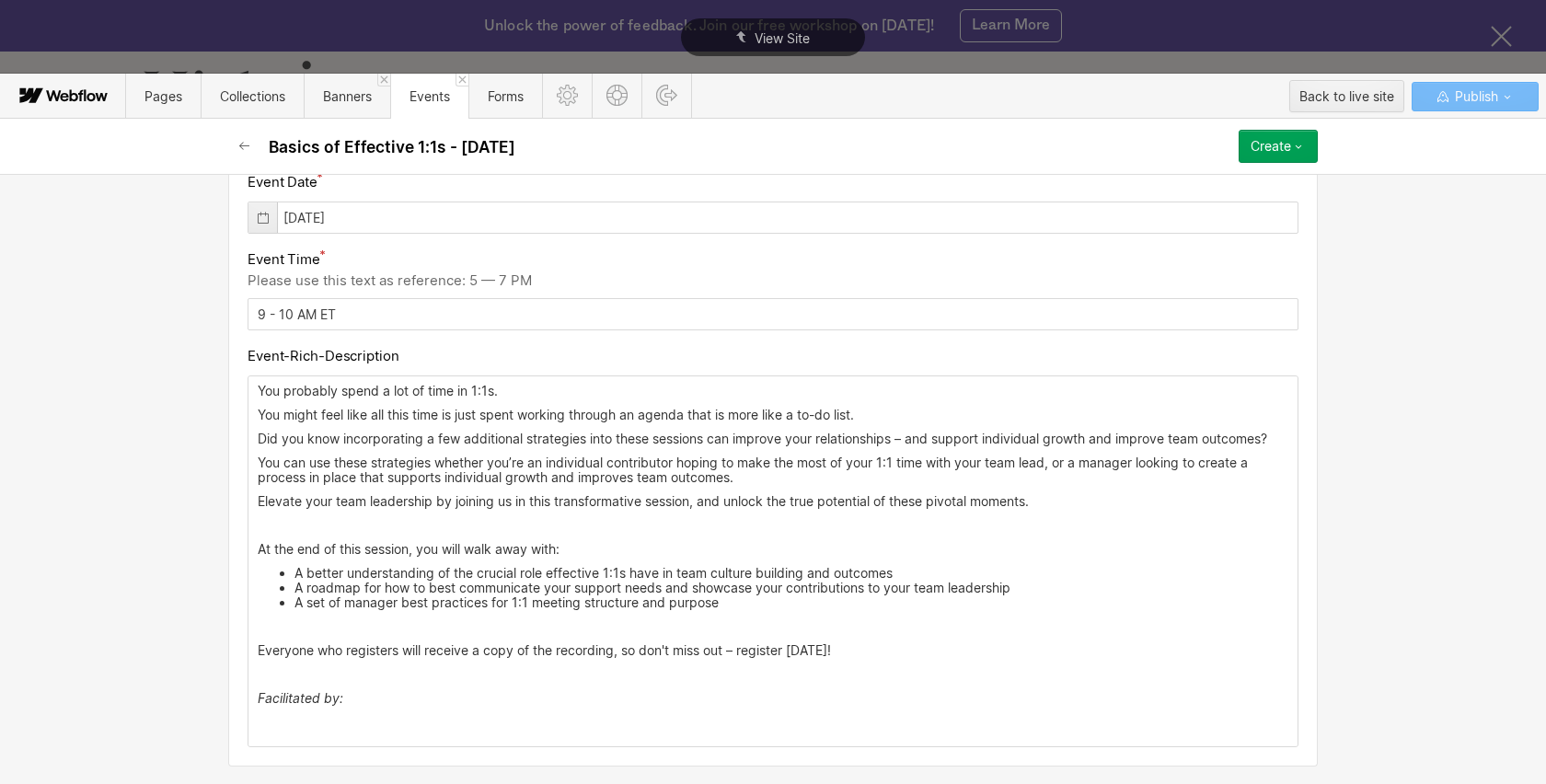
click at [308, 527] on p "‍" at bounding box center [773, 525] width 1030 height 15
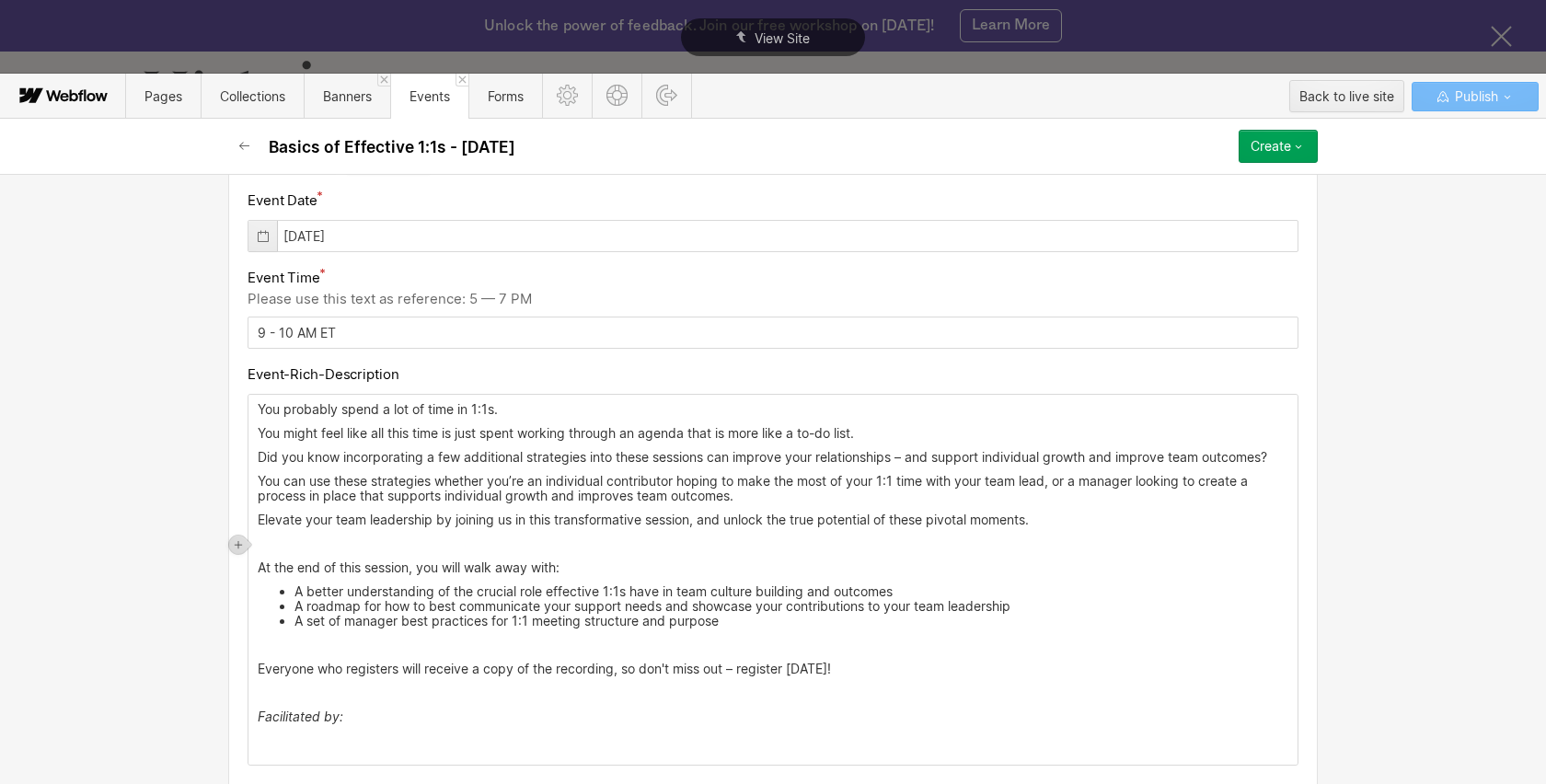
scroll to position [904, 0]
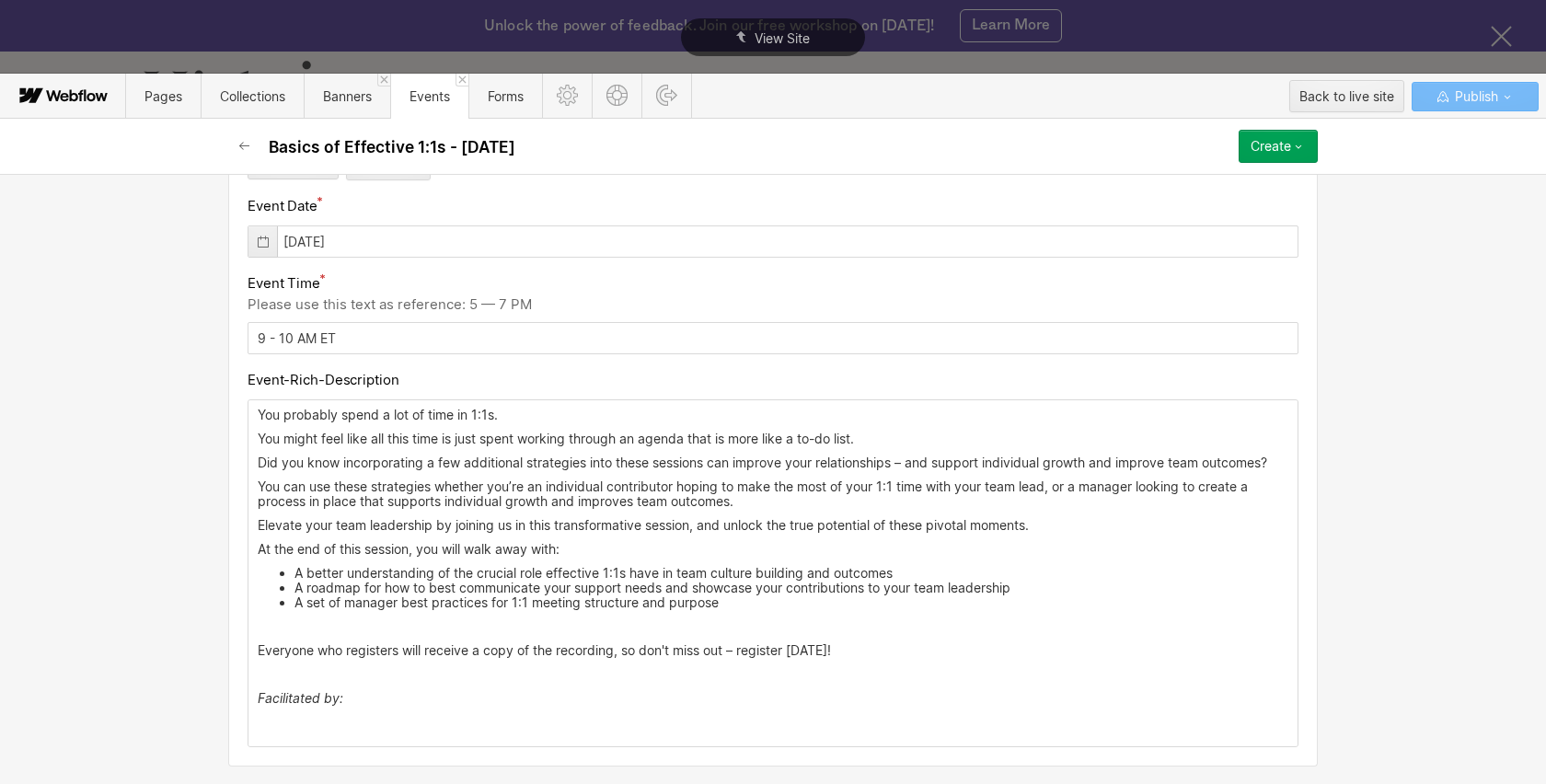
drag, startPoint x: 290, startPoint y: 631, endPoint x: 334, endPoint y: 631, distance: 44.2
click at [290, 631] on p "‍" at bounding box center [773, 626] width 1030 height 15
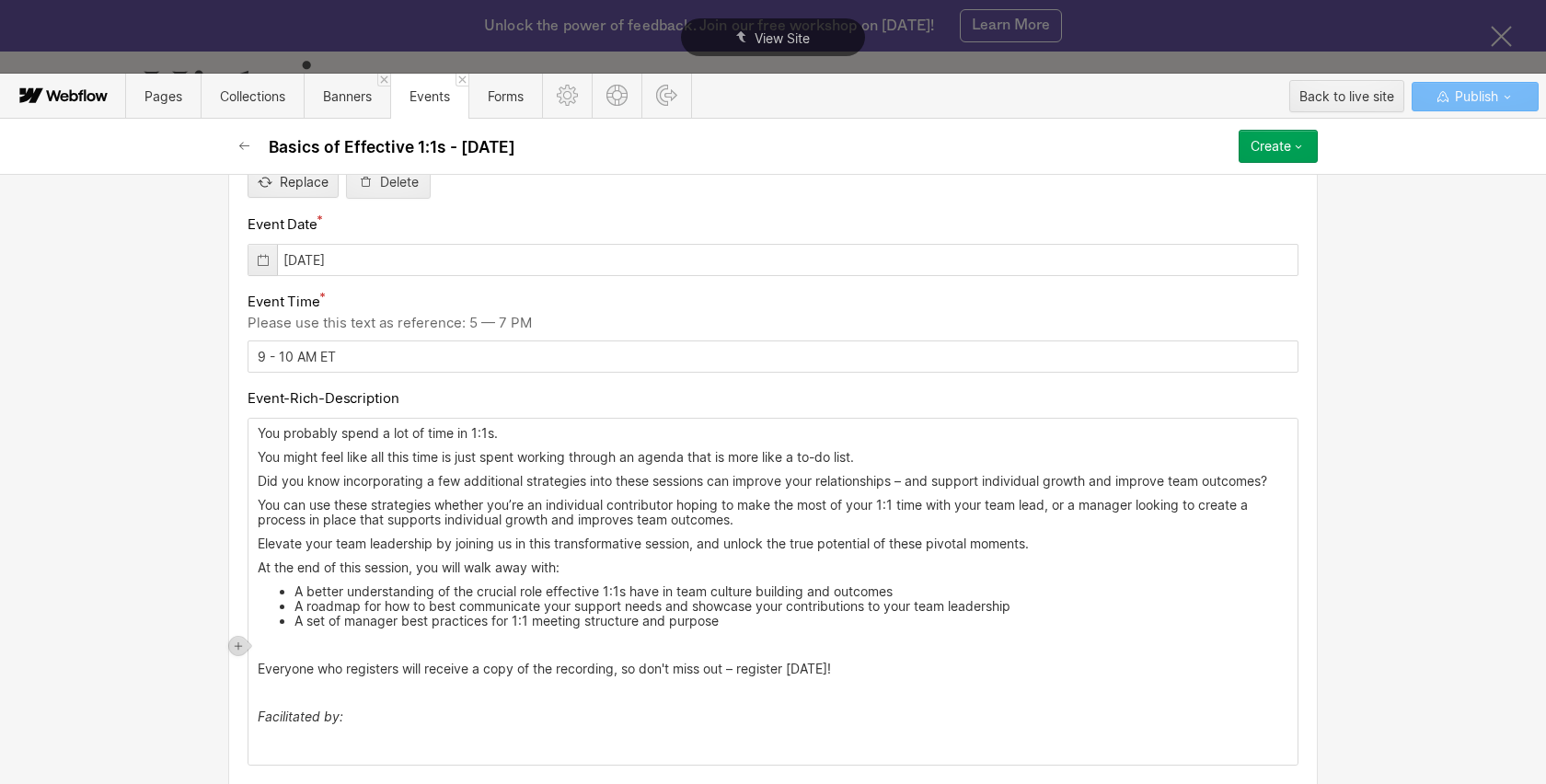
scroll to position [885, 0]
click at [279, 697] on p "‍" at bounding box center [773, 692] width 1030 height 15
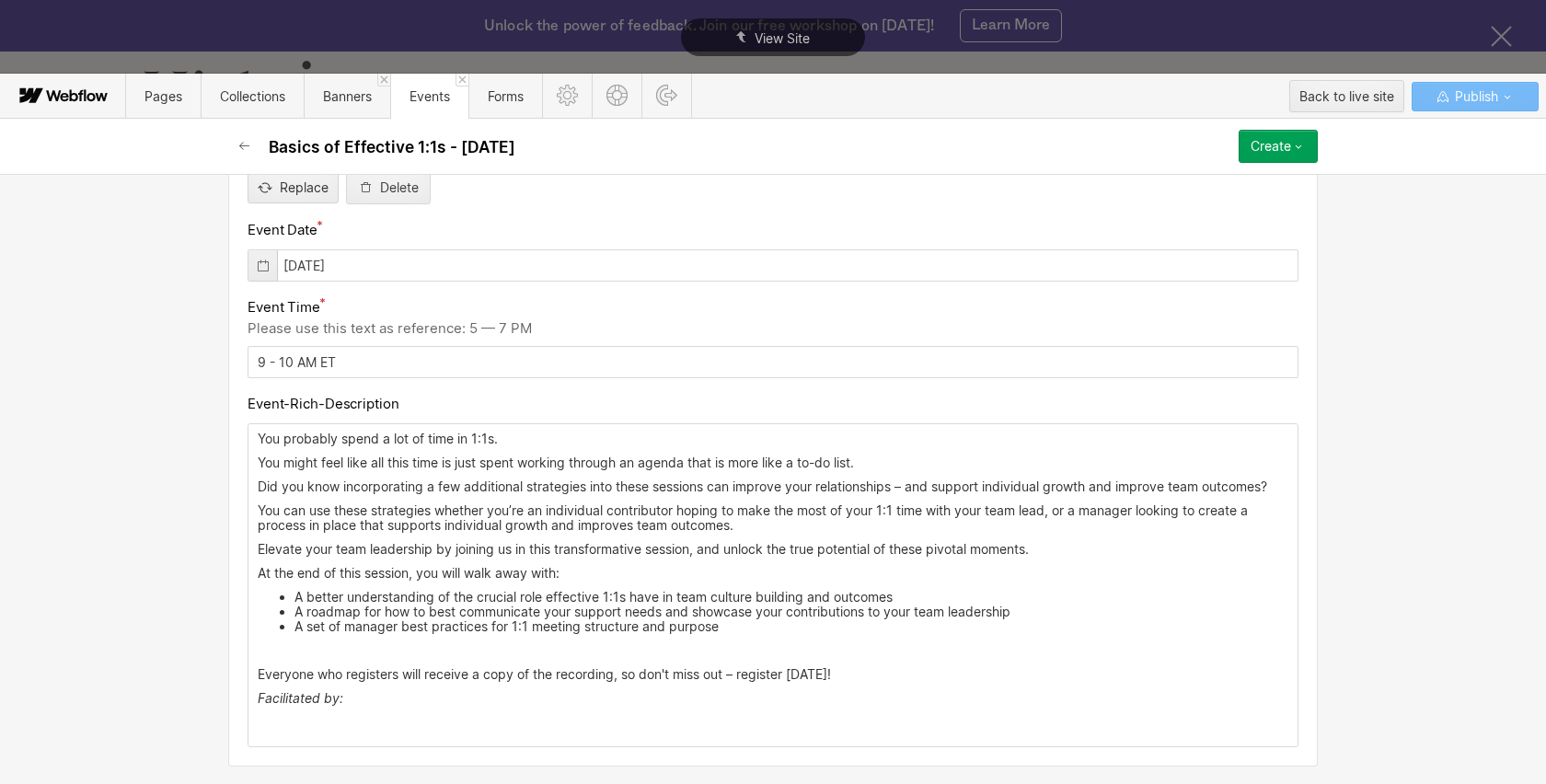
scroll to position [880, 0]
click at [328, 728] on p "‍" at bounding box center [773, 722] width 1030 height 15
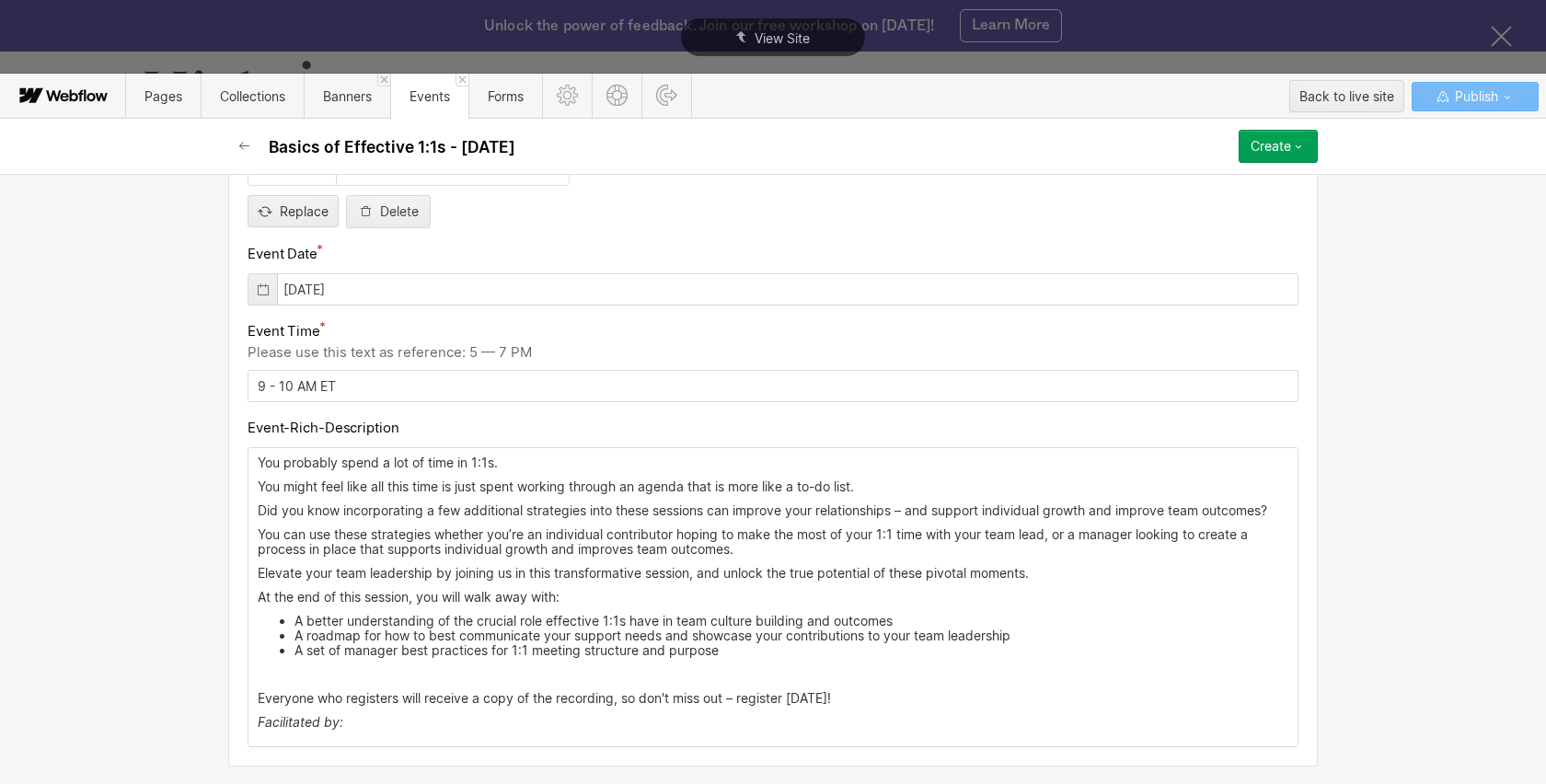
scroll to position [856, 0]
click at [1296, 149] on icon "button" at bounding box center [1298, 146] width 15 height 15
click at [1294, 210] on div "Publish now" at bounding box center [1225, 208] width 182 height 25
